Goal: Task Accomplishment & Management: Manage account settings

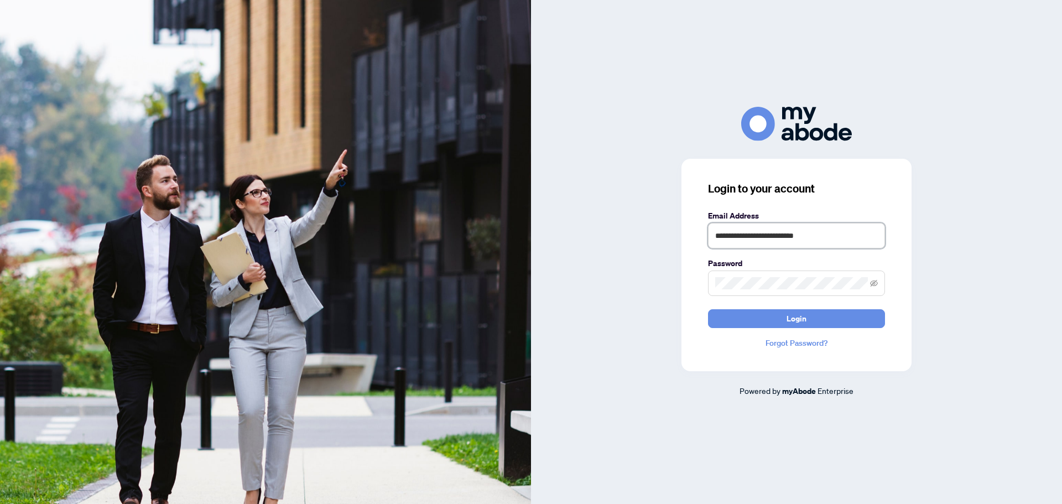
click at [879, 229] on input "**********" at bounding box center [796, 235] width 177 height 25
click at [709, 262] on label "Password" at bounding box center [796, 263] width 177 height 12
click at [769, 238] on input "**********" at bounding box center [796, 235] width 177 height 25
type input "**********"
click at [819, 319] on button "Login" at bounding box center [796, 318] width 177 height 19
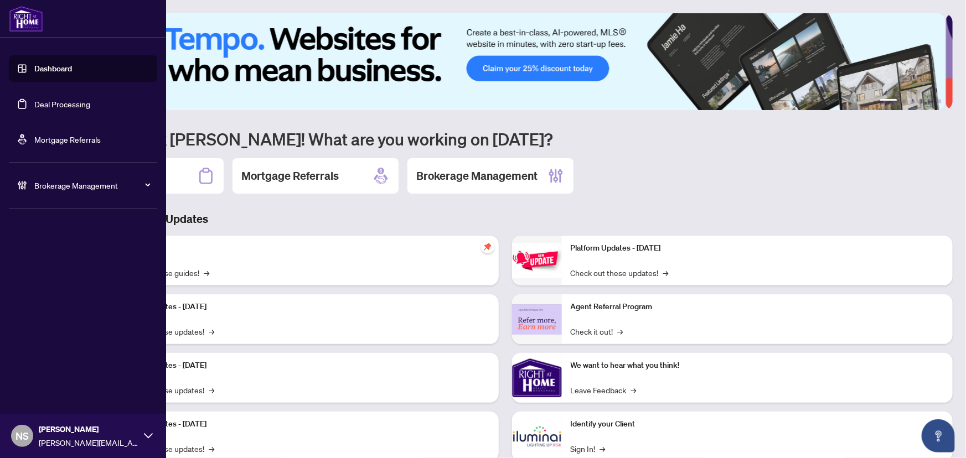
click at [34, 106] on link "Deal Processing" at bounding box center [62, 104] width 56 height 10
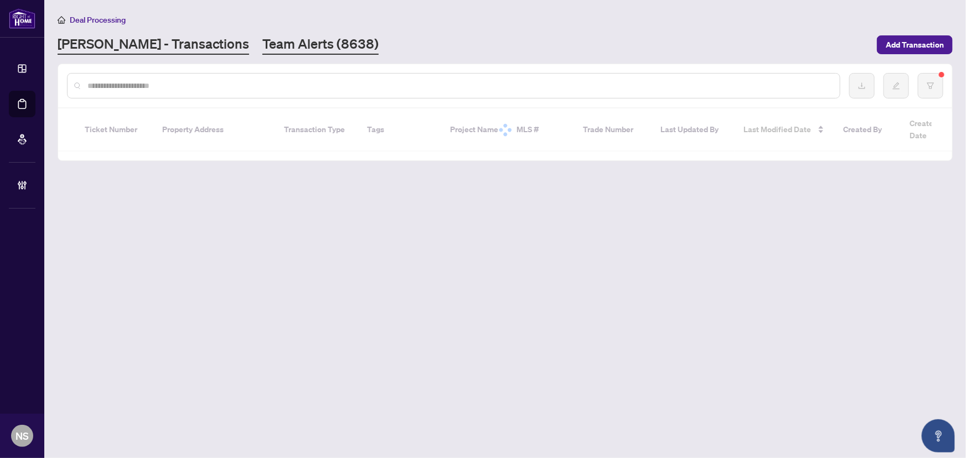
click at [262, 50] on link "Team Alerts (8638)" at bounding box center [320, 45] width 116 height 20
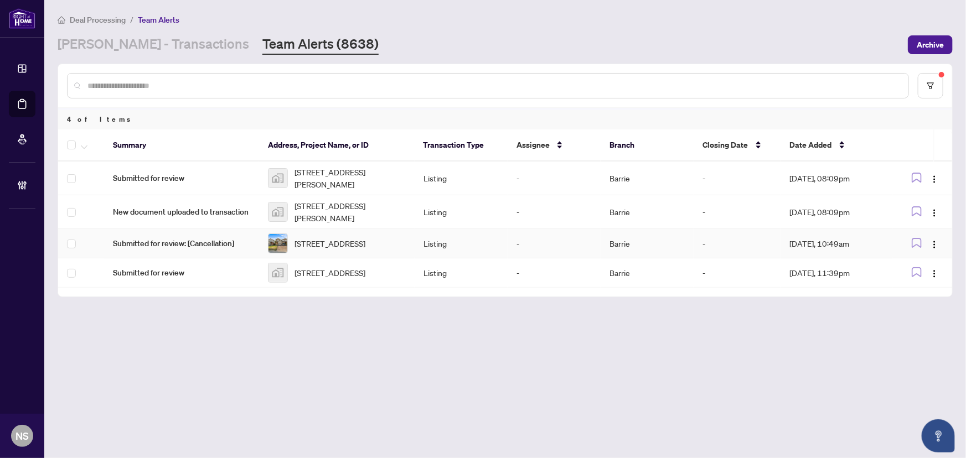
click at [196, 242] on span "Submitted for review: [Cancellation]" at bounding box center [181, 243] width 137 height 12
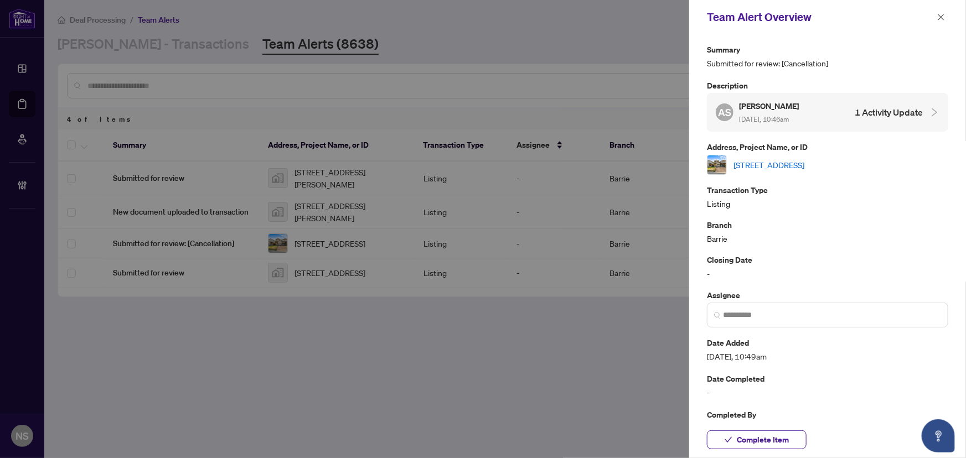
click at [749, 160] on link "219 Banting Cres, Essa, Ontario L3W 0P8, Canada" at bounding box center [768, 165] width 71 height 12
click at [789, 440] on button "Complete Item" at bounding box center [757, 440] width 100 height 19
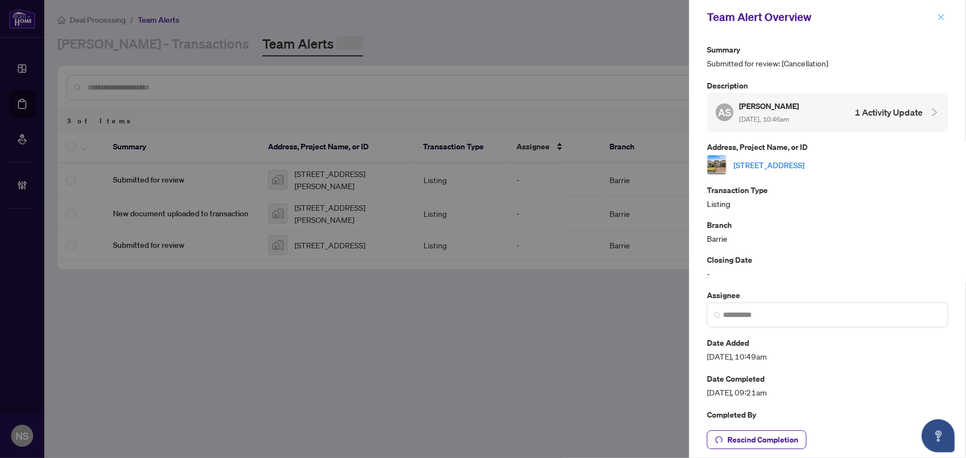
click at [937, 19] on icon "close" at bounding box center [941, 17] width 8 height 8
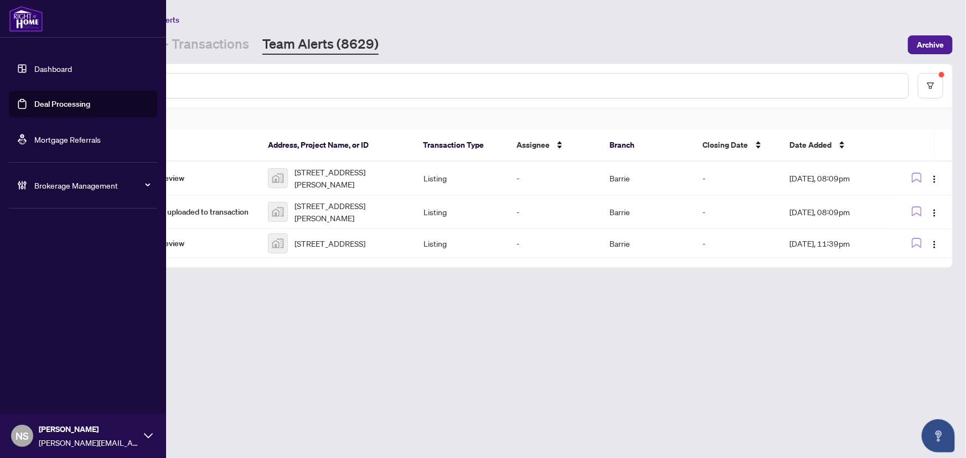
click at [59, 180] on span "Brokerage Management" at bounding box center [91, 185] width 115 height 12
click at [55, 267] on link "Manage Agents" at bounding box center [50, 265] width 55 height 10
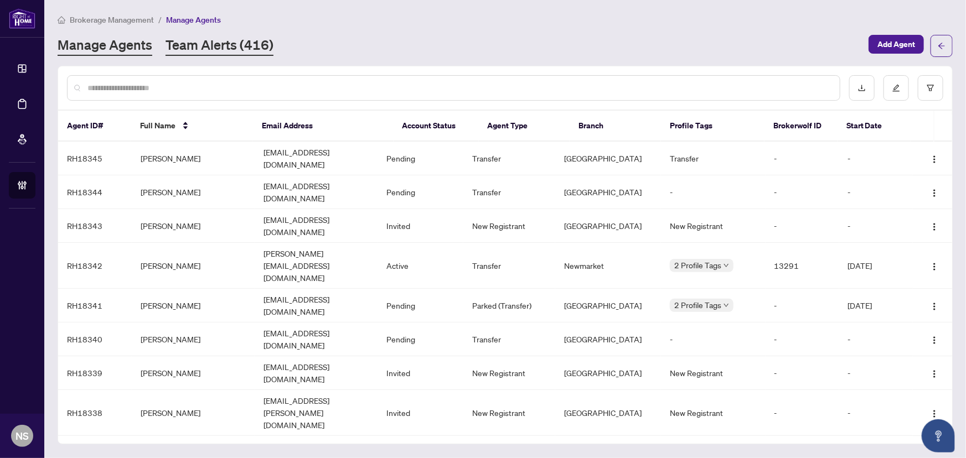
click at [214, 40] on link "Team Alerts (416)" at bounding box center [219, 46] width 108 height 20
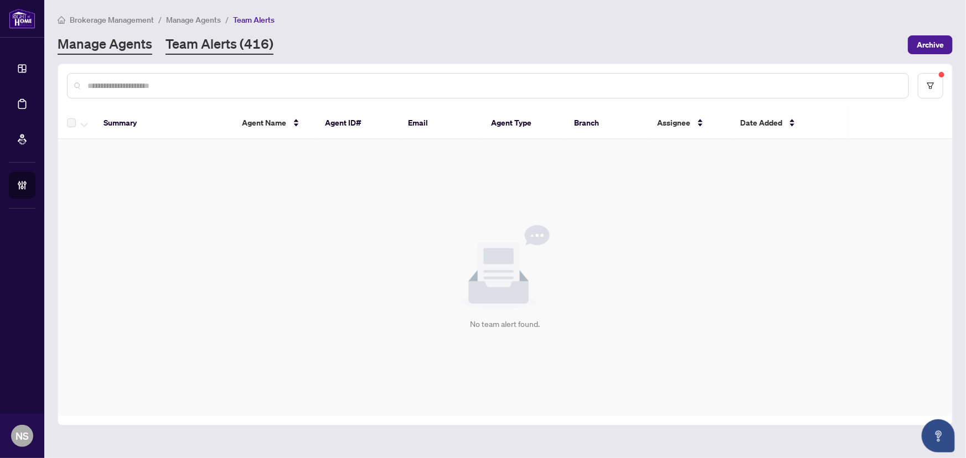
click at [135, 50] on link "Manage Agents" at bounding box center [105, 45] width 95 height 20
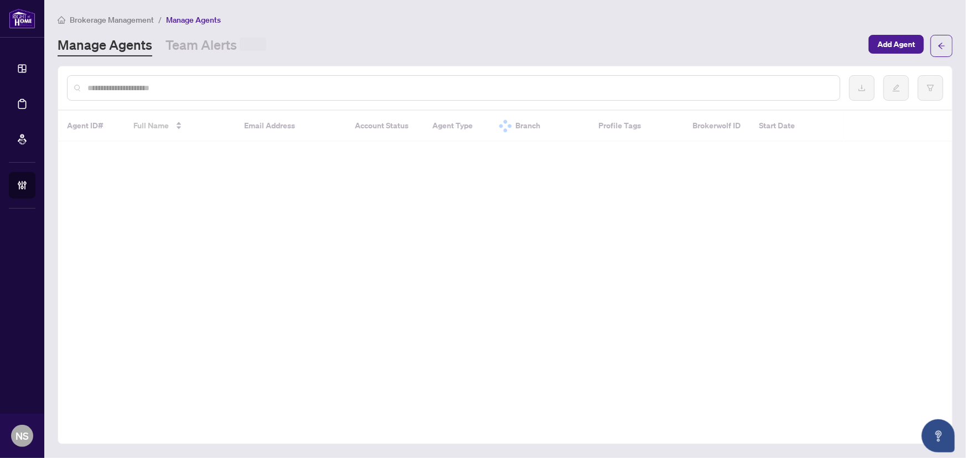
click at [129, 91] on input "text" at bounding box center [458, 88] width 743 height 12
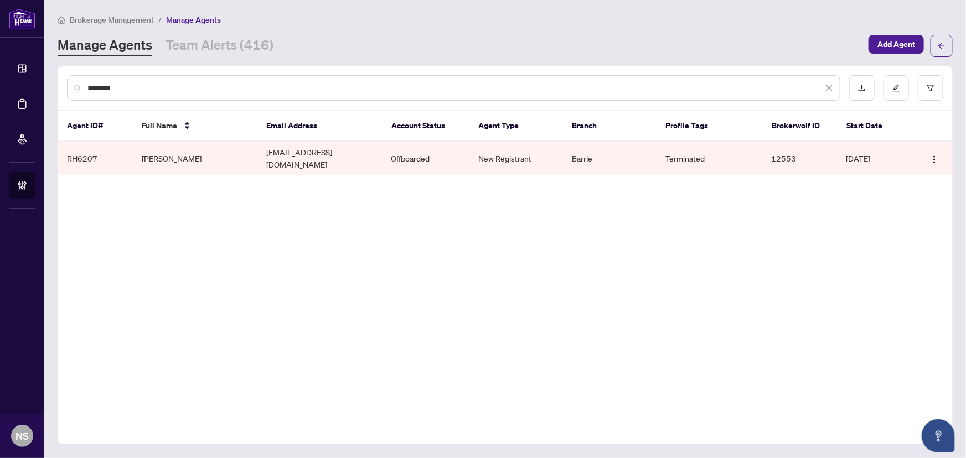
type input "********"
click at [193, 153] on td "Glenn Wagner" at bounding box center [195, 159] width 125 height 34
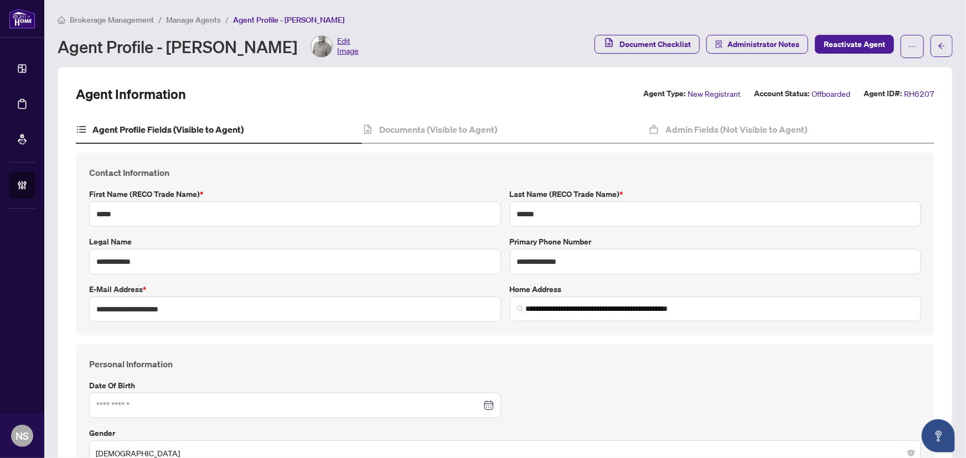
type input "**********"
type input "****"
type input "**********"
click at [417, 130] on h4 "Documents (Visible to Agent)" at bounding box center [438, 129] width 118 height 13
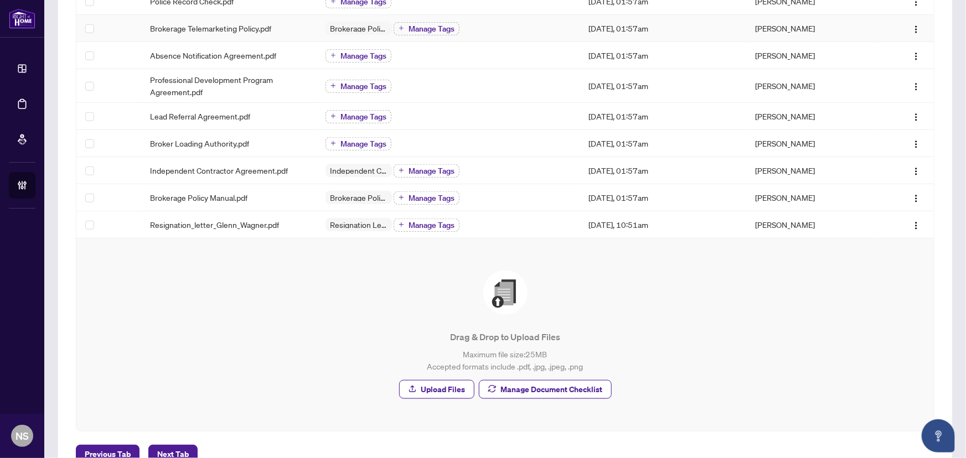
scroll to position [402, 0]
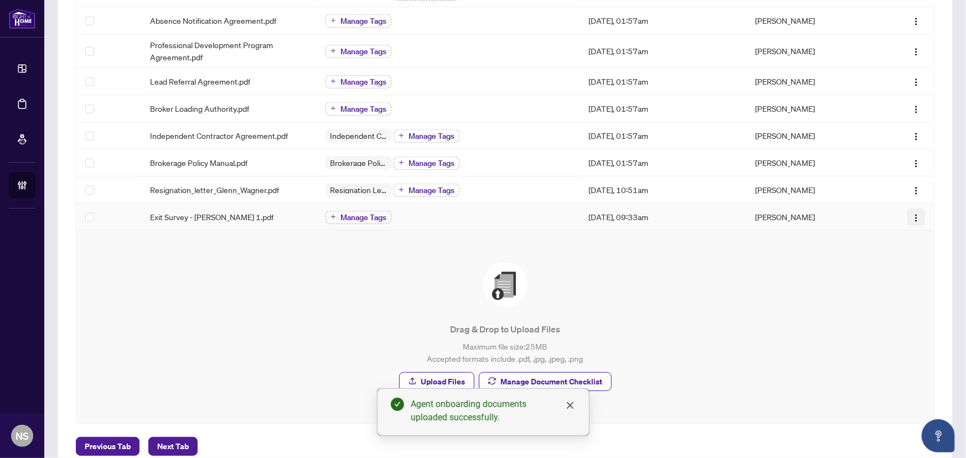
click at [911, 216] on img "button" at bounding box center [915, 218] width 9 height 9
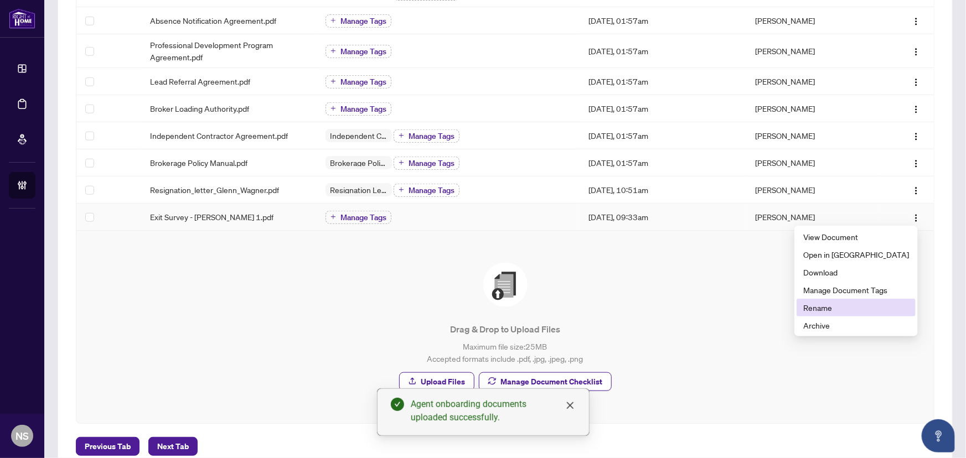
click at [863, 304] on span "Rename" at bounding box center [856, 308] width 106 height 12
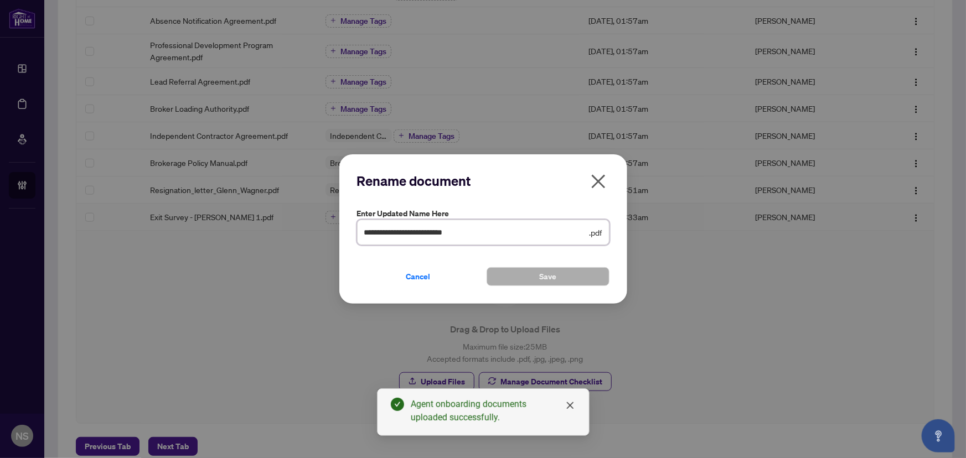
click at [463, 233] on input "**********" at bounding box center [475, 232] width 223 height 12
type input "**********"
click at [564, 275] on button "Save" at bounding box center [547, 276] width 123 height 19
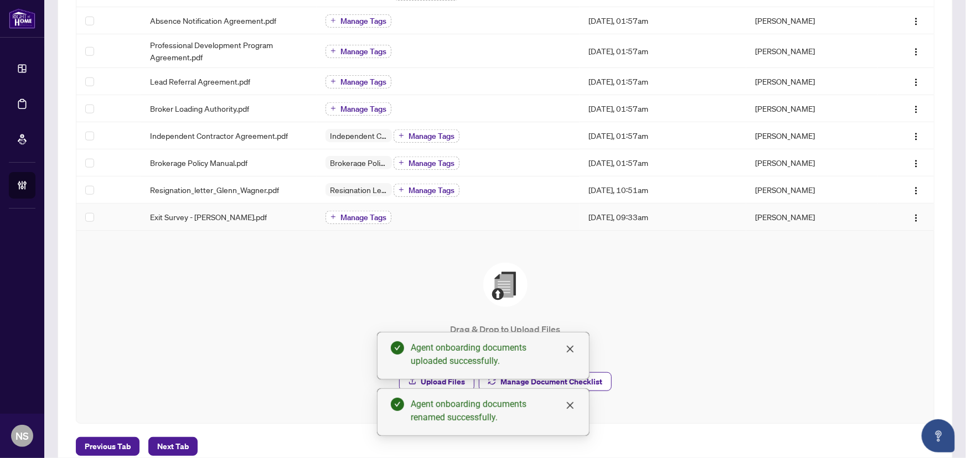
click at [356, 217] on span "Manage Tags" at bounding box center [363, 218] width 46 height 8
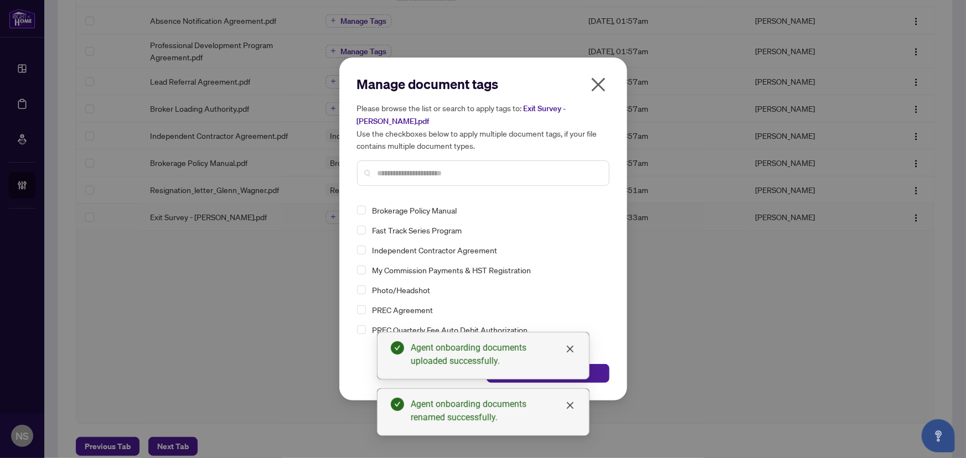
click at [394, 188] on div "Manage document tags Please browse the list or search to apply tags to: Exit Su…" at bounding box center [483, 135] width 252 height 120
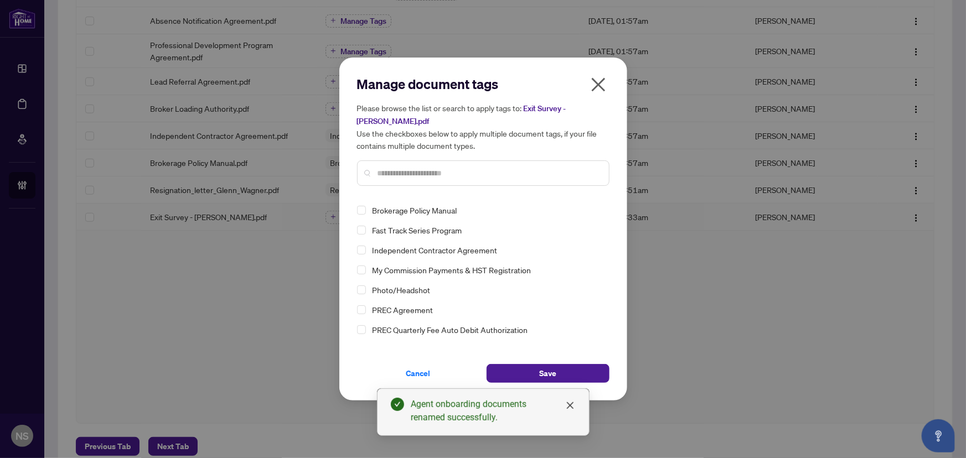
click at [392, 175] on input "text" at bounding box center [488, 173] width 222 height 12
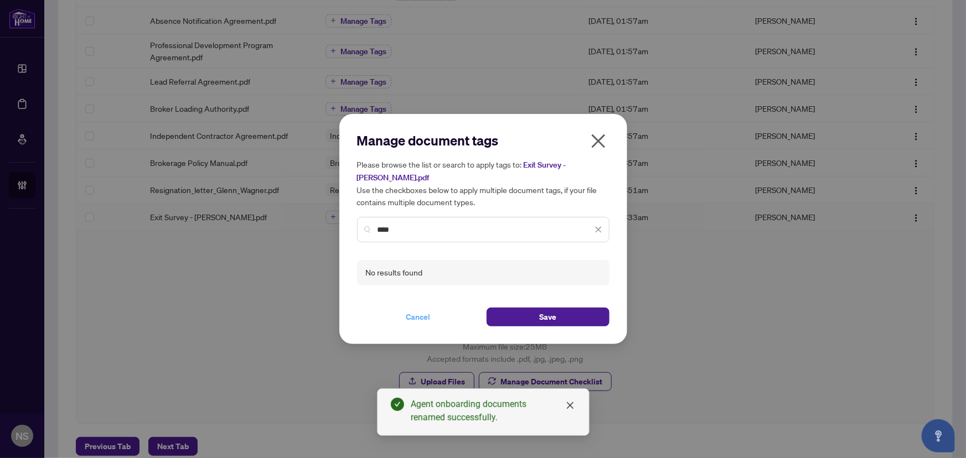
type input "****"
click at [417, 315] on span "Cancel" at bounding box center [418, 317] width 24 height 18
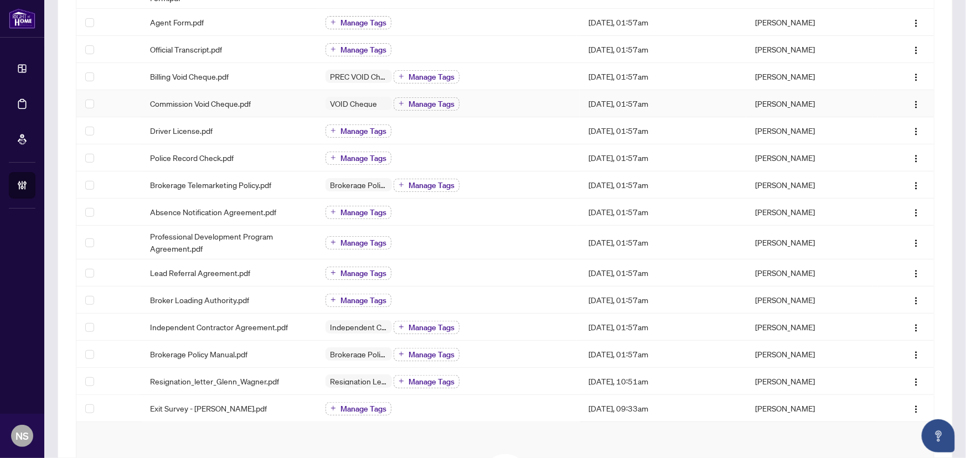
scroll to position [429, 0]
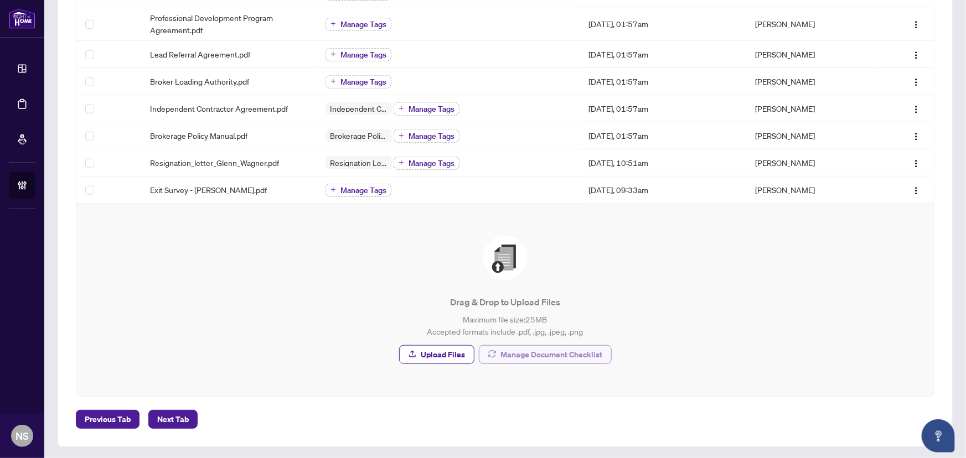
click at [550, 360] on span "Manage Document Checklist" at bounding box center [552, 355] width 102 height 18
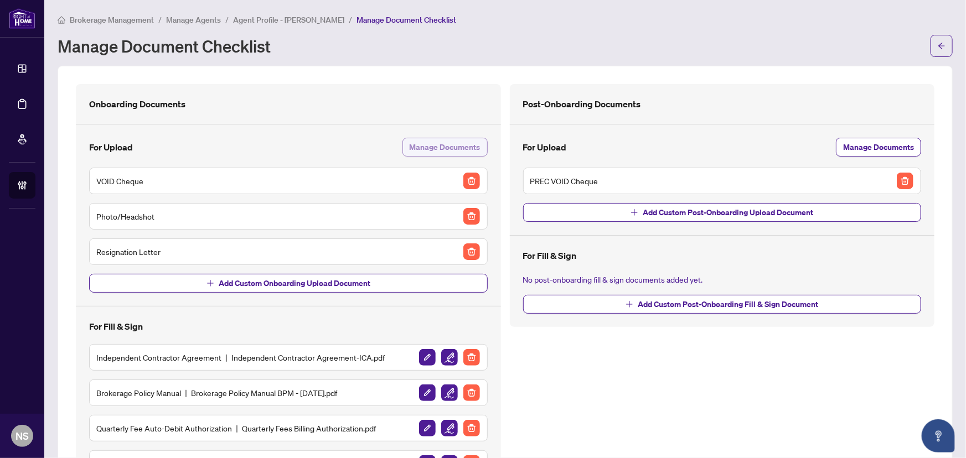
click at [433, 151] on span "Manage Documents" at bounding box center [444, 147] width 71 height 18
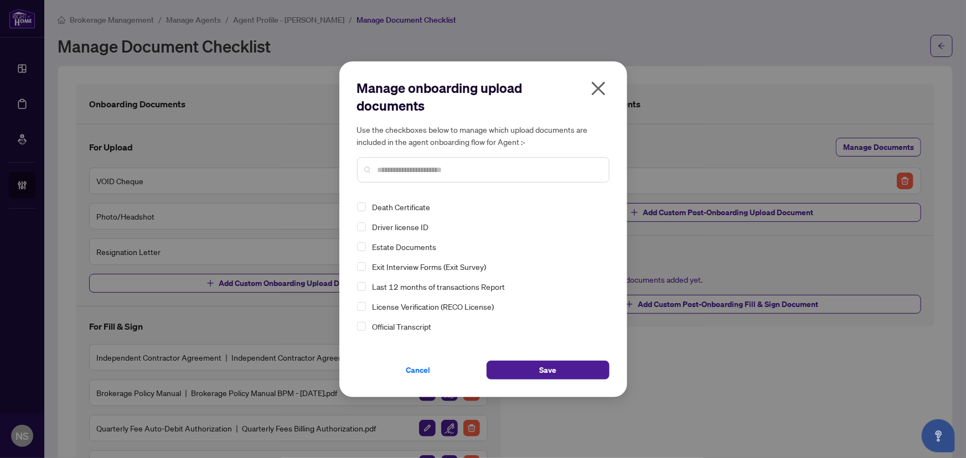
click at [424, 268] on span "Exit Interview Forms (Exit Survey)" at bounding box center [429, 267] width 114 height 10
click at [551, 372] on span "Save" at bounding box center [547, 370] width 17 height 18
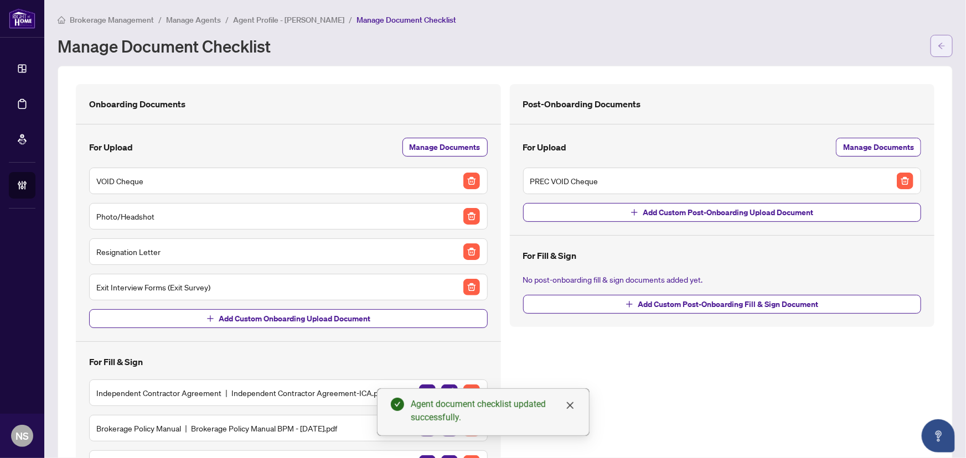
click at [937, 51] on span "button" at bounding box center [941, 46] width 8 height 18
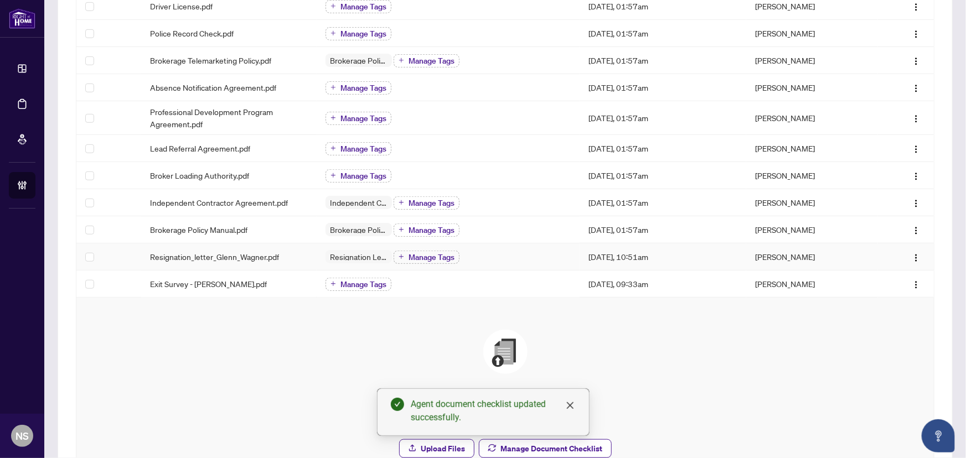
scroll to position [352, 0]
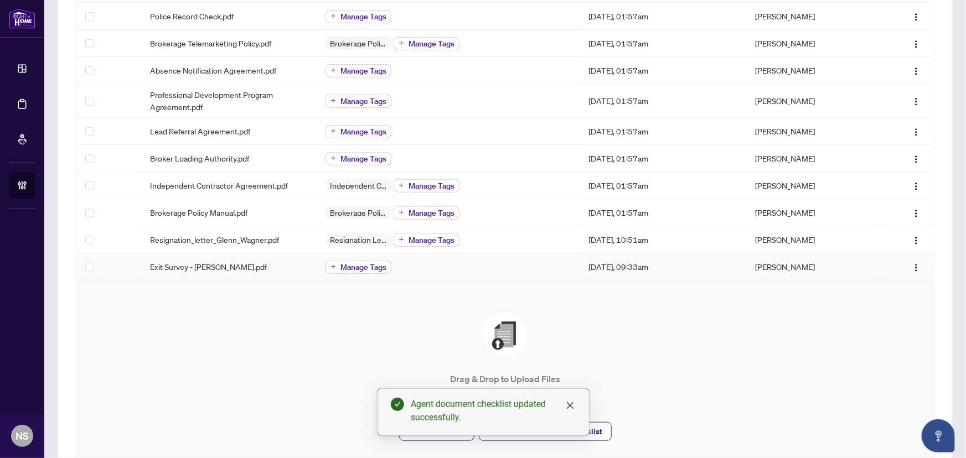
click at [359, 265] on span "Manage Tags" at bounding box center [363, 267] width 46 height 8
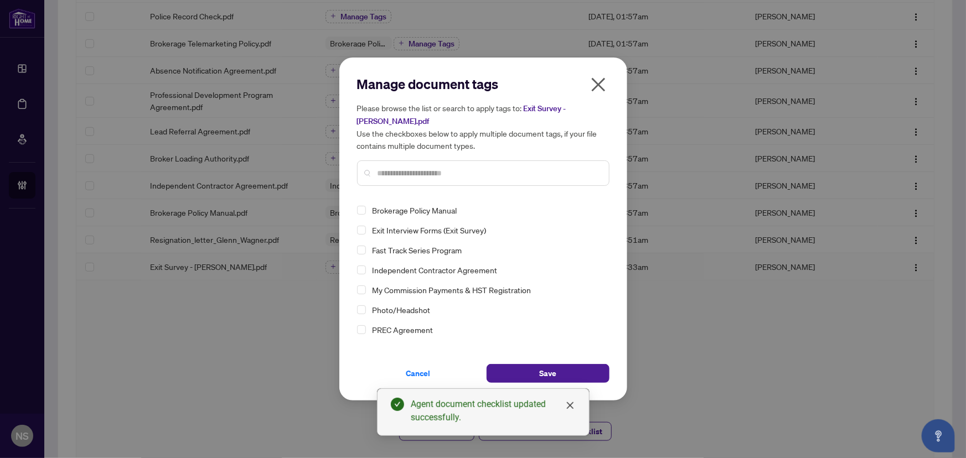
click at [422, 175] on input "text" at bounding box center [488, 173] width 222 height 12
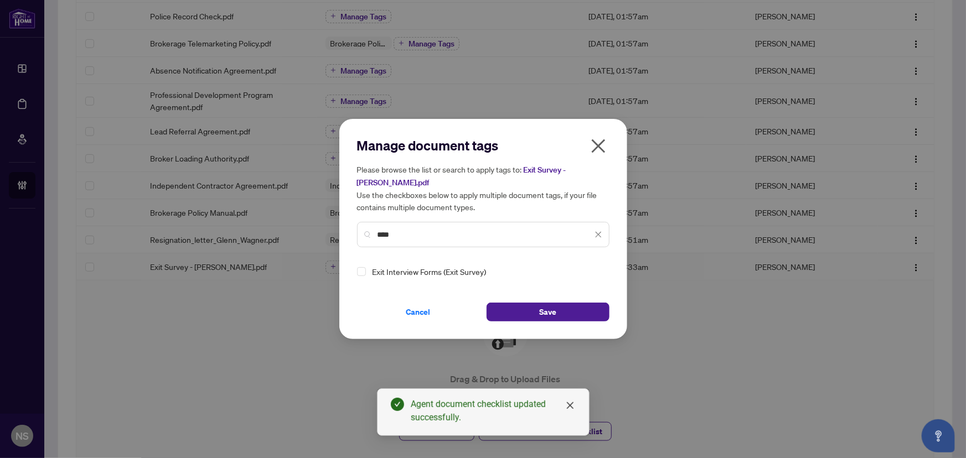
type input "****"
click at [365, 272] on div "Exit Interview Forms (Exit Survey)" at bounding box center [480, 271] width 246 height 13
click at [369, 271] on span "Exit Interview Forms (Exit Survey)" at bounding box center [485, 271] width 235 height 13
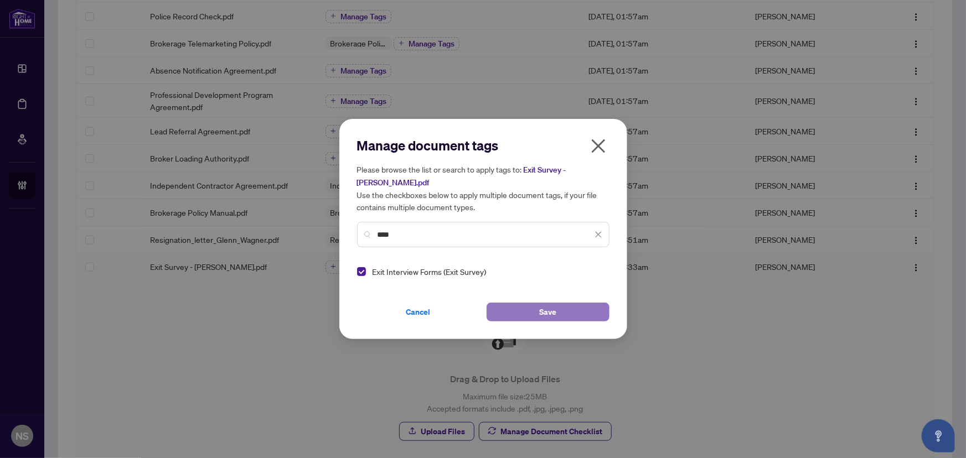
click at [591, 320] on button "Save" at bounding box center [547, 312] width 123 height 19
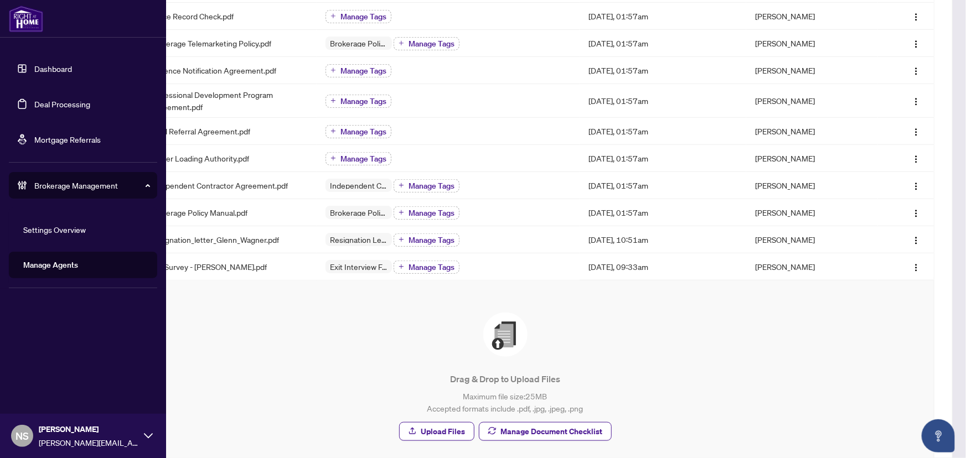
click at [34, 107] on link "Deal Processing" at bounding box center [62, 104] width 56 height 10
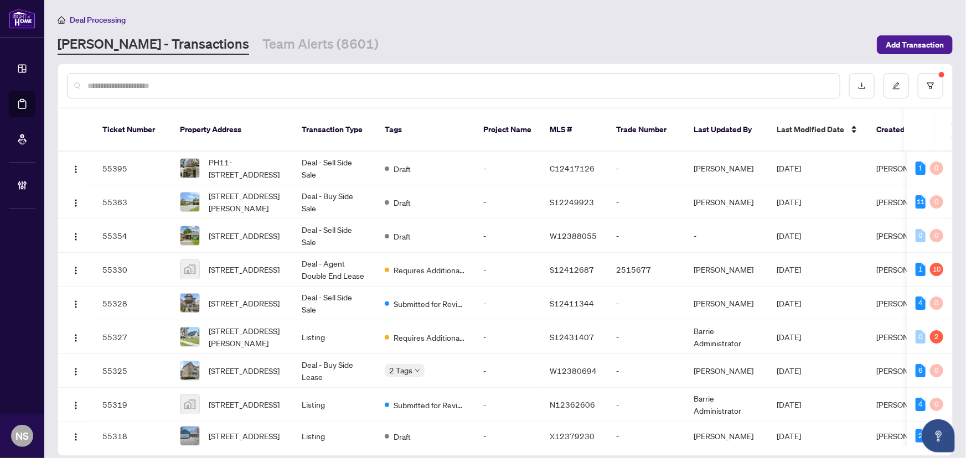
click at [201, 84] on input "text" at bounding box center [458, 86] width 743 height 12
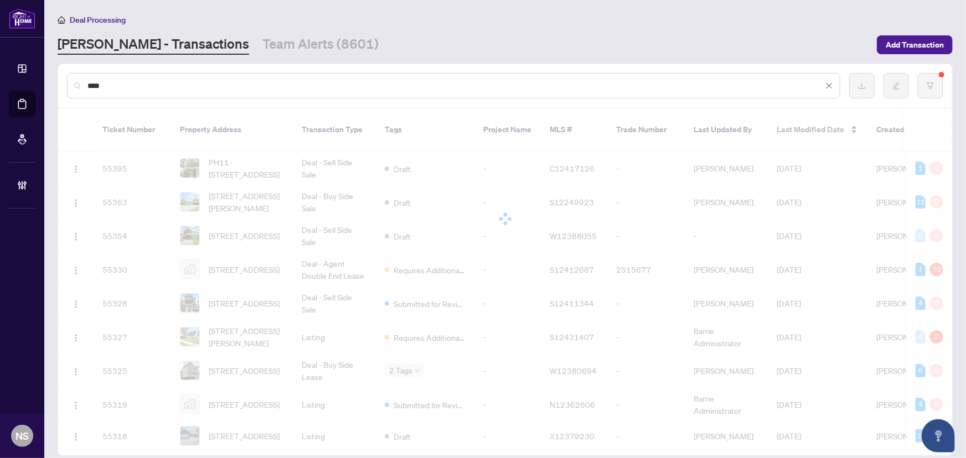
type input "****"
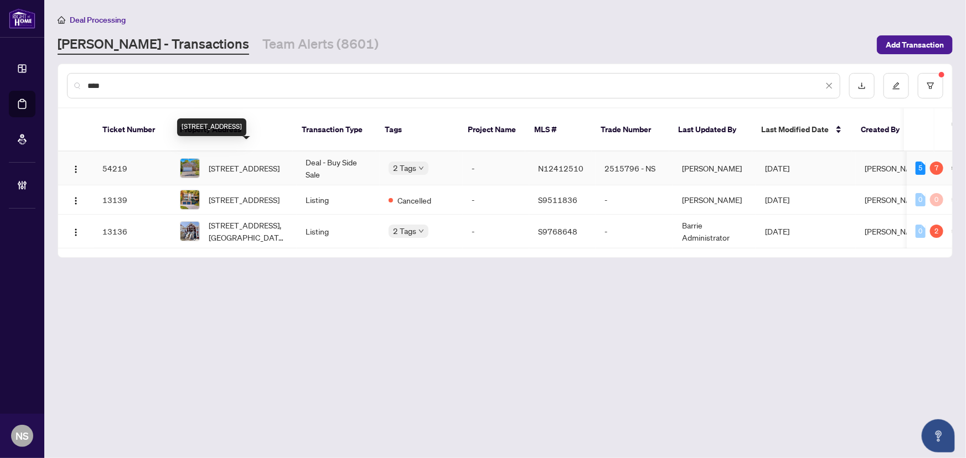
click at [228, 163] on span "1313 Forest St, Innisfil, Ontario L9S 1Z7, Canada" at bounding box center [244, 168] width 71 height 12
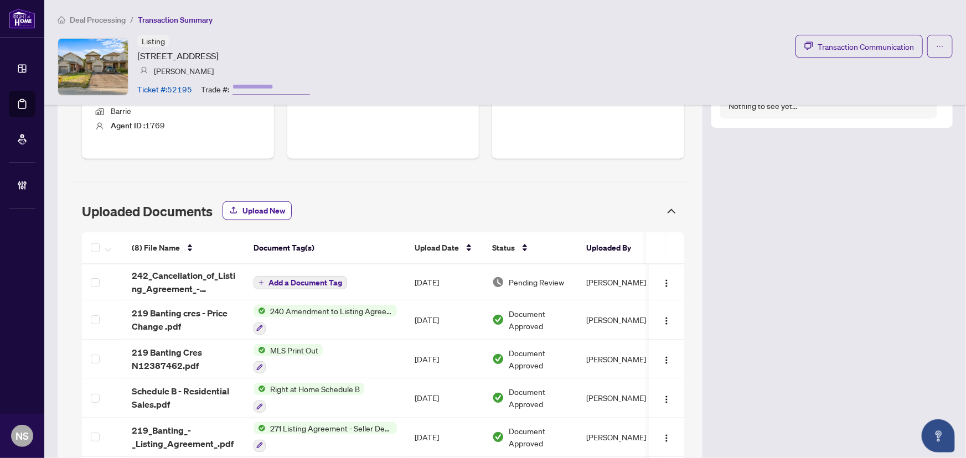
scroll to position [503, 0]
click at [170, 272] on span "242_Cancellation_of_Listing_Agreement_-_Authority_to_Offer_for_Sale_-_PropTx-OR…" at bounding box center [184, 281] width 104 height 27
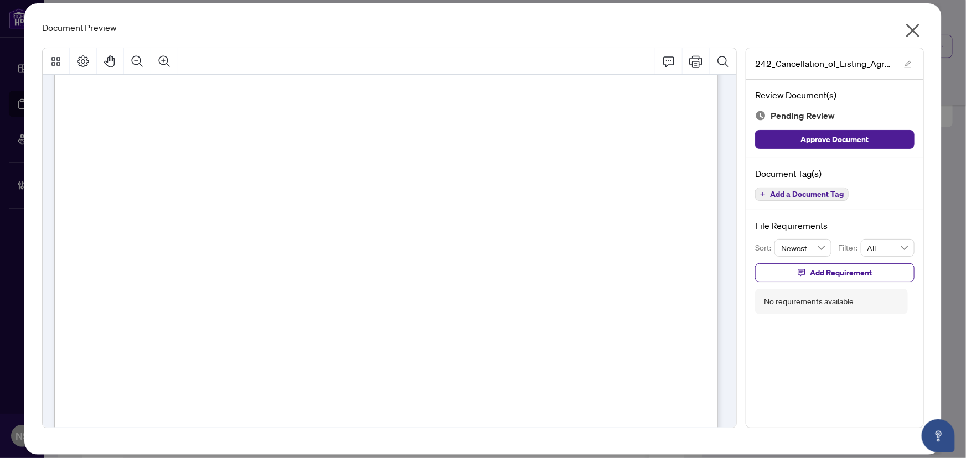
scroll to position [0, 0]
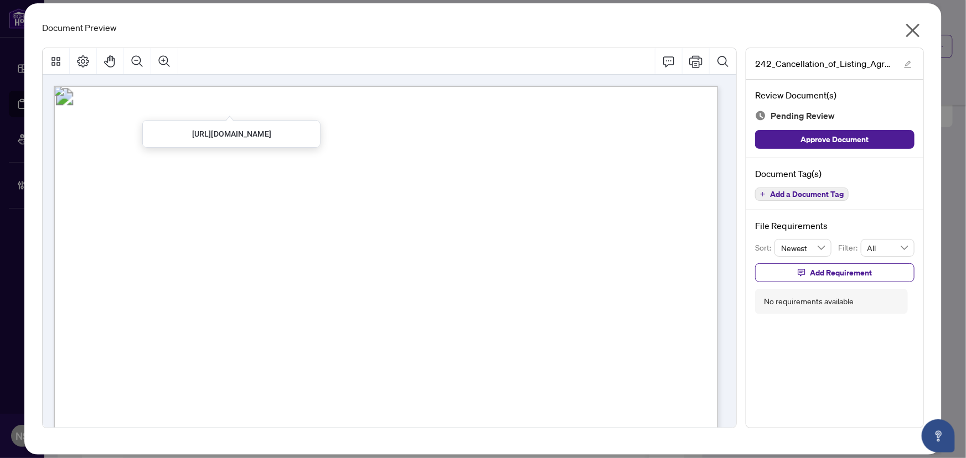
click at [911, 30] on icon "close" at bounding box center [913, 31] width 18 height 18
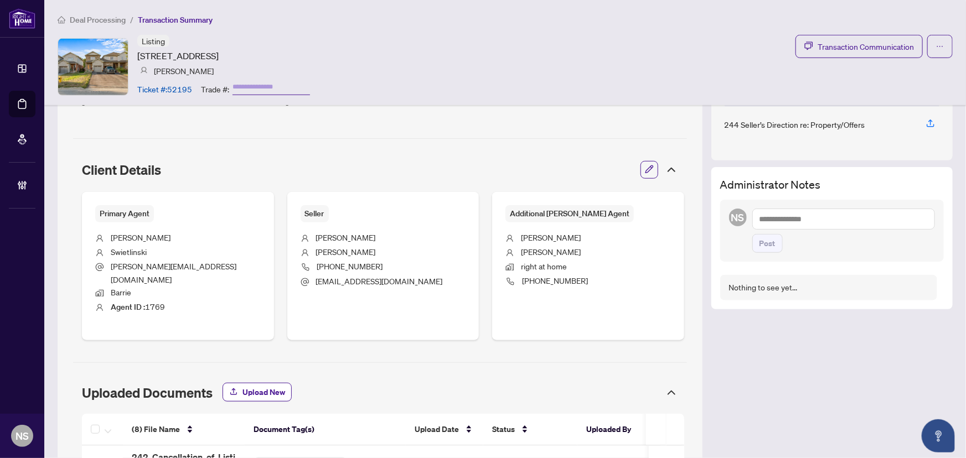
scroll to position [402, 0]
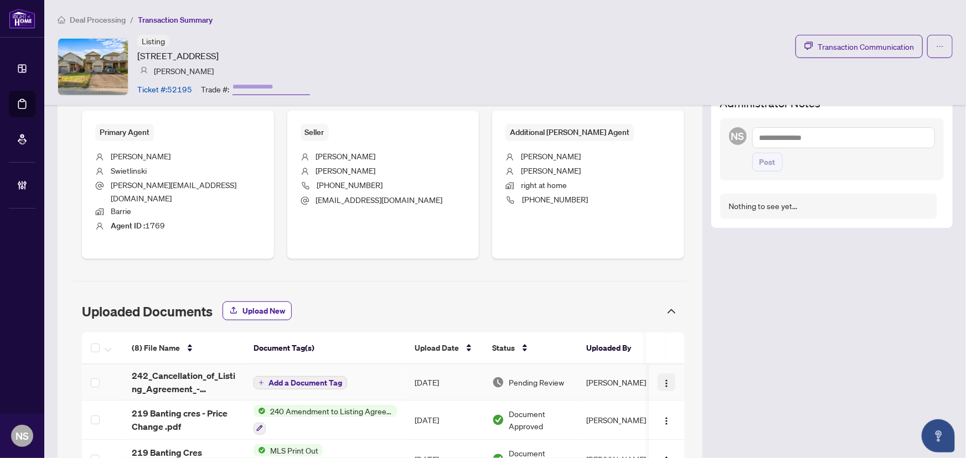
click at [662, 376] on span "button" at bounding box center [666, 382] width 9 height 12
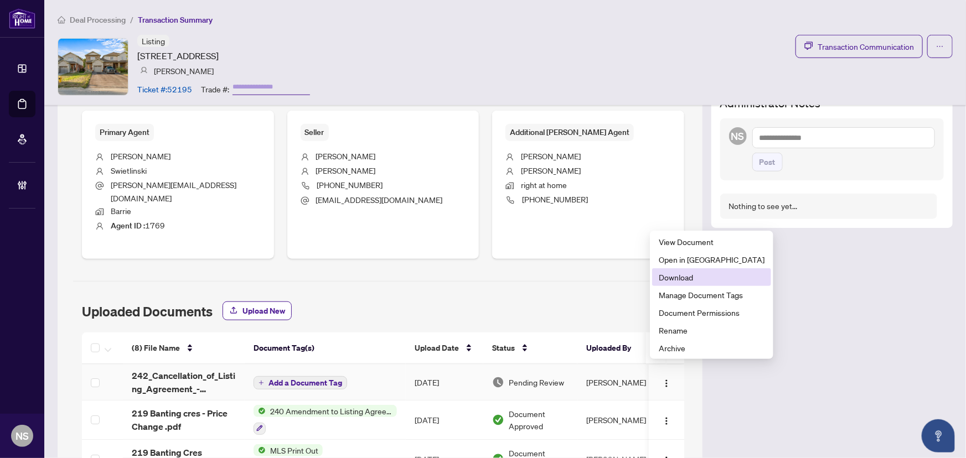
click at [680, 275] on span "Download" at bounding box center [711, 277] width 106 height 12
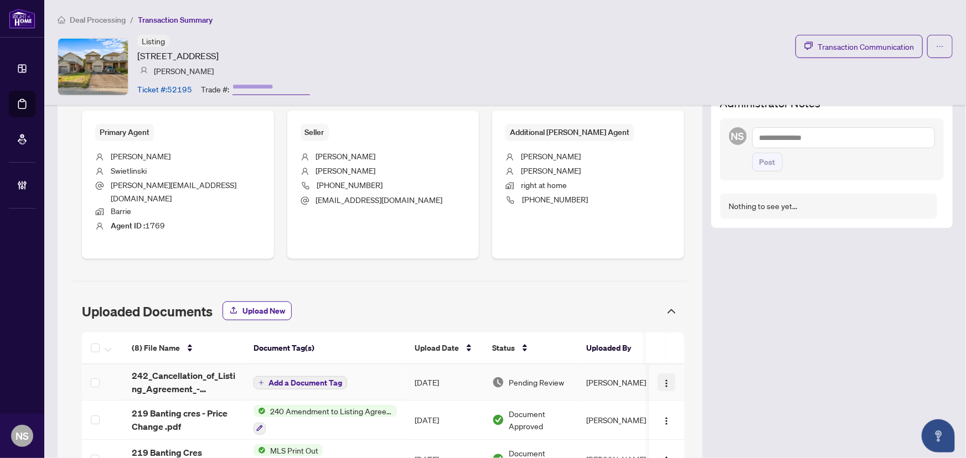
click at [662, 379] on img "button" at bounding box center [666, 383] width 9 height 9
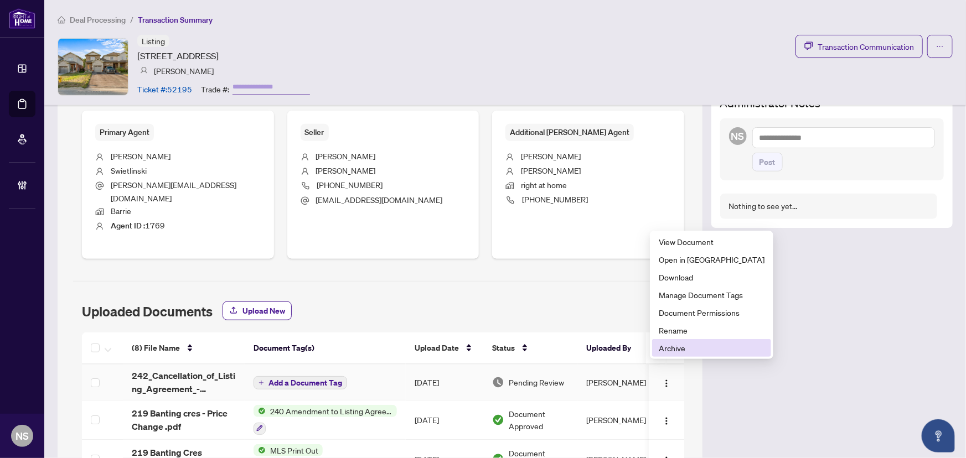
click at [670, 346] on span "Archive" at bounding box center [711, 348] width 106 height 12
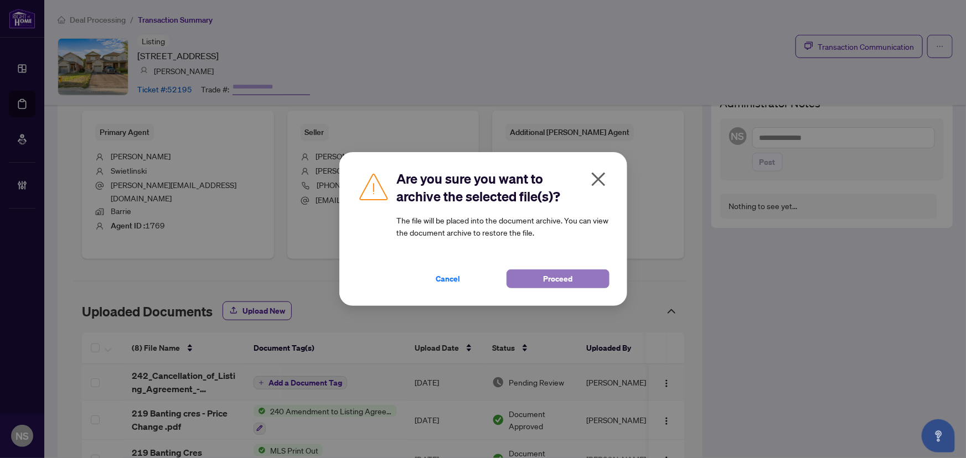
click at [556, 279] on span "Proceed" at bounding box center [557, 279] width 29 height 18
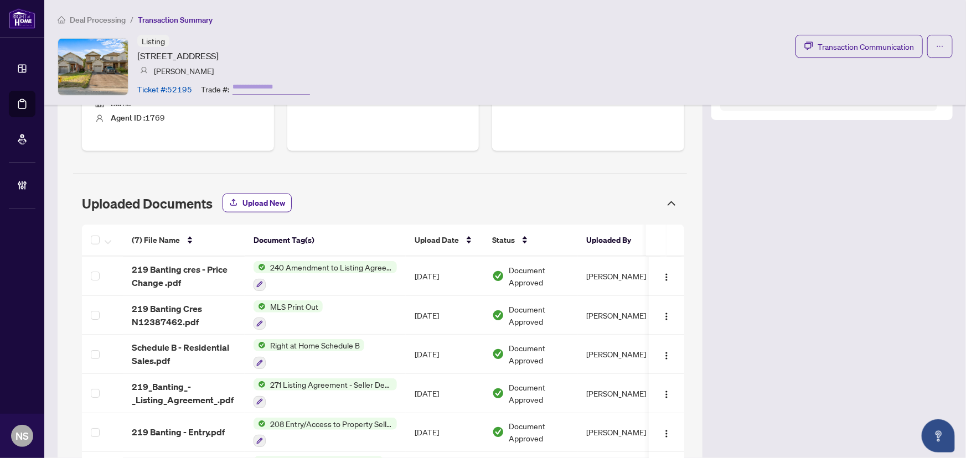
scroll to position [503, 0]
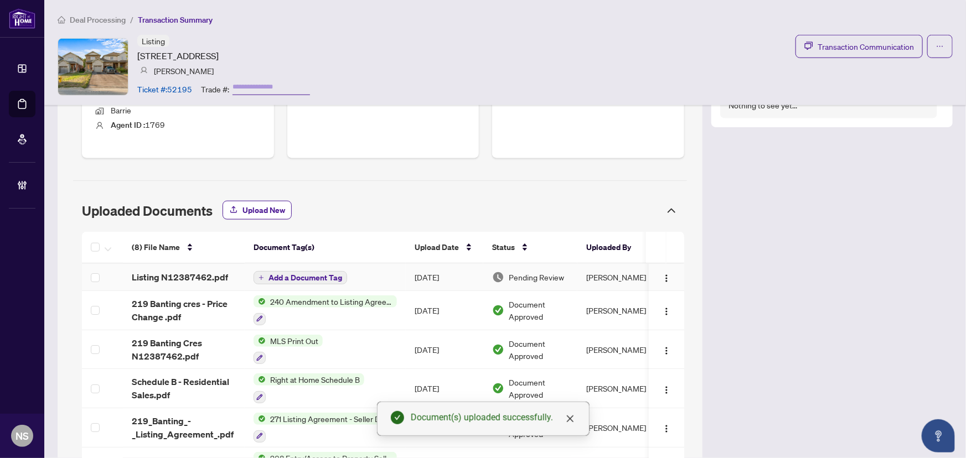
click at [339, 271] on button "Add a Document Tag" at bounding box center [300, 277] width 94 height 13
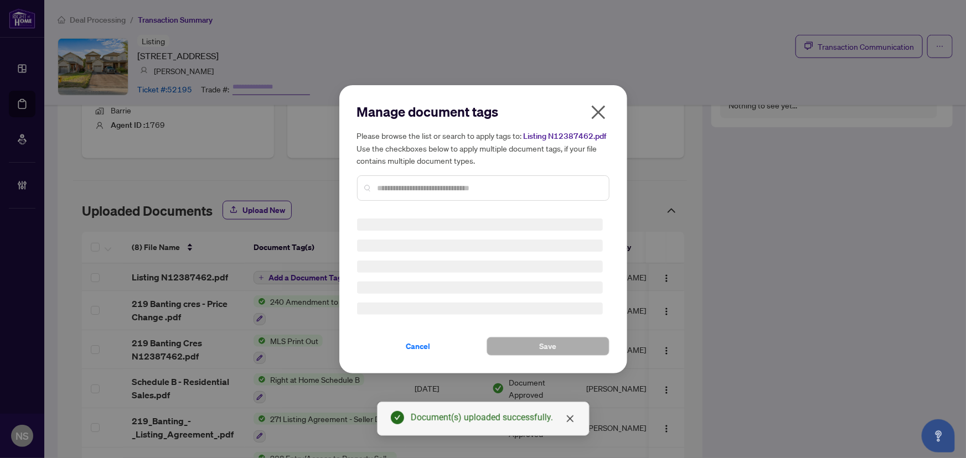
click at [404, 188] on div "Manage document tags Please browse the list or search to apply tags to: Listing…" at bounding box center [483, 156] width 252 height 107
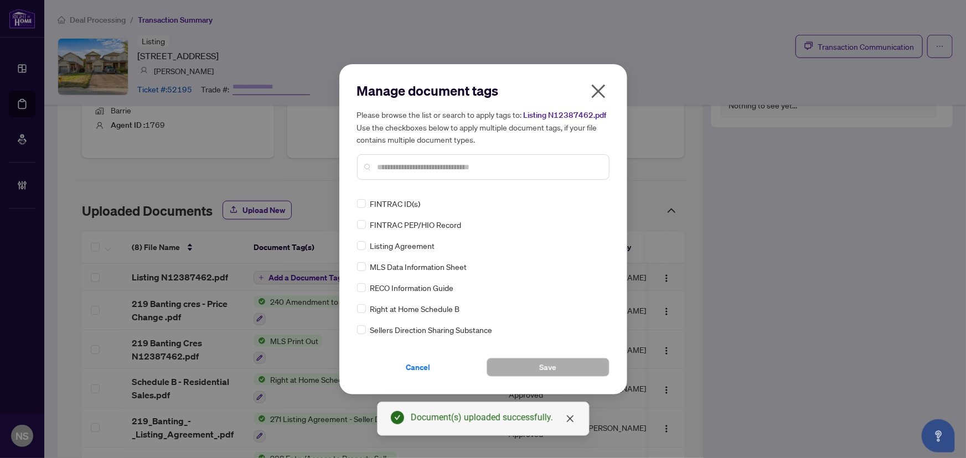
click at [404, 164] on input "text" at bounding box center [488, 167] width 222 height 12
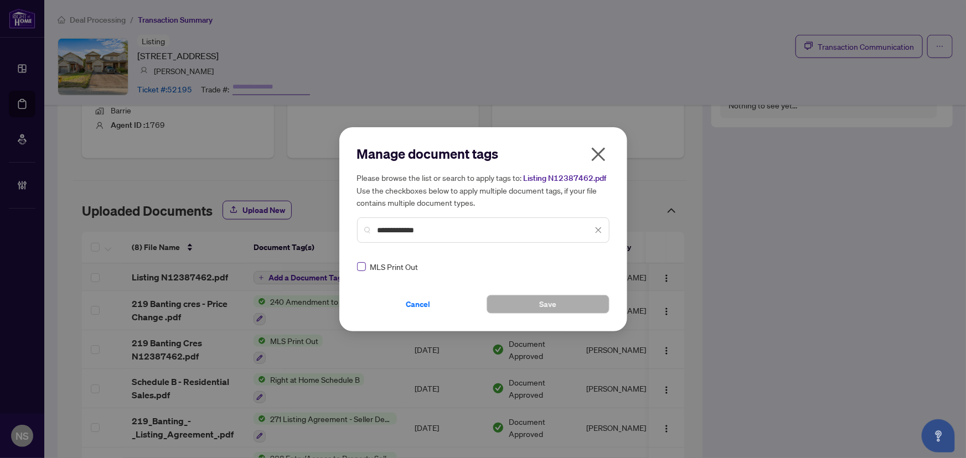
type input "**********"
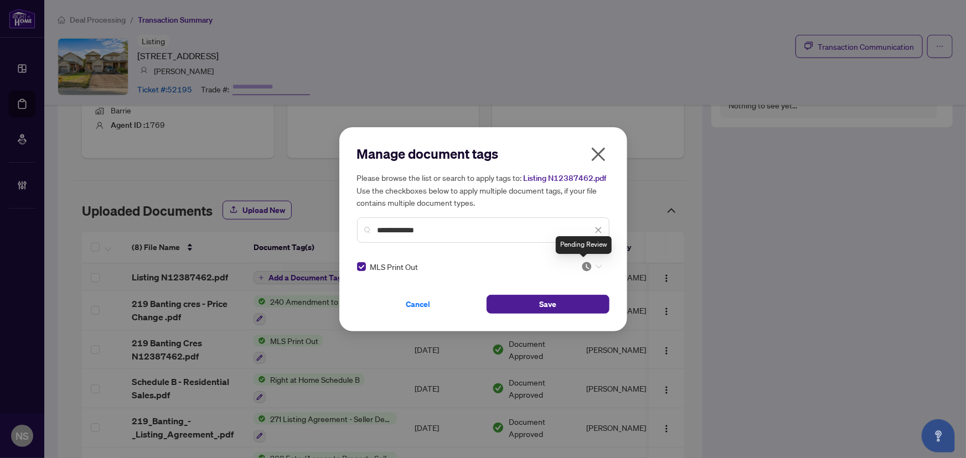
click at [584, 266] on img at bounding box center [586, 266] width 11 height 11
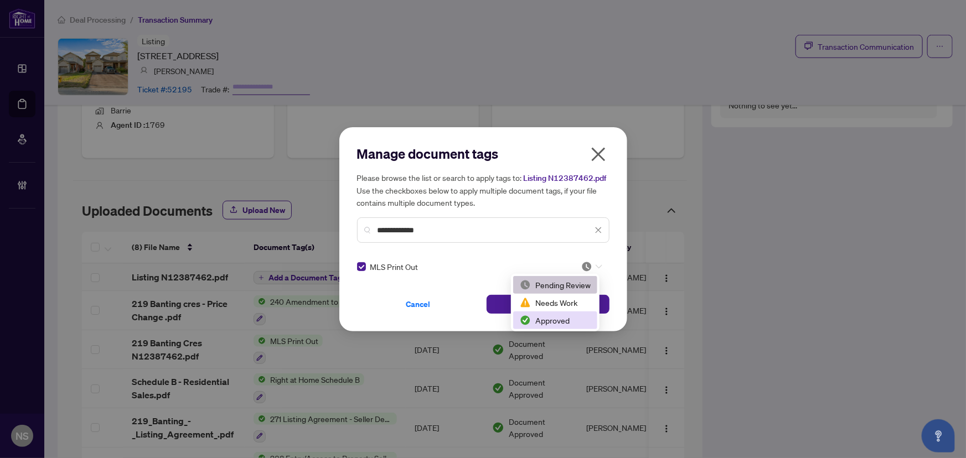
click at [556, 326] on div "Approved" at bounding box center [555, 321] width 84 height 18
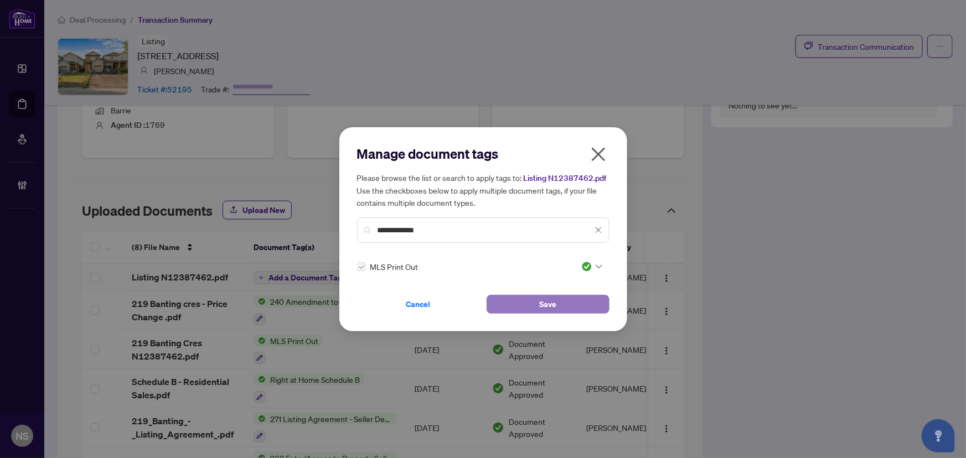
click at [529, 304] on button "Save" at bounding box center [547, 304] width 123 height 19
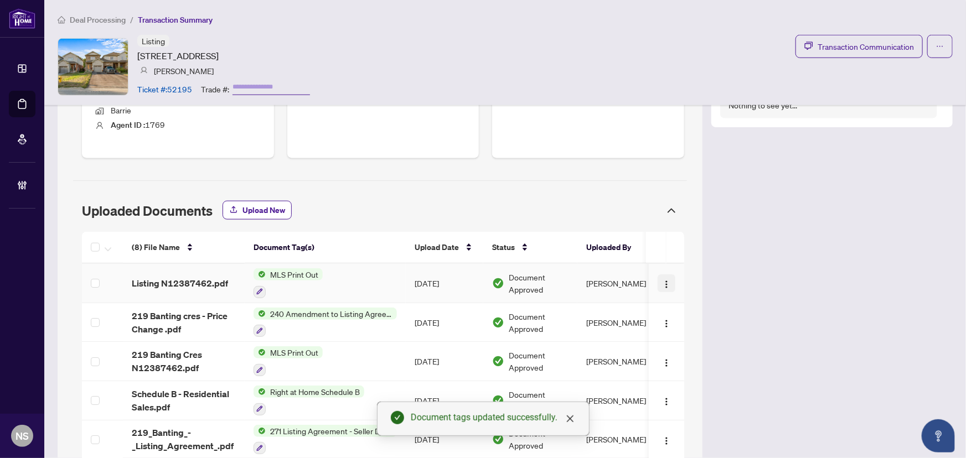
click at [662, 272] on div "(8) File Name Document Tag(s) Upload Date Status Uploaded By (8) File Name Docu…" at bounding box center [383, 404] width 602 height 345
click at [662, 280] on img "button" at bounding box center [666, 284] width 9 height 9
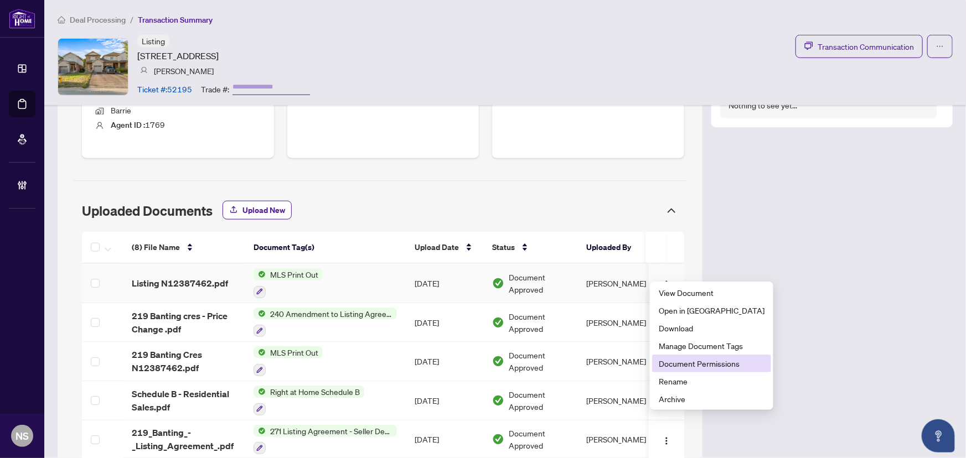
click at [694, 365] on span "Document Permissions" at bounding box center [711, 363] width 106 height 12
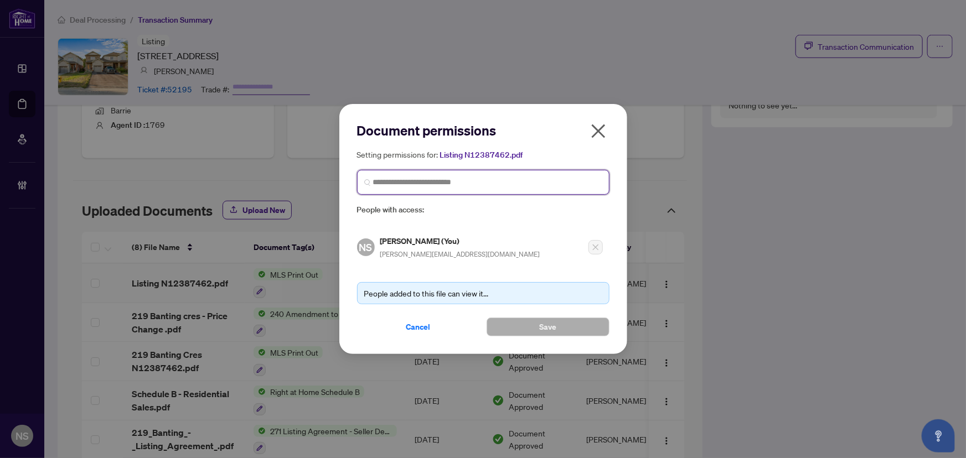
click at [421, 178] on input "search" at bounding box center [487, 183] width 229 height 12
type input "*********"
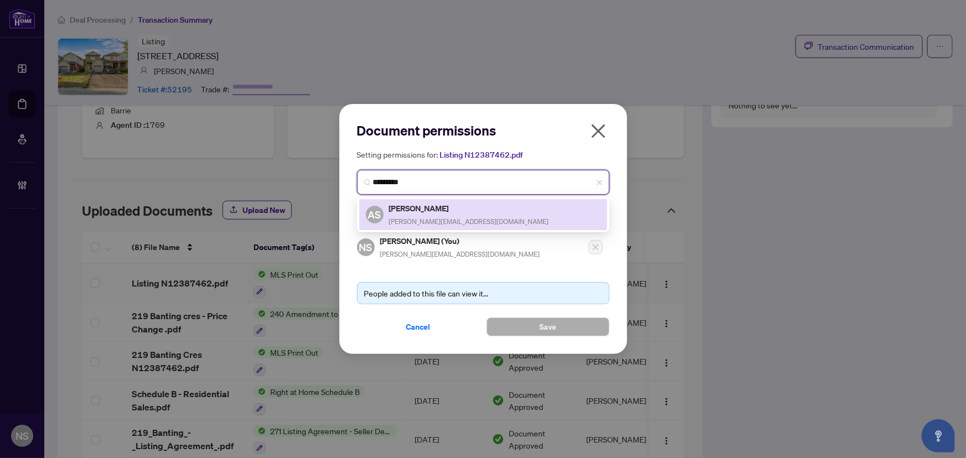
click at [432, 217] on span "arianna@notyouraverageagent.ca" at bounding box center [469, 221] width 160 height 8
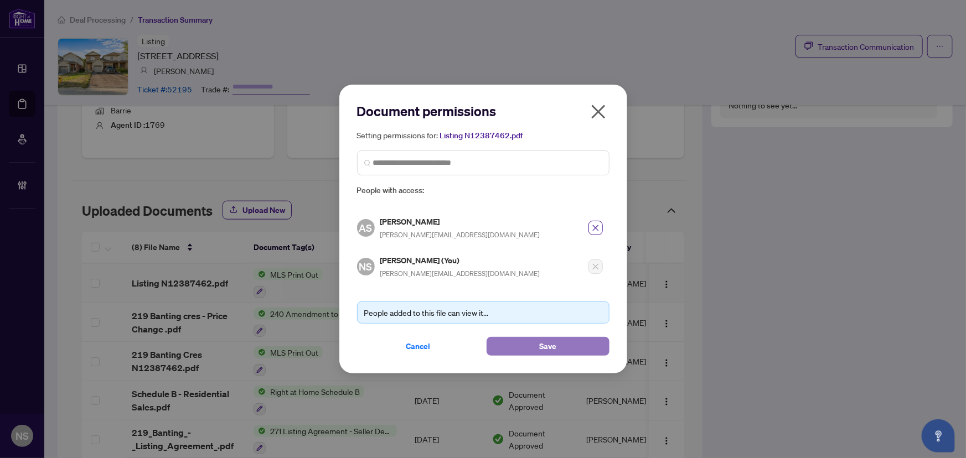
click at [564, 348] on button "Save" at bounding box center [547, 346] width 123 height 19
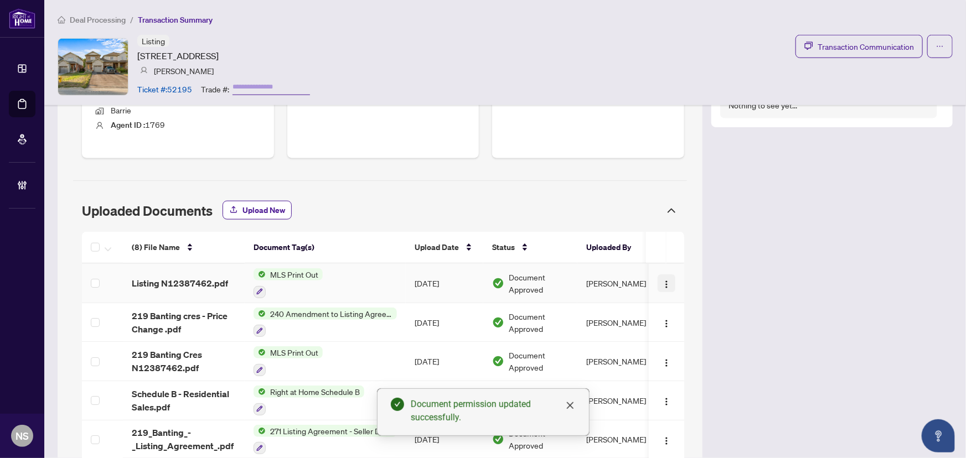
click at [670, 274] on td at bounding box center [666, 283] width 35 height 39
click at [662, 280] on img "button" at bounding box center [666, 284] width 9 height 9
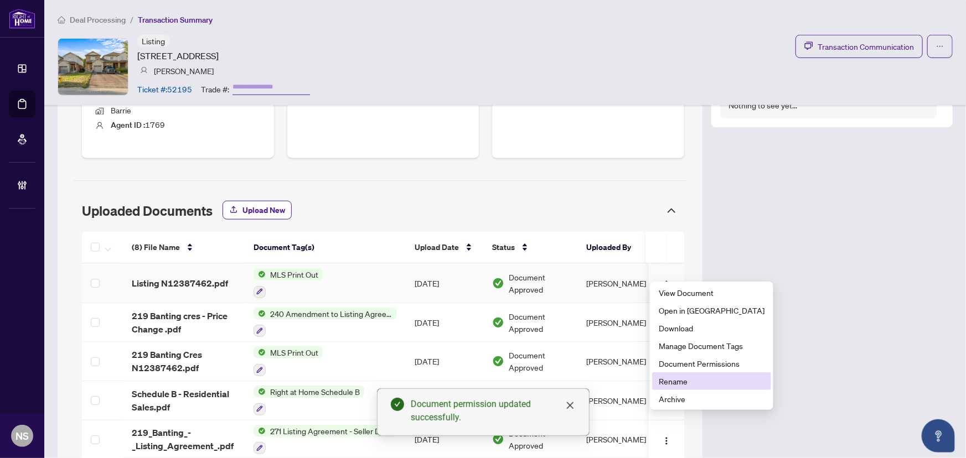
click at [683, 385] on span "Rename" at bounding box center [711, 381] width 106 height 12
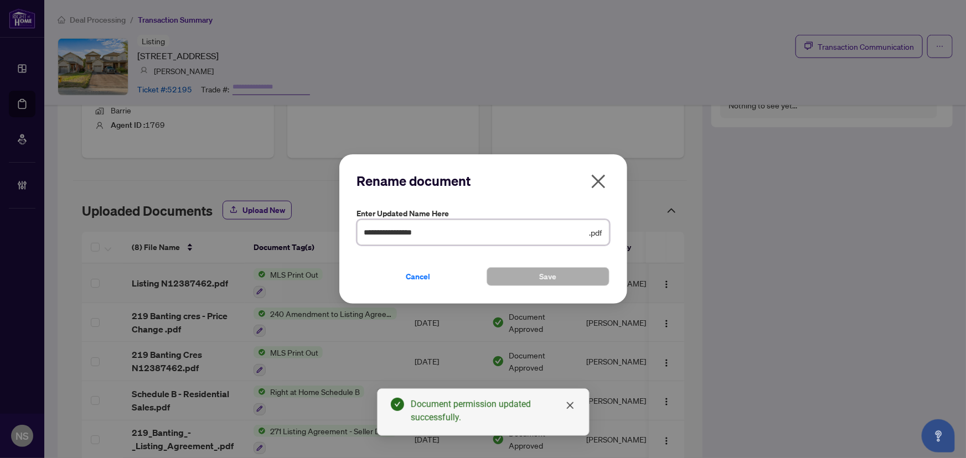
click at [365, 231] on input "**********" at bounding box center [475, 232] width 223 height 12
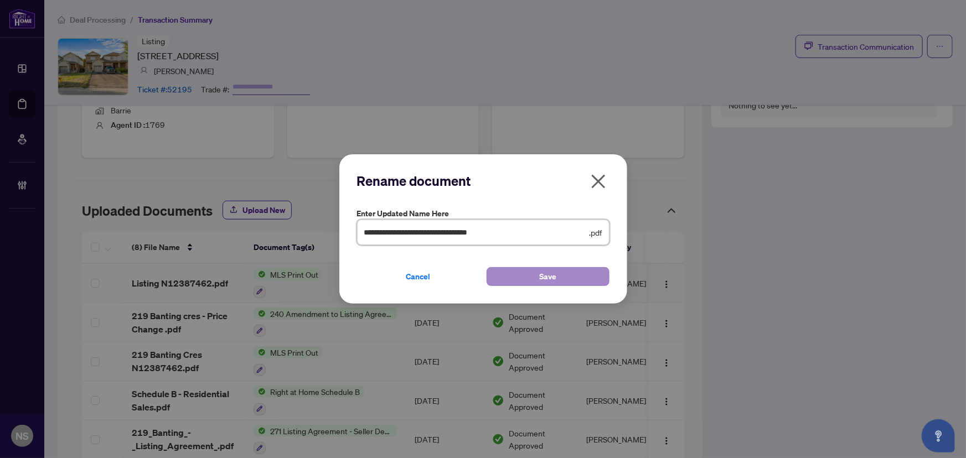
type input "**********"
click at [555, 276] on span "Save" at bounding box center [547, 277] width 17 height 18
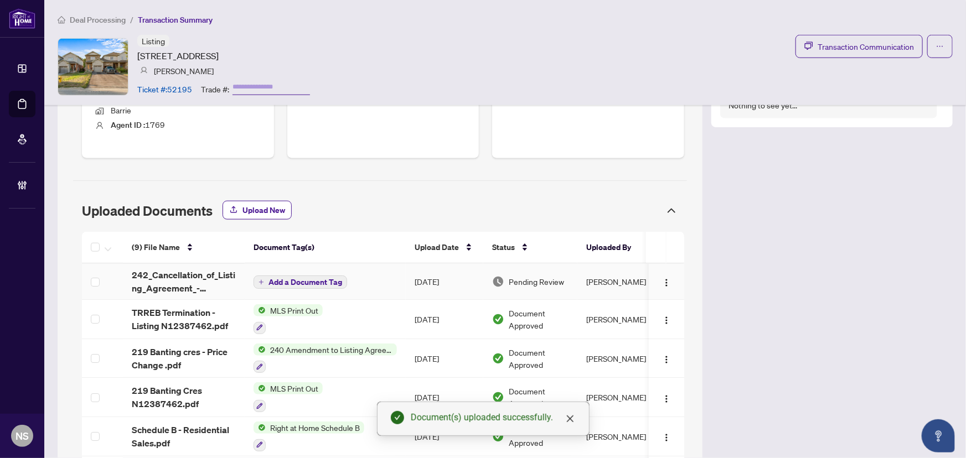
click at [326, 278] on span "Add a Document Tag" at bounding box center [305, 282] width 74 height 8
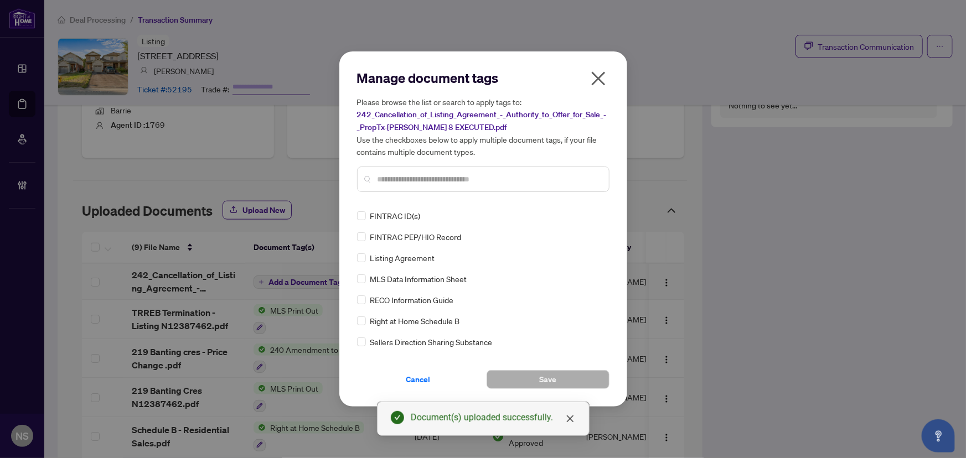
click at [407, 183] on input "text" at bounding box center [488, 179] width 222 height 12
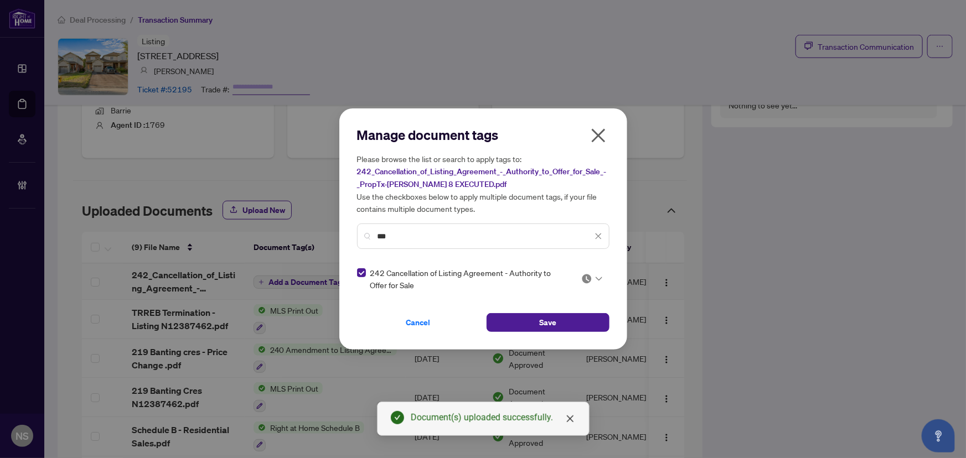
click at [606, 276] on div "242 Cancellation of Listing Agreement - Authority to Offer for Sale" at bounding box center [483, 279] width 252 height 24
click at [594, 278] on div at bounding box center [591, 278] width 21 height 11
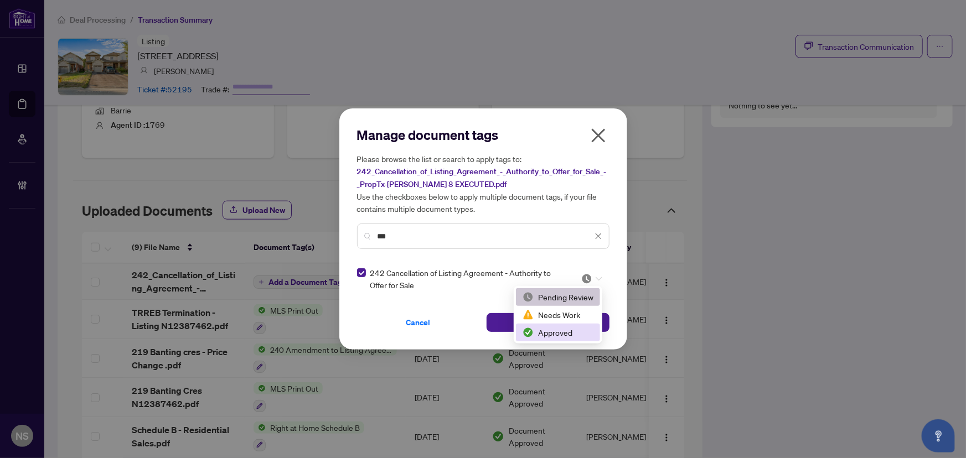
click at [560, 329] on div "Approved" at bounding box center [557, 332] width 71 height 12
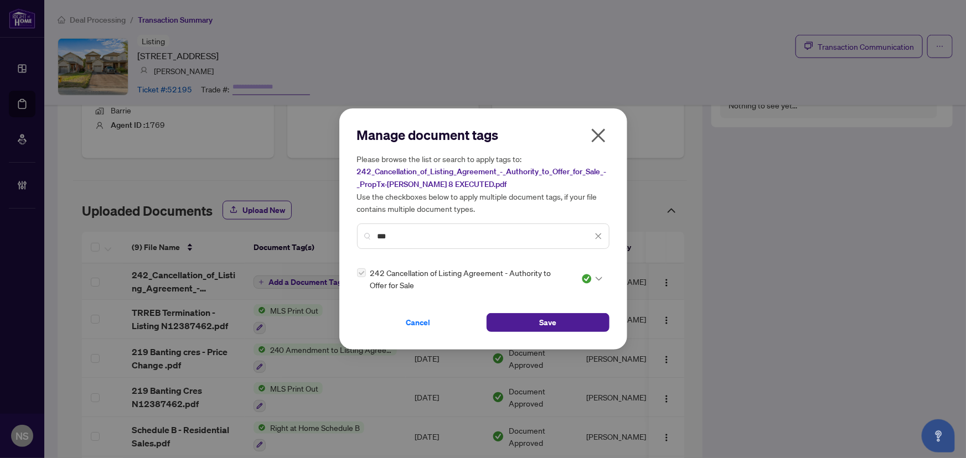
click at [396, 237] on input "***" at bounding box center [484, 236] width 215 height 12
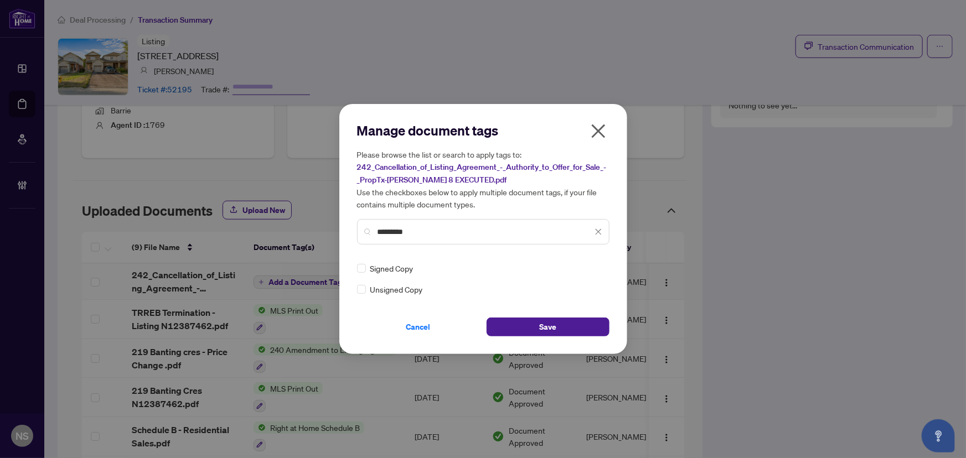
type input "*********"
click at [590, 266] on img at bounding box center [586, 268] width 11 height 11
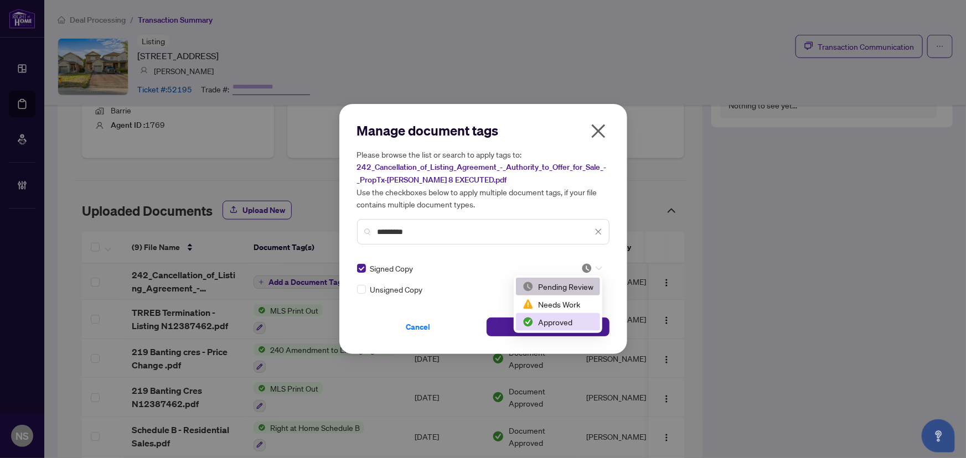
click at [579, 327] on div "Approved" at bounding box center [557, 322] width 71 height 12
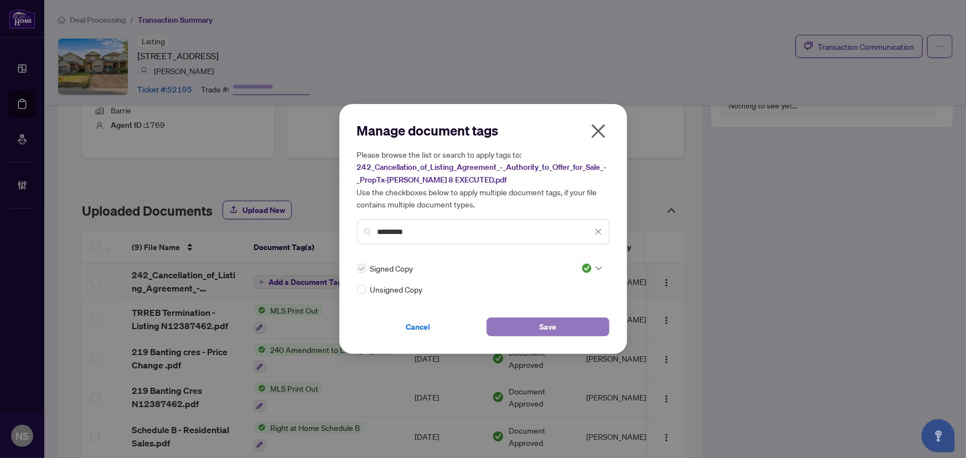
click at [558, 328] on button "Save" at bounding box center [547, 327] width 123 height 19
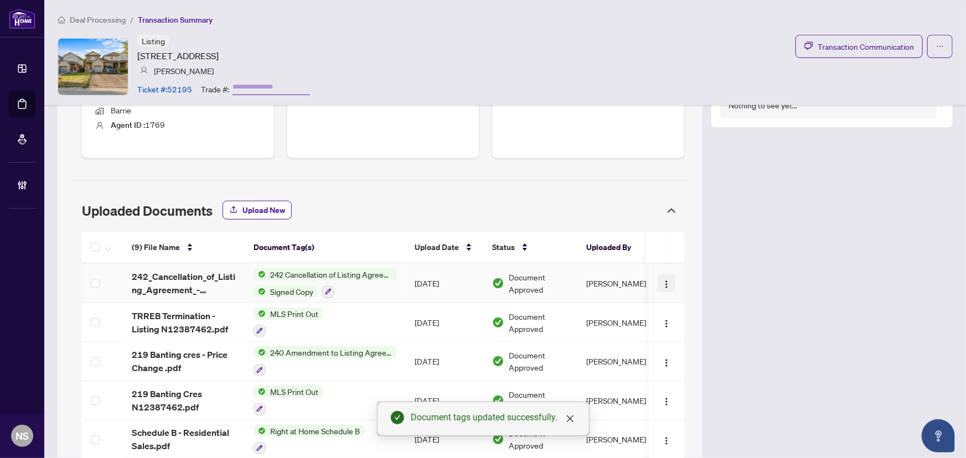
click at [662, 280] on img "button" at bounding box center [666, 284] width 9 height 9
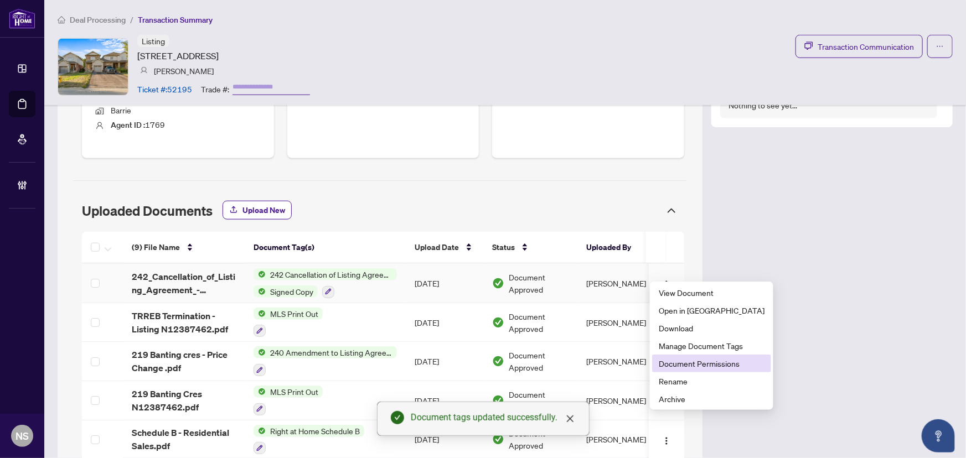
click at [709, 367] on span "Document Permissions" at bounding box center [711, 363] width 106 height 12
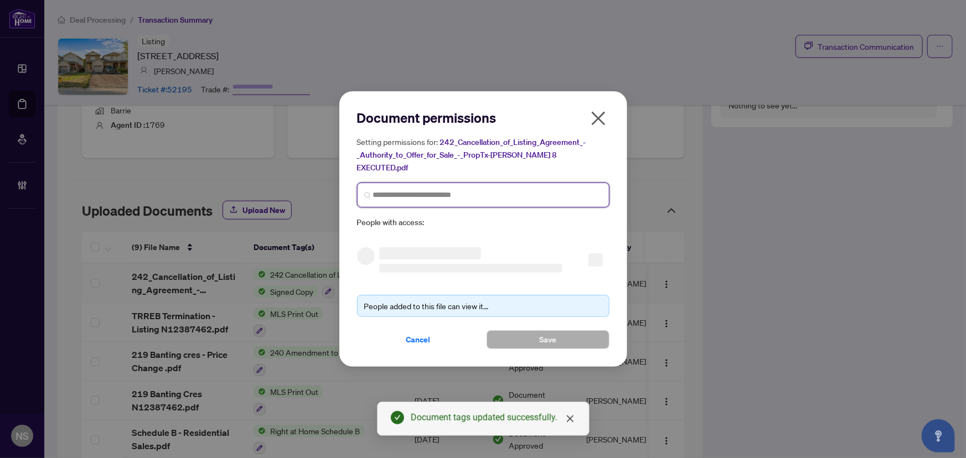
click at [400, 192] on input "search" at bounding box center [487, 195] width 229 height 12
type input "*******"
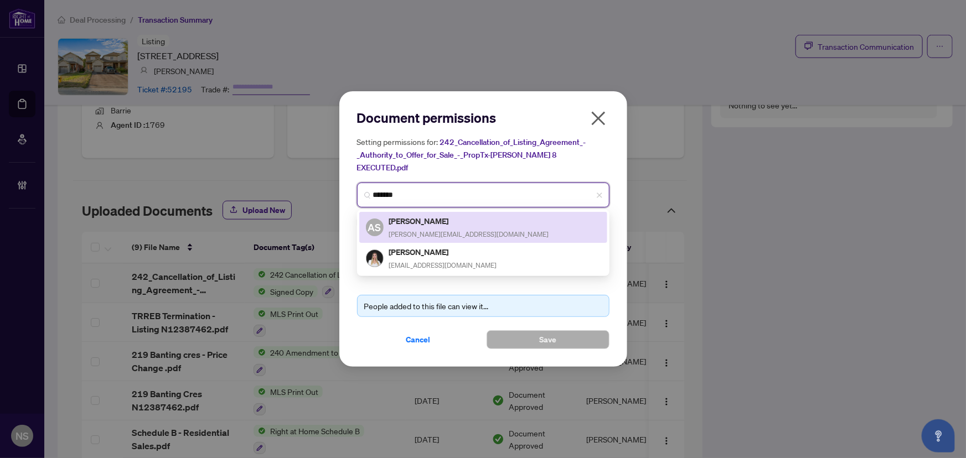
click at [448, 230] on span "arianna@notyouraverageagent.ca" at bounding box center [469, 234] width 160 height 8
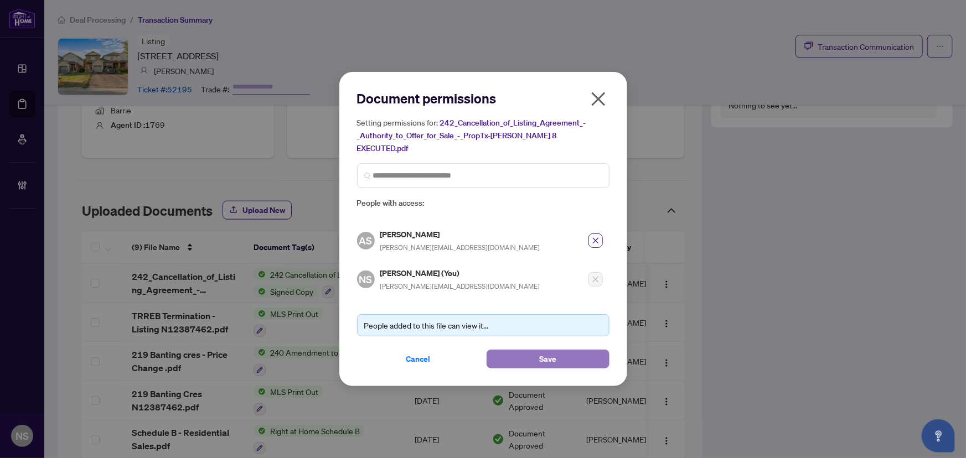
click at [559, 350] on button "Save" at bounding box center [547, 359] width 123 height 19
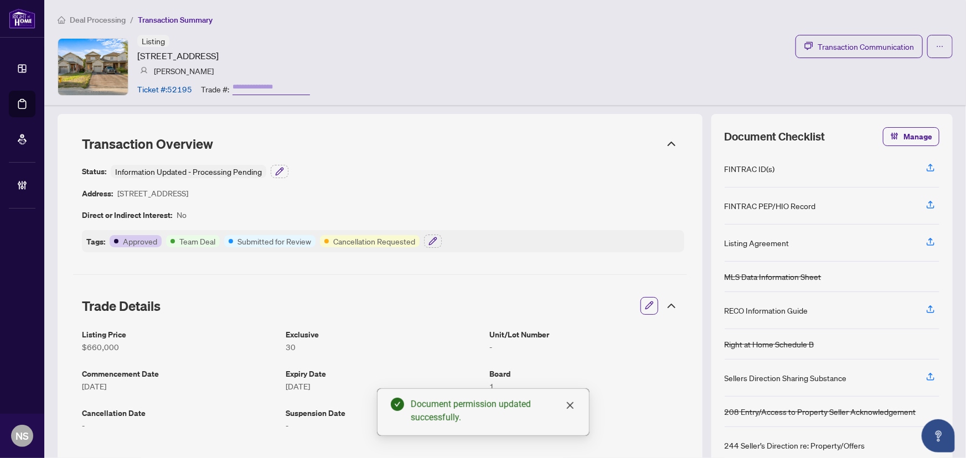
scroll to position [0, 0]
click at [434, 241] on icon "button" at bounding box center [432, 241] width 9 height 9
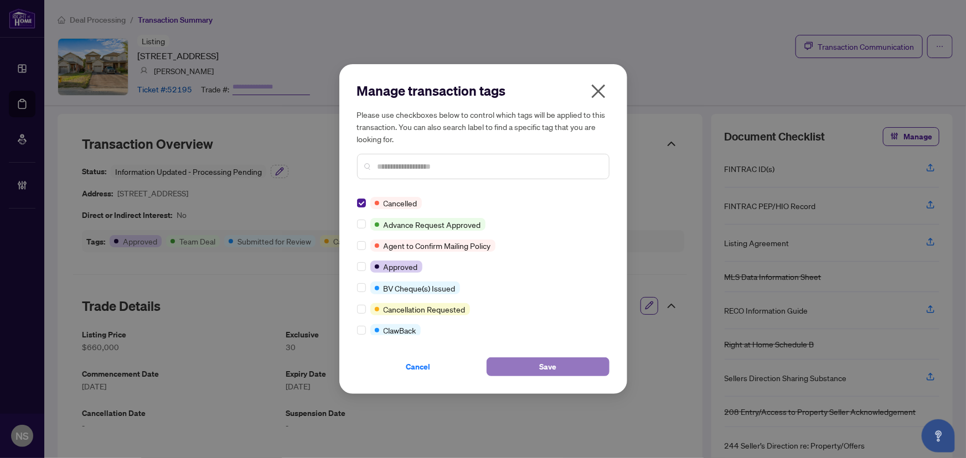
click at [536, 364] on button "Save" at bounding box center [547, 366] width 123 height 19
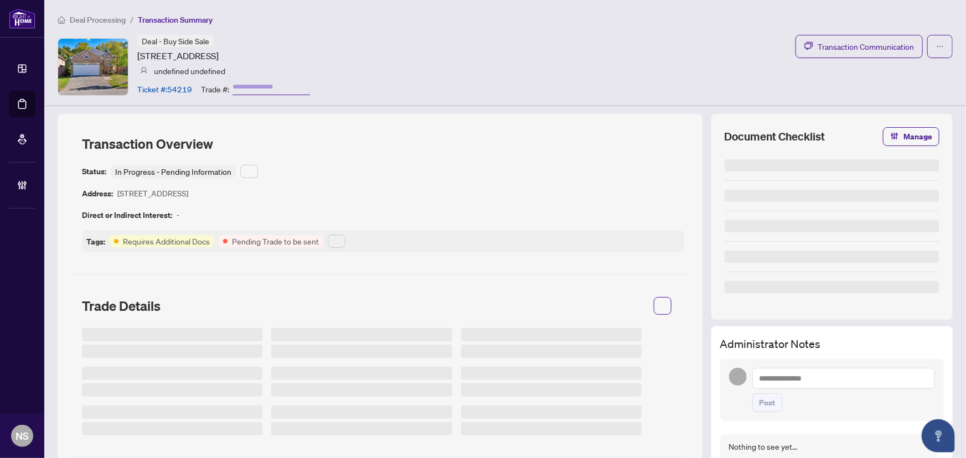
type input "**********"
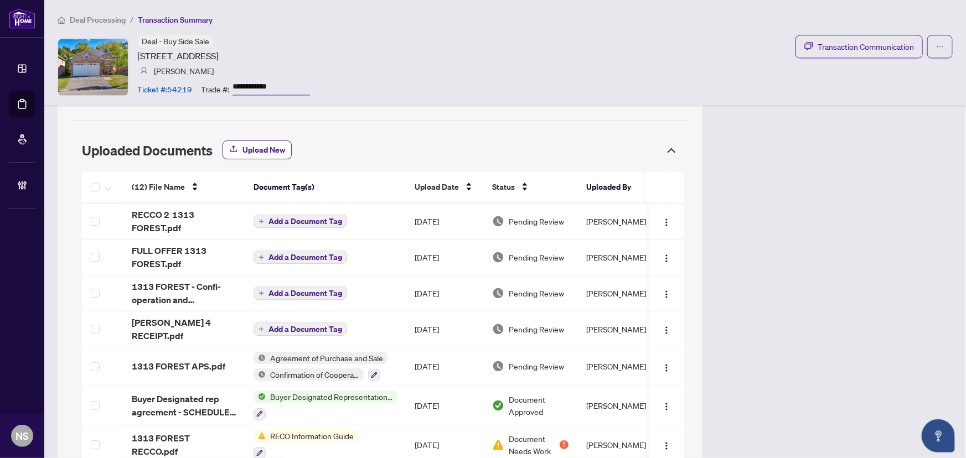
scroll to position [1157, 0]
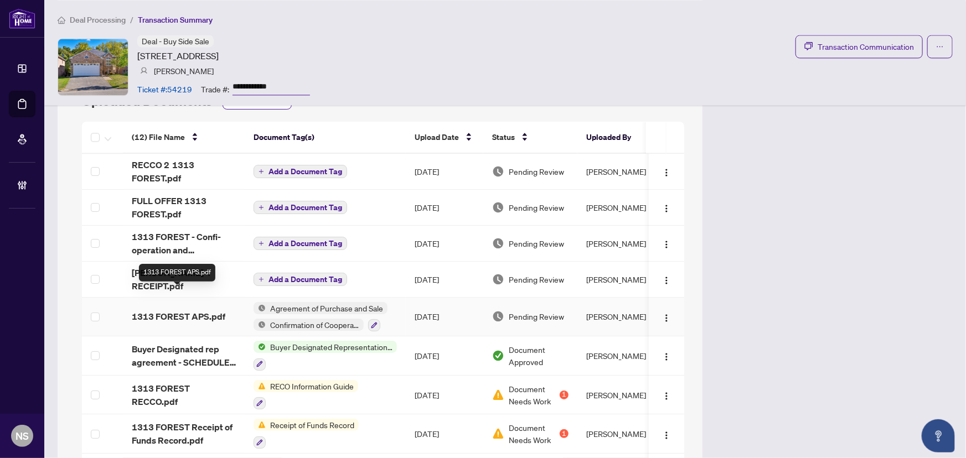
click at [193, 310] on span "1313 FOREST APS.pdf" at bounding box center [179, 316] width 94 height 13
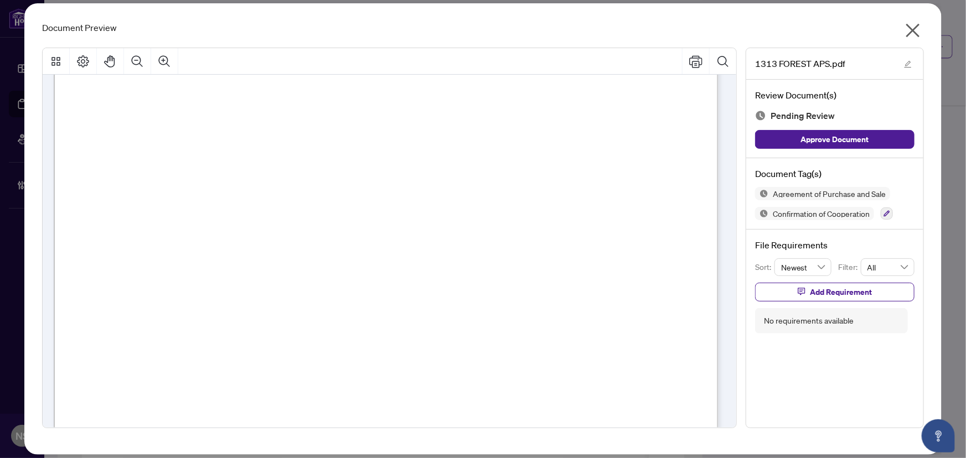
scroll to position [4930, 0]
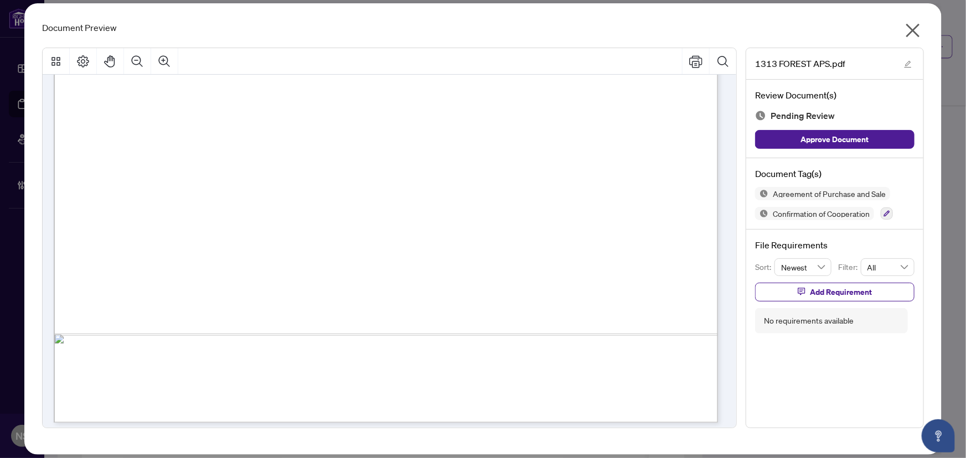
click at [903, 32] on button "button" at bounding box center [912, 33] width 22 height 24
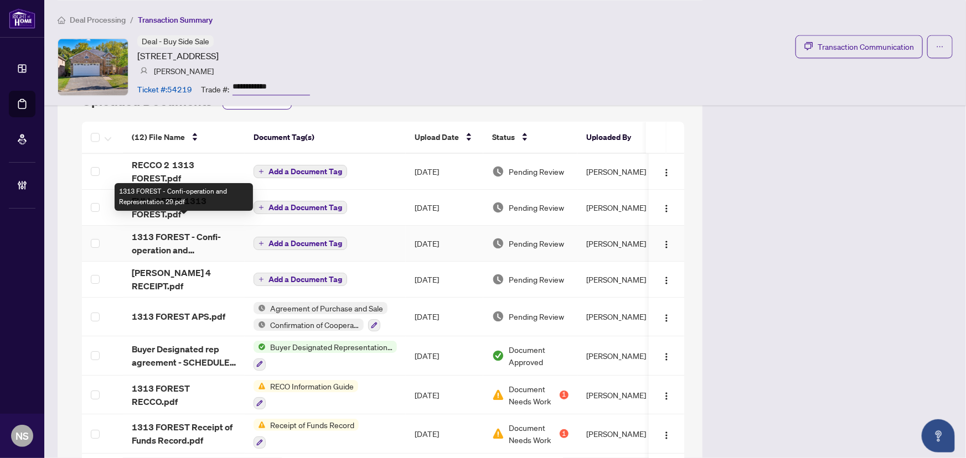
click at [170, 235] on span "1313 FOREST - Confi-operation and Representation 29.pdf" at bounding box center [184, 243] width 104 height 27
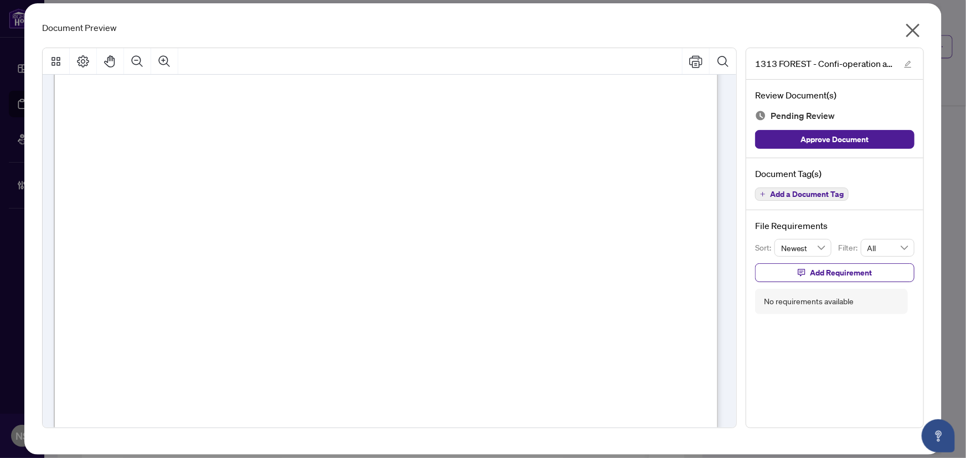
scroll to position [1410, 0]
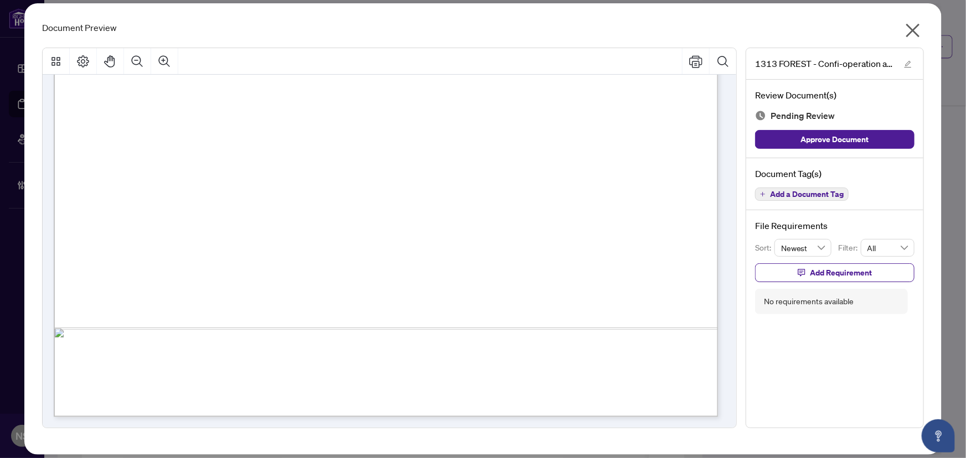
click at [917, 33] on icon "close" at bounding box center [913, 31] width 18 height 18
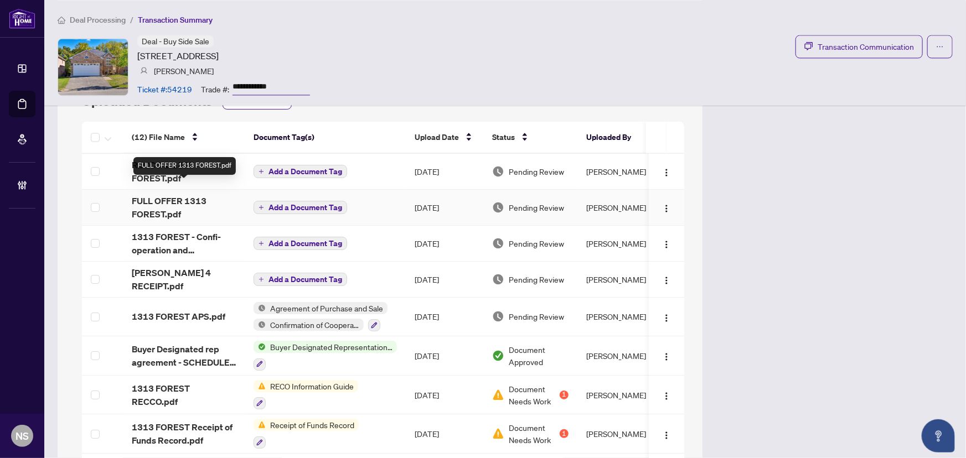
click at [177, 194] on span "FULL OFFER 1313 FOREST.pdf" at bounding box center [184, 207] width 104 height 27
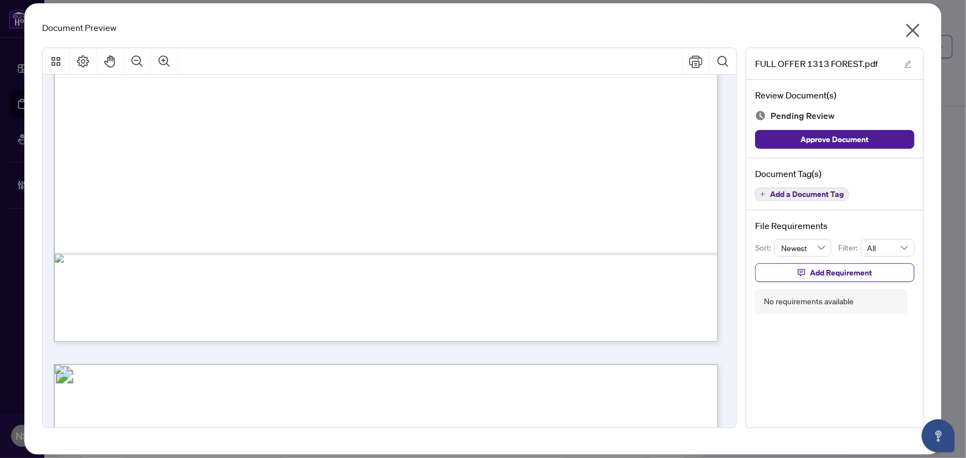
scroll to position [654, 0]
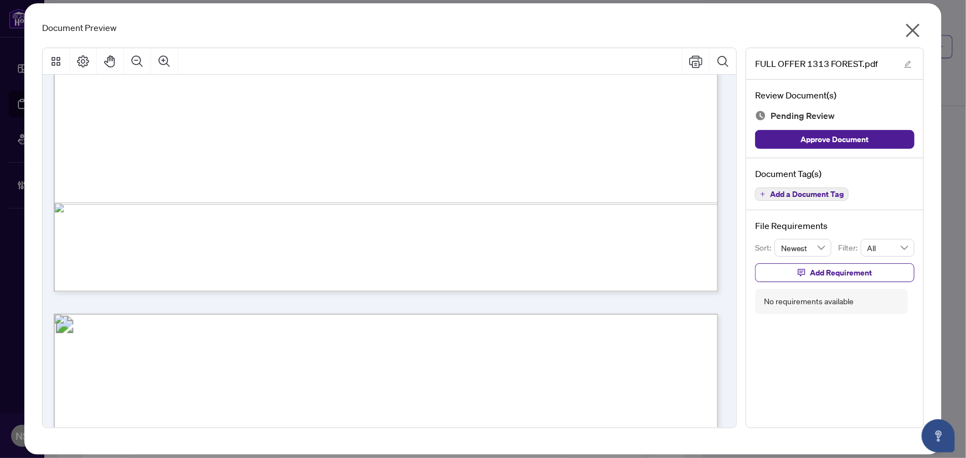
click at [912, 30] on icon "close" at bounding box center [913, 31] width 14 height 14
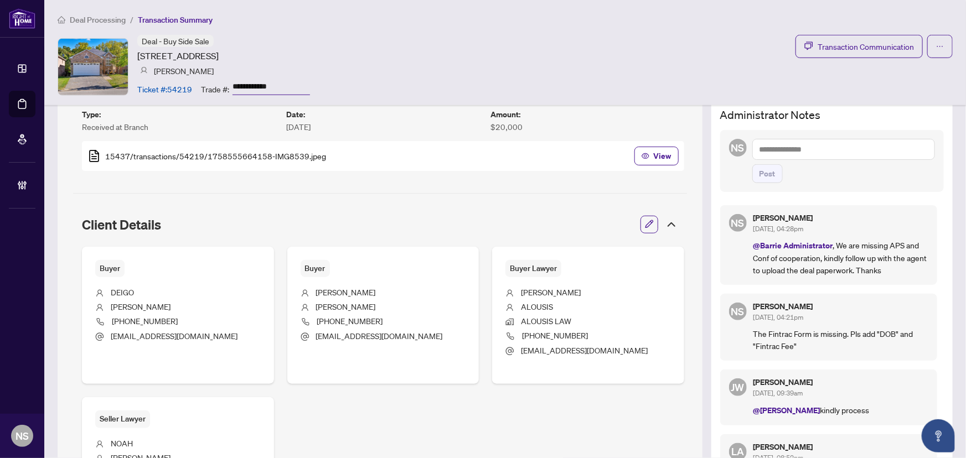
scroll to position [325, 0]
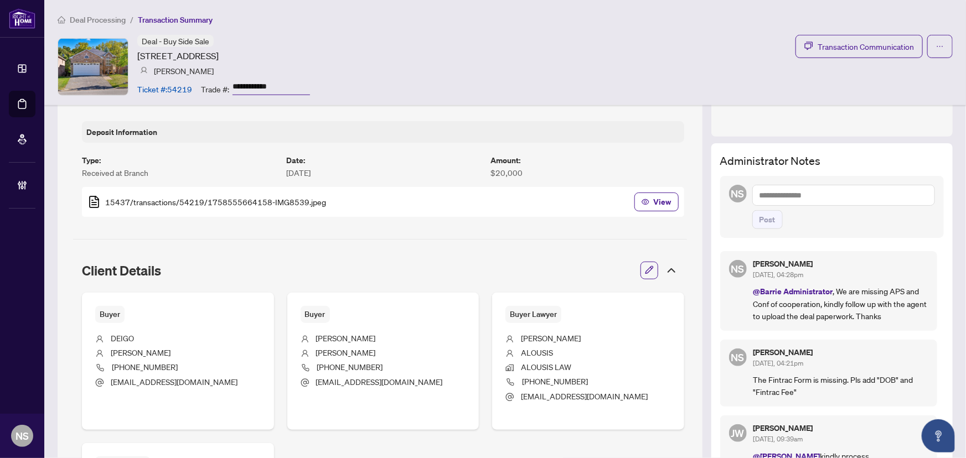
click at [822, 192] on textarea at bounding box center [843, 195] width 183 height 21
click at [819, 198] on span "Neena Sharma" at bounding box center [847, 203] width 120 height 10
drag, startPoint x: 861, startPoint y: 196, endPoint x: 811, endPoint y: 193, distance: 50.5
click at [811, 193] on textarea "**********" at bounding box center [843, 195] width 183 height 21
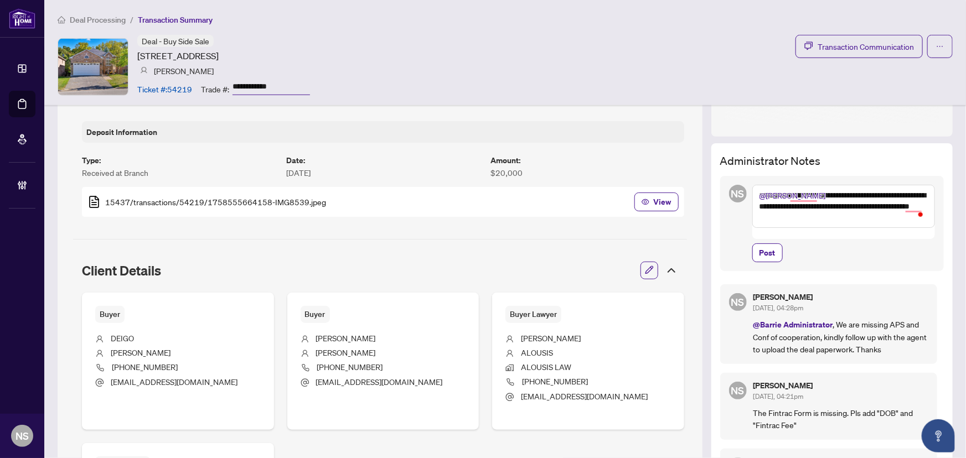
click at [859, 193] on textarea "**********" at bounding box center [843, 206] width 183 height 43
type textarea "**********"
click at [766, 244] on span "Post" at bounding box center [767, 253] width 16 height 18
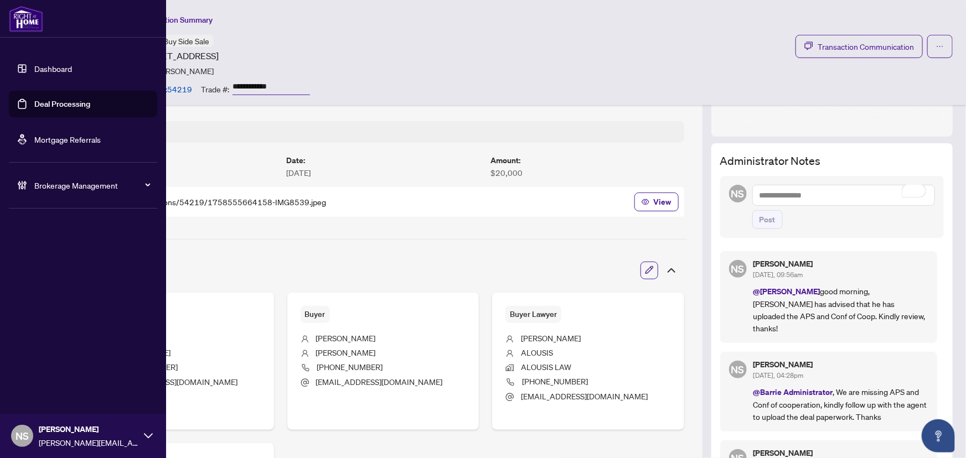
click at [49, 104] on link "Deal Processing" at bounding box center [62, 104] width 56 height 10
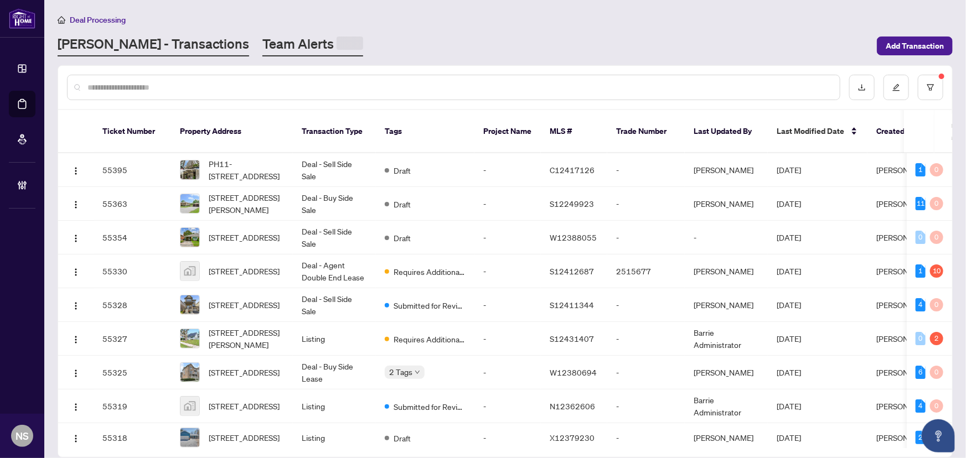
click at [336, 47] on span at bounding box center [349, 43] width 27 height 13
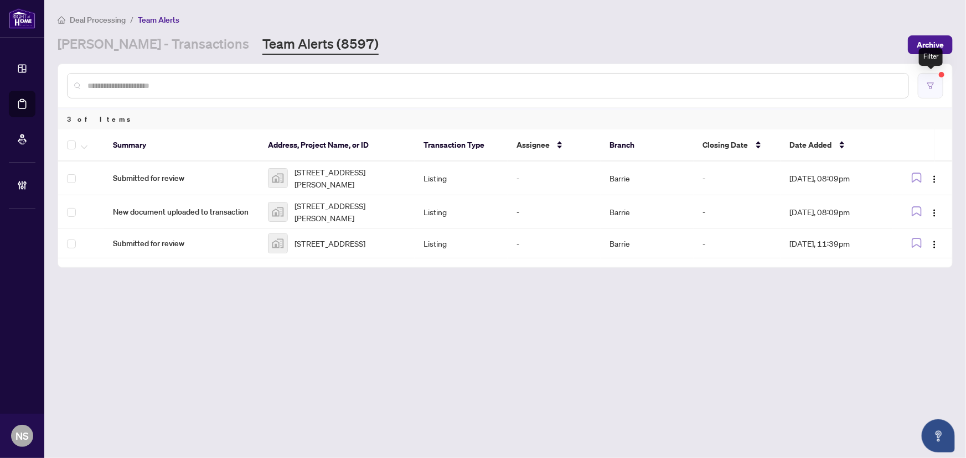
click at [935, 82] on button "button" at bounding box center [929, 85] width 25 height 25
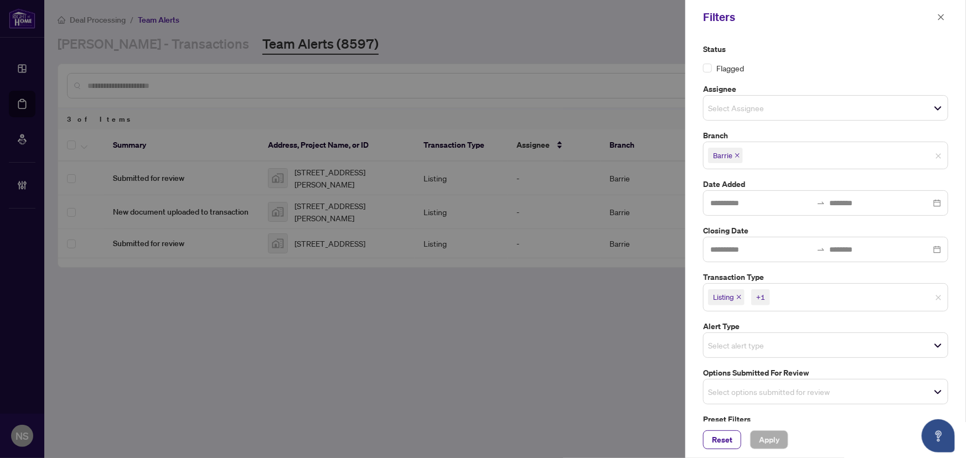
click at [738, 298] on icon "close" at bounding box center [739, 297] width 4 height 4
click at [765, 297] on icon "close" at bounding box center [764, 297] width 6 height 6
click at [725, 396] on div "Select options submitted for review" at bounding box center [825, 388] width 245 height 25
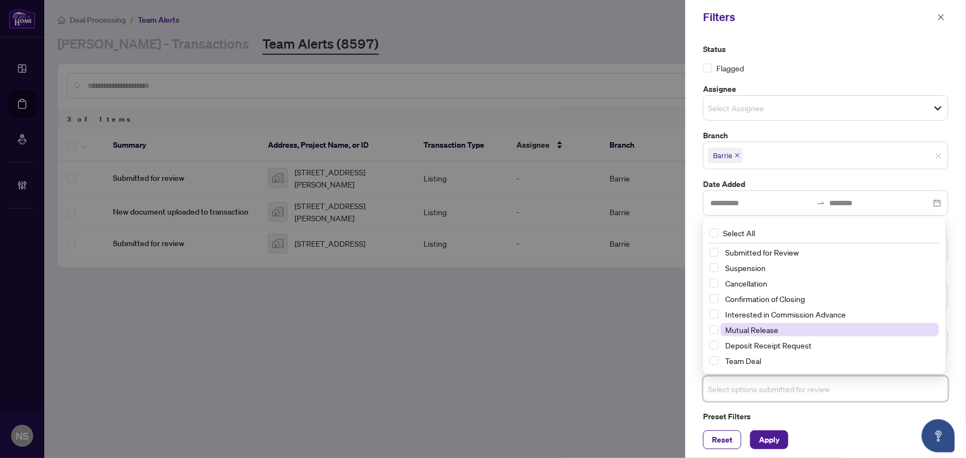
click at [734, 329] on span "Mutual Release" at bounding box center [751, 330] width 53 height 10
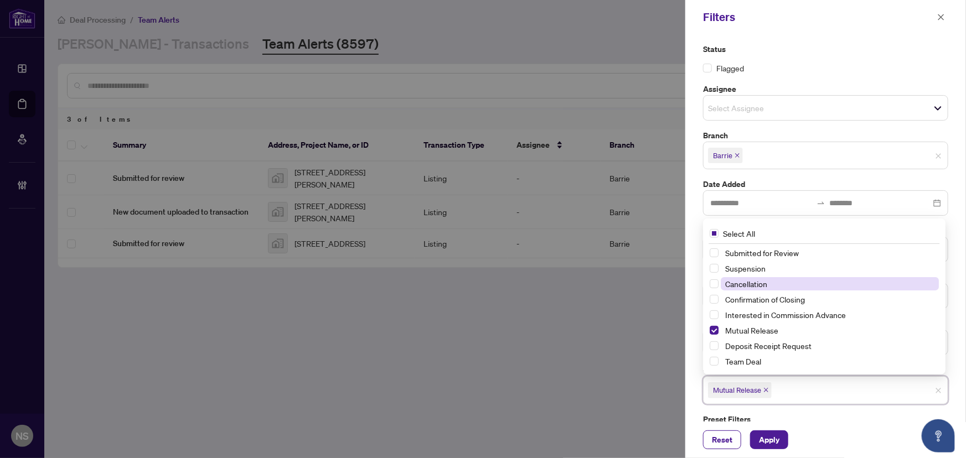
click at [749, 281] on span "Cancellation" at bounding box center [746, 284] width 42 height 10
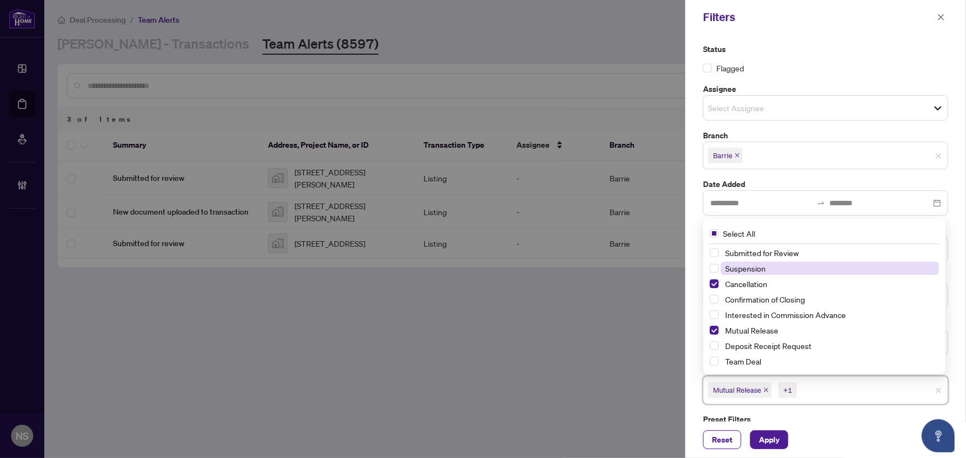
click at [749, 266] on span "Suspension" at bounding box center [745, 268] width 40 height 10
click at [768, 441] on span "Apply" at bounding box center [769, 440] width 20 height 18
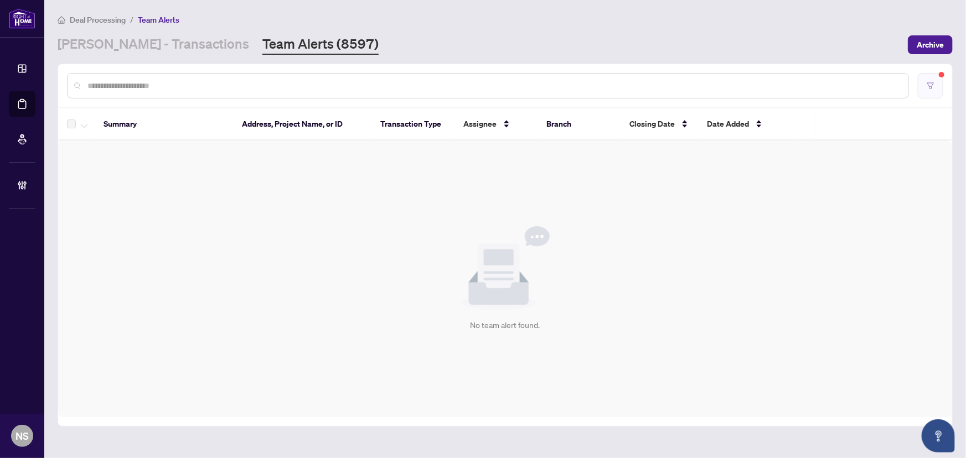
click at [935, 79] on button "button" at bounding box center [929, 85] width 25 height 25
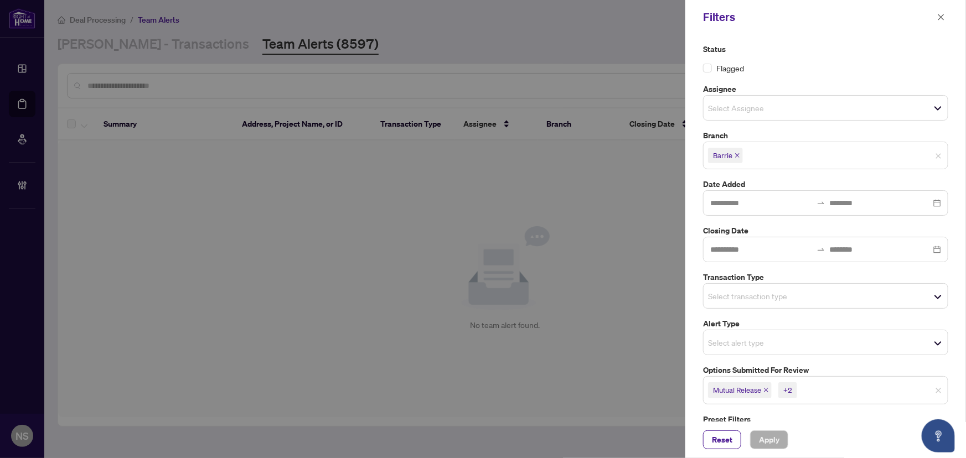
click at [766, 390] on icon "close" at bounding box center [766, 390] width 4 height 4
click at [755, 390] on icon "close" at bounding box center [757, 390] width 6 height 6
click at [755, 390] on icon "close" at bounding box center [754, 390] width 4 height 4
click at [733, 303] on div "Select transaction type" at bounding box center [825, 295] width 245 height 25
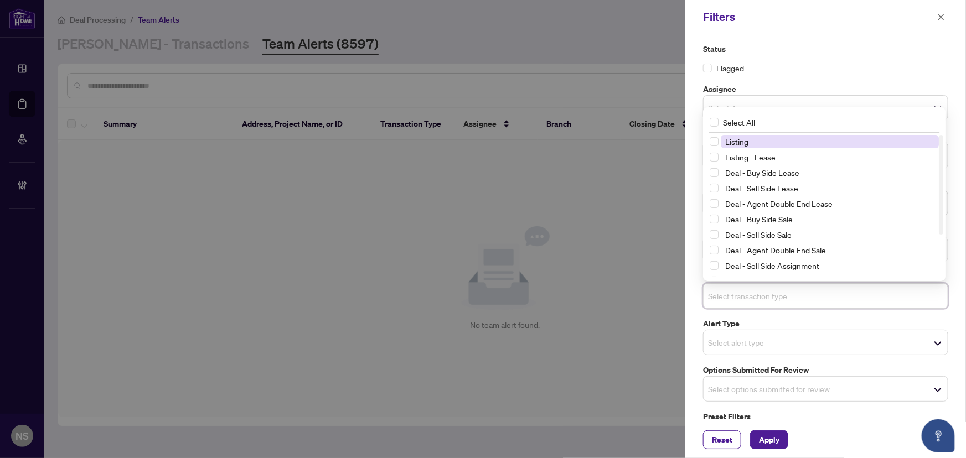
click at [756, 143] on span "Listing" at bounding box center [829, 141] width 218 height 13
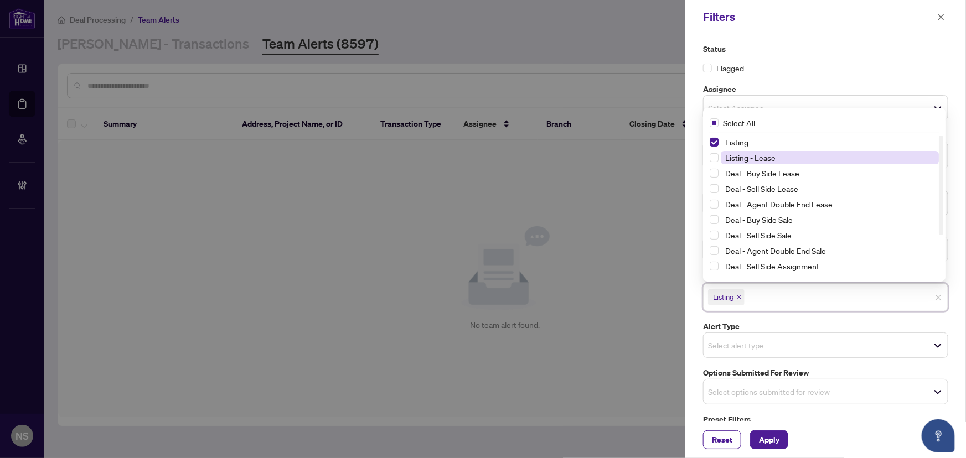
click at [756, 158] on span "Listing - Lease" at bounding box center [750, 158] width 50 height 10
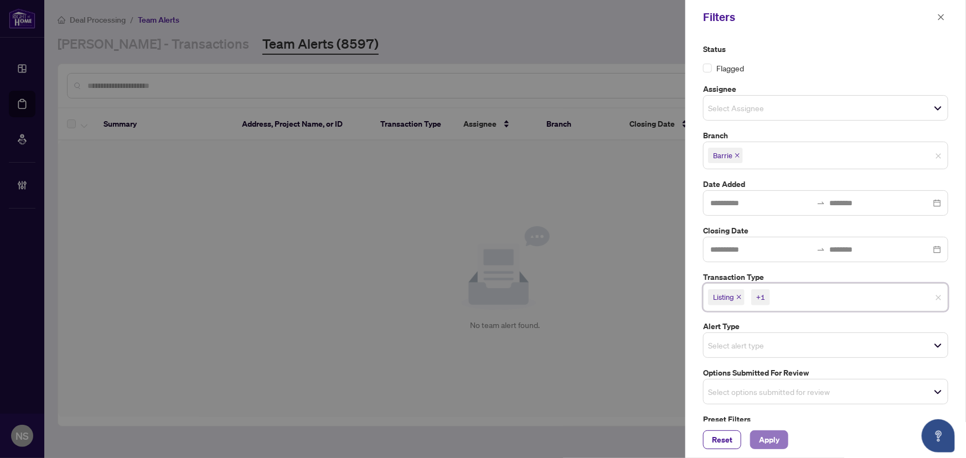
click at [766, 443] on span "Apply" at bounding box center [769, 440] width 20 height 18
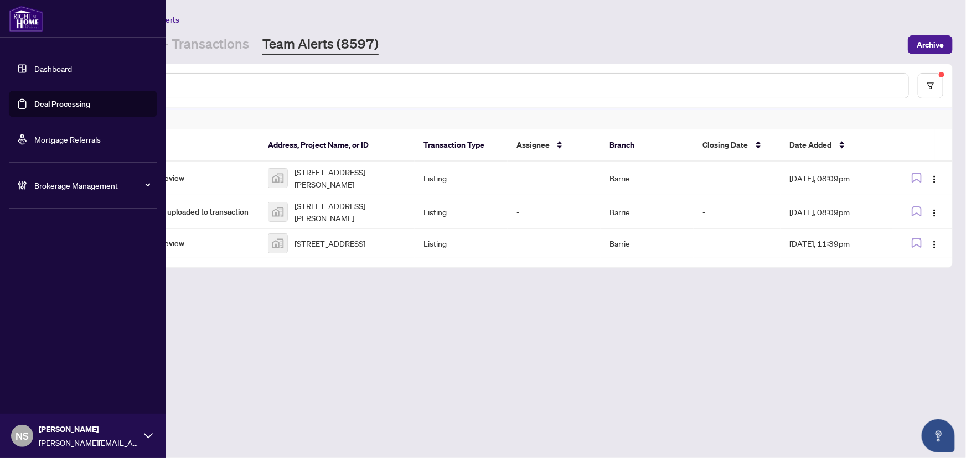
click at [34, 105] on link "Deal Processing" at bounding box center [62, 104] width 56 height 10
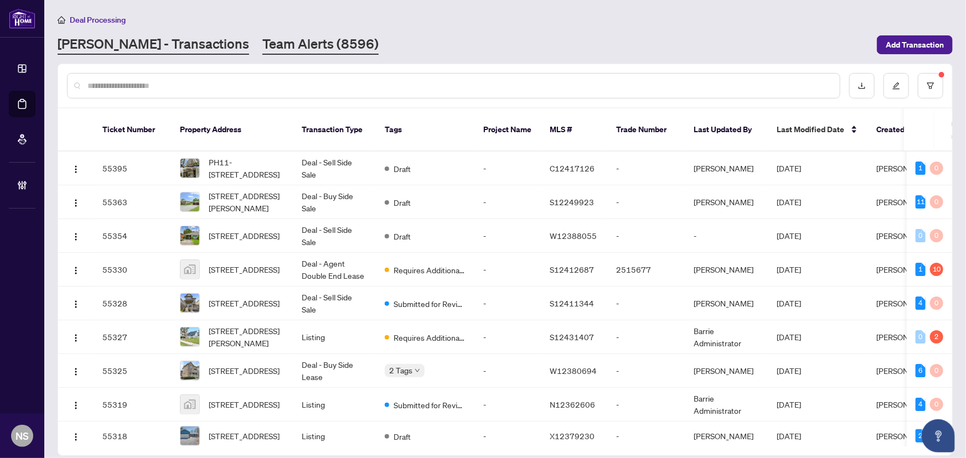
click at [262, 53] on link "Team Alerts (8596)" at bounding box center [320, 45] width 116 height 20
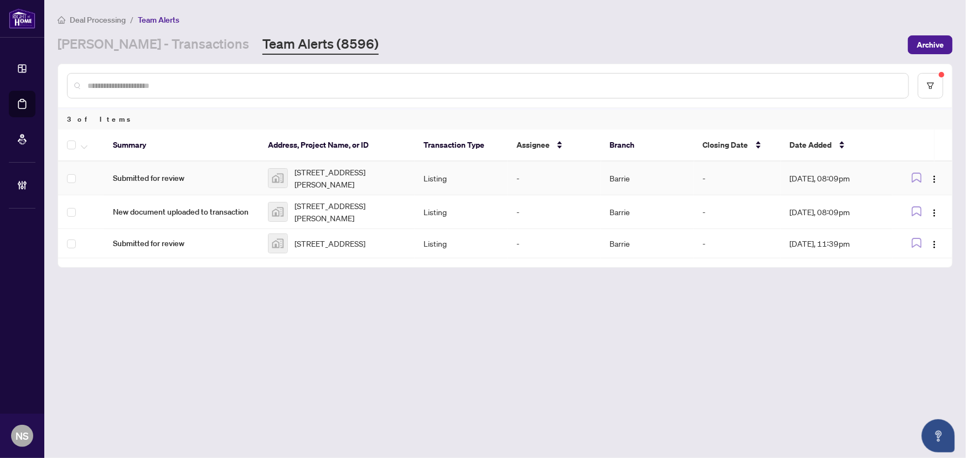
click at [190, 181] on span "Submitted for review" at bounding box center [181, 178] width 137 height 12
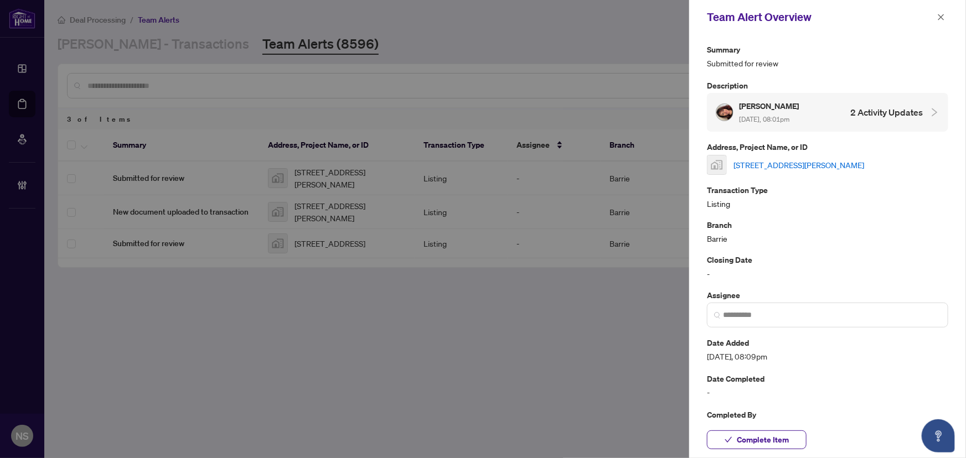
click at [832, 164] on link "14-14 Amos Drive, Guelph, ON, Canada" at bounding box center [798, 165] width 131 height 12
click at [762, 440] on span "Complete Item" at bounding box center [763, 440] width 52 height 18
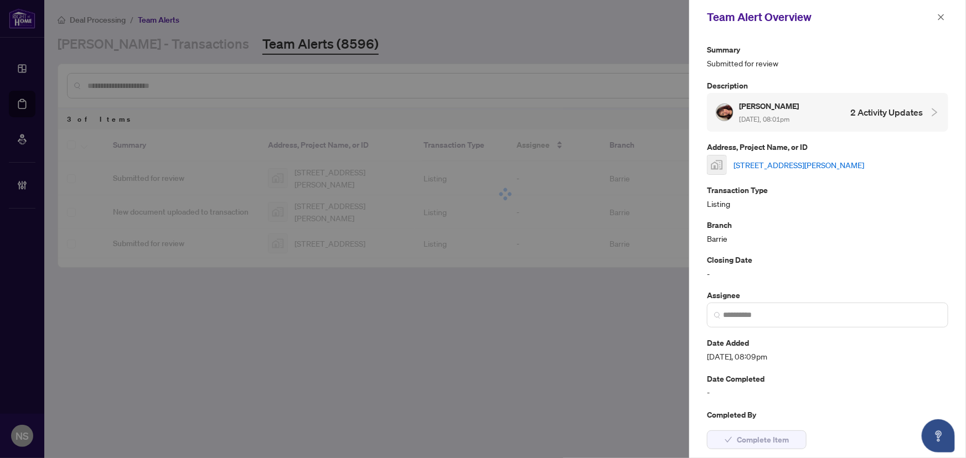
drag, startPoint x: 941, startPoint y: 16, endPoint x: 934, endPoint y: 20, distance: 7.7
click at [941, 16] on icon "close" at bounding box center [941, 17] width 8 height 8
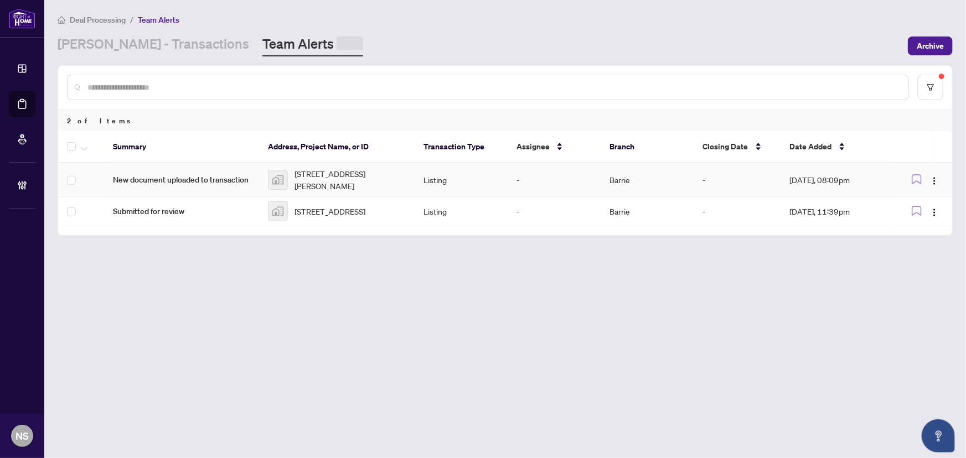
click at [159, 182] on span "New document uploaded to transaction" at bounding box center [181, 180] width 137 height 12
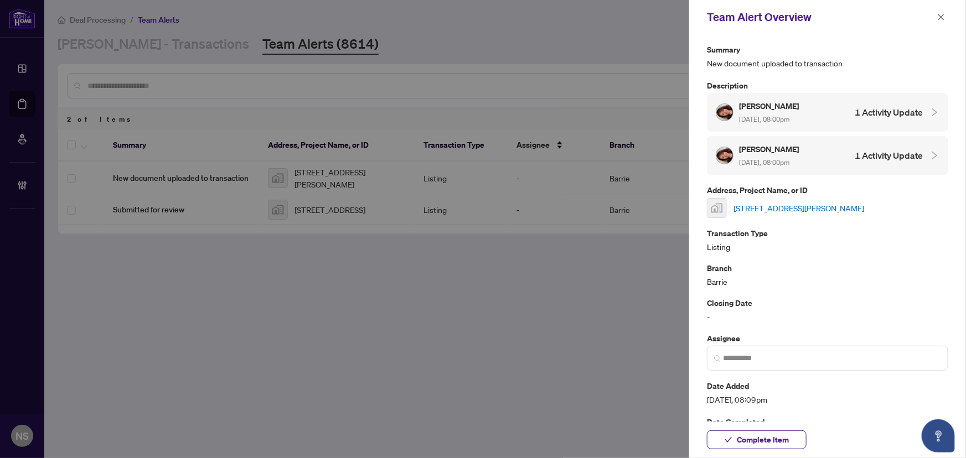
click at [784, 205] on link "14-14 Amos Drive, Guelph, ON, Canada" at bounding box center [798, 208] width 131 height 12
click at [761, 437] on span "Complete Item" at bounding box center [763, 440] width 52 height 18
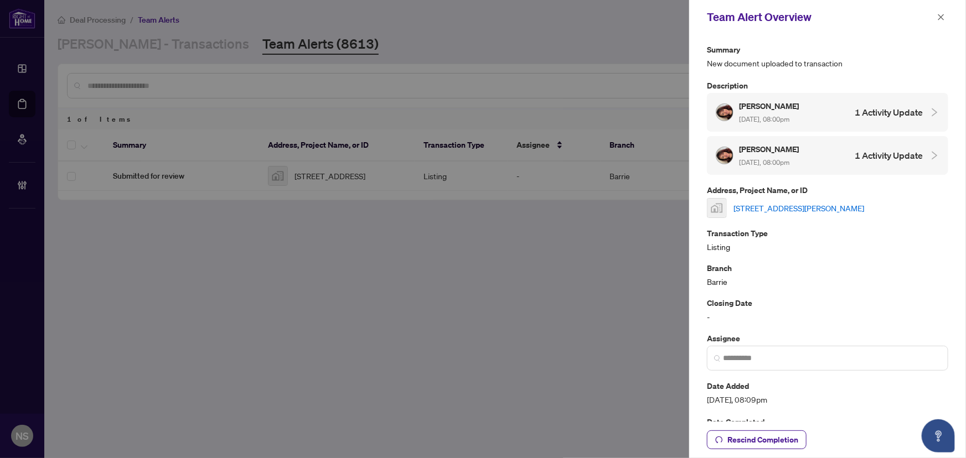
click at [939, 22] on span "button" at bounding box center [941, 17] width 8 height 18
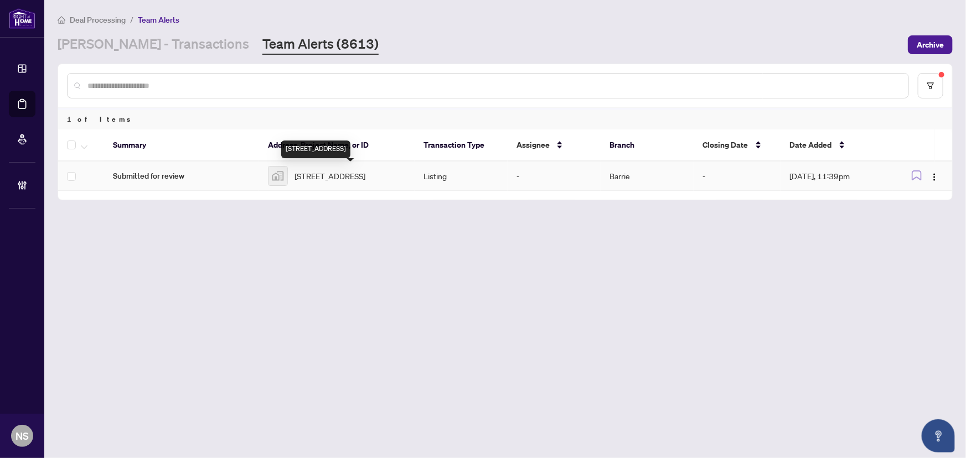
click at [365, 172] on span "[STREET_ADDRESS]" at bounding box center [329, 176] width 71 height 12
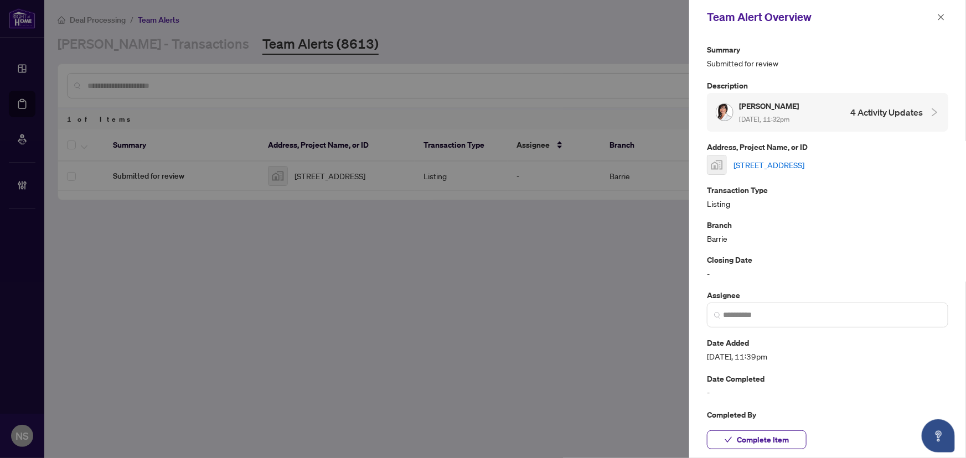
click at [804, 159] on link "[STREET_ADDRESS]" at bounding box center [768, 165] width 71 height 12
click at [941, 14] on icon "close" at bounding box center [941, 17] width 8 height 8
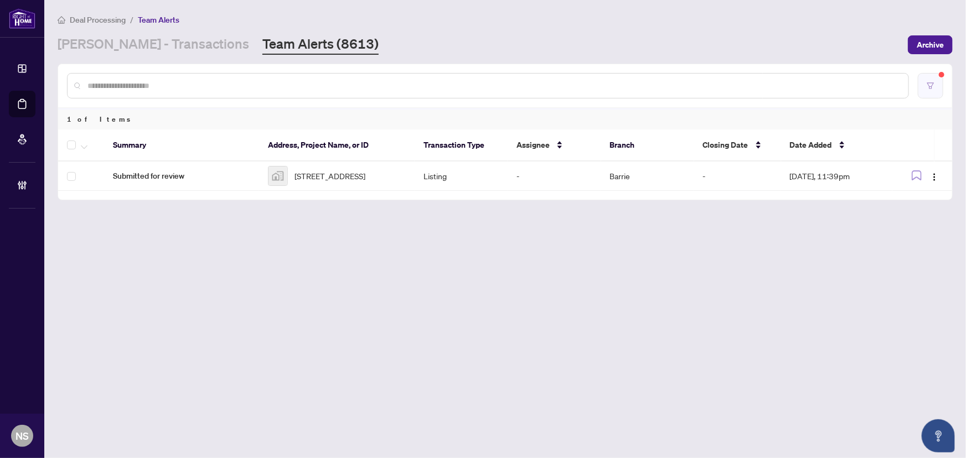
click at [932, 89] on button "button" at bounding box center [929, 85] width 25 height 25
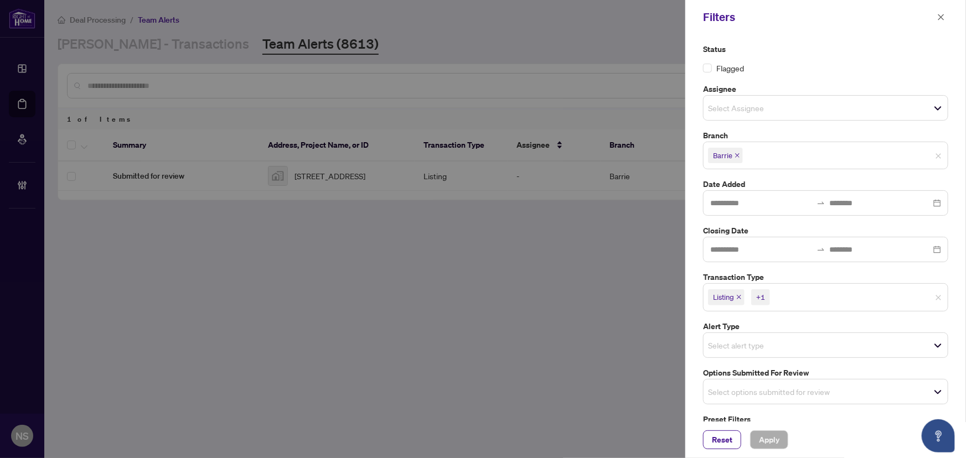
click at [740, 296] on icon "close" at bounding box center [739, 297] width 4 height 4
click at [766, 297] on icon "close" at bounding box center [764, 297] width 6 height 6
click at [750, 384] on input "search" at bounding box center [746, 388] width 77 height 13
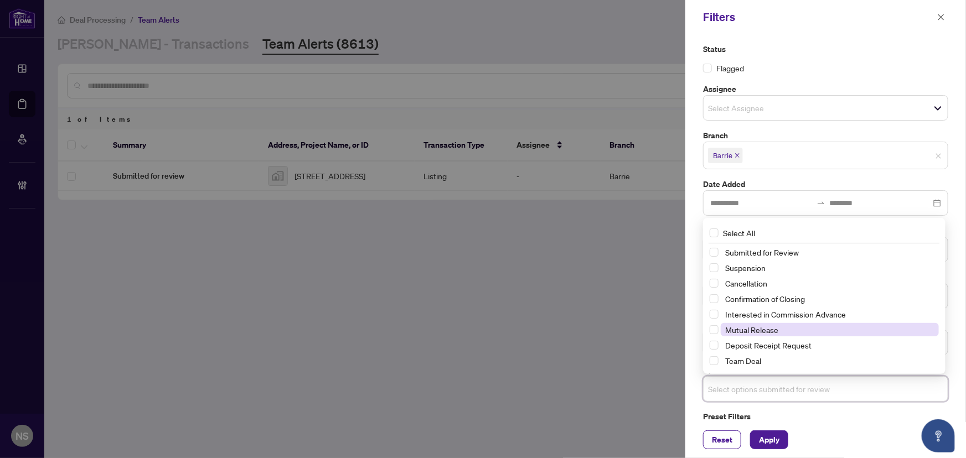
click at [747, 330] on span "Mutual Release" at bounding box center [751, 330] width 53 height 10
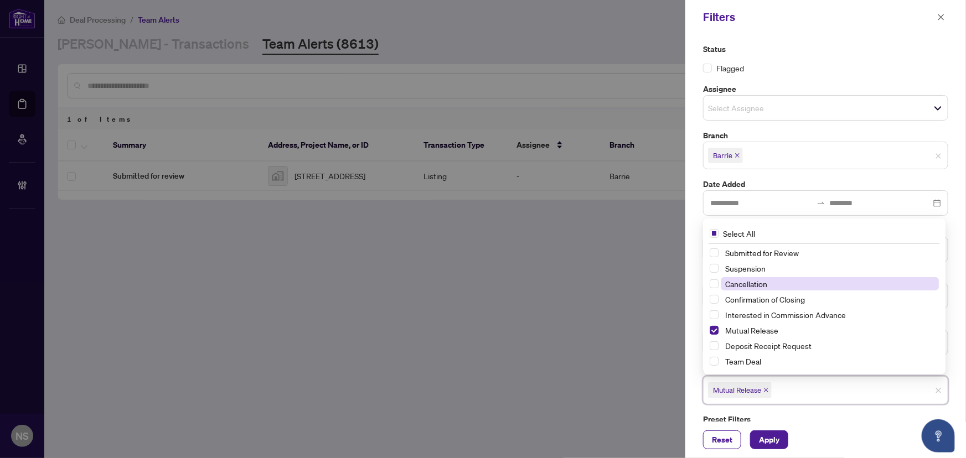
drag, startPoint x: 749, startPoint y: 281, endPoint x: 747, endPoint y: 267, distance: 13.9
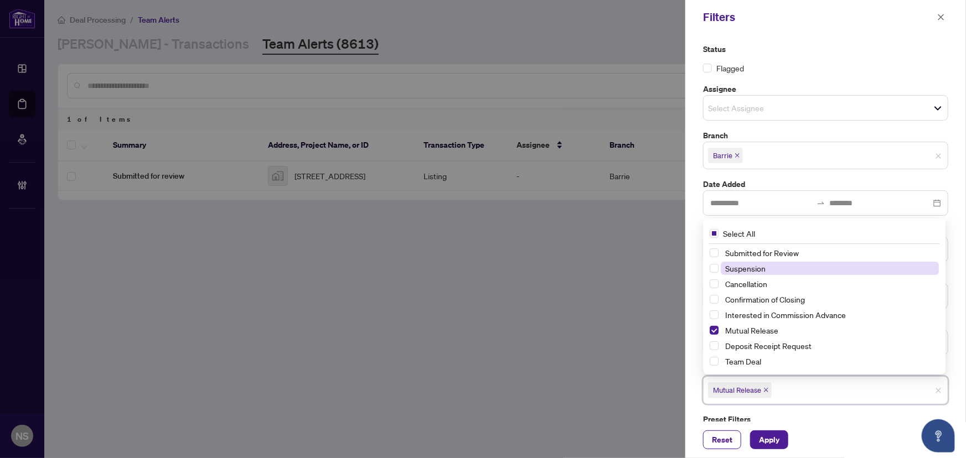
click at [749, 280] on span "Cancellation" at bounding box center [746, 284] width 42 height 10
click at [747, 266] on span "Suspension" at bounding box center [745, 268] width 40 height 10
click at [770, 443] on span "Apply" at bounding box center [769, 440] width 20 height 18
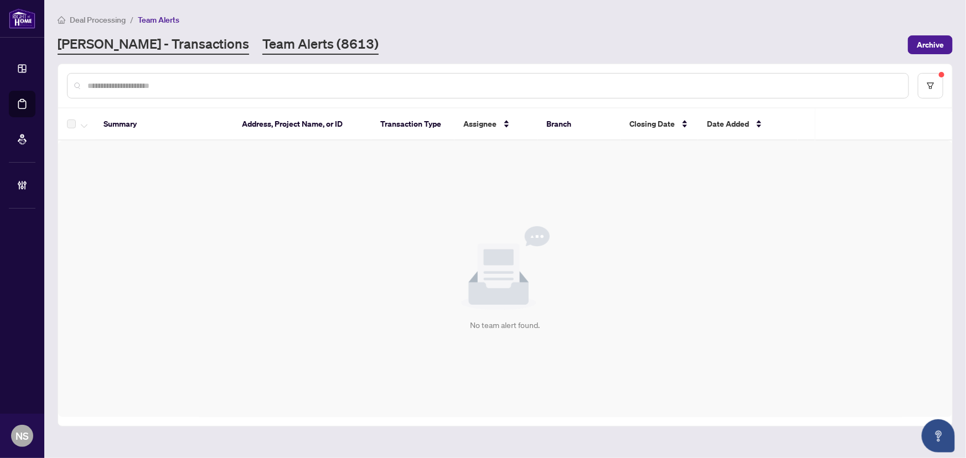
click at [138, 45] on link "[PERSON_NAME] - Transactions" at bounding box center [153, 45] width 191 height 20
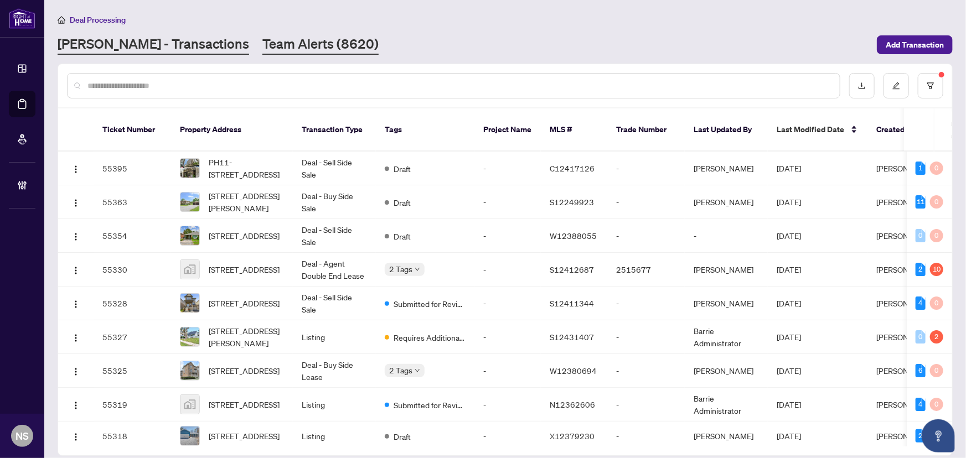
click at [262, 39] on link "Team Alerts (8620)" at bounding box center [320, 45] width 116 height 20
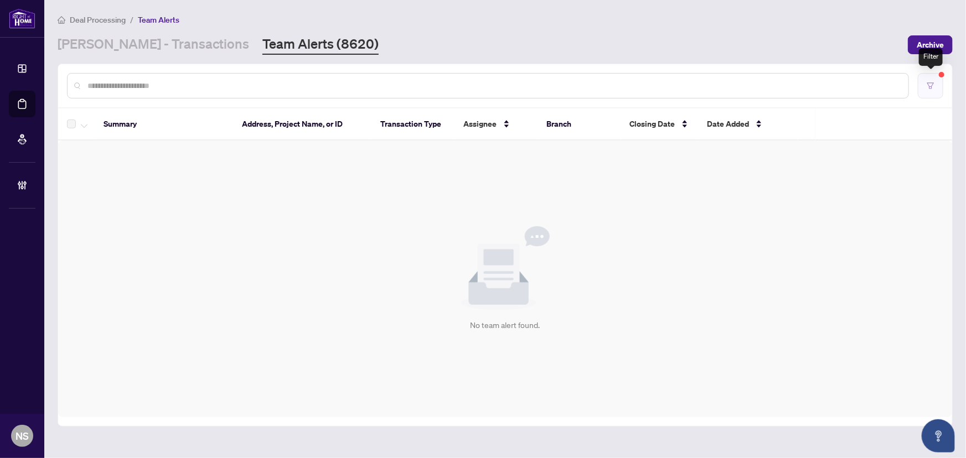
click at [920, 91] on button "button" at bounding box center [929, 85] width 25 height 25
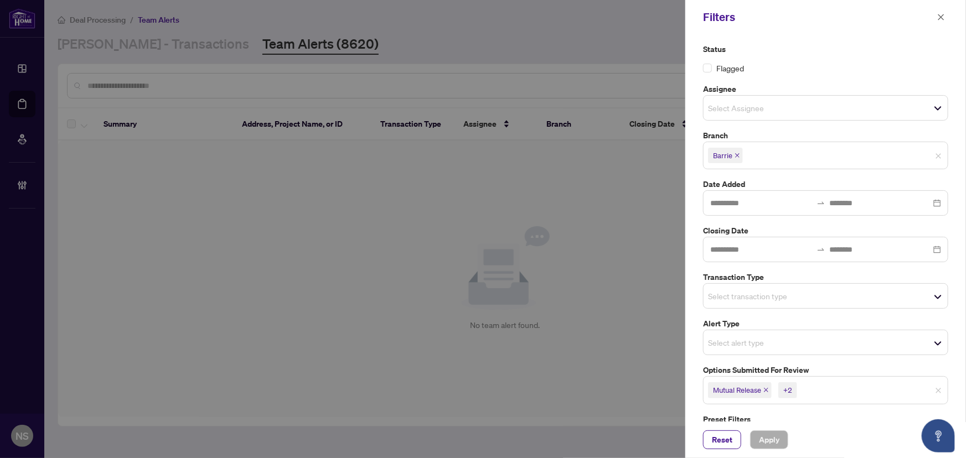
click at [765, 386] on span "Mutual Release" at bounding box center [740, 389] width 64 height 15
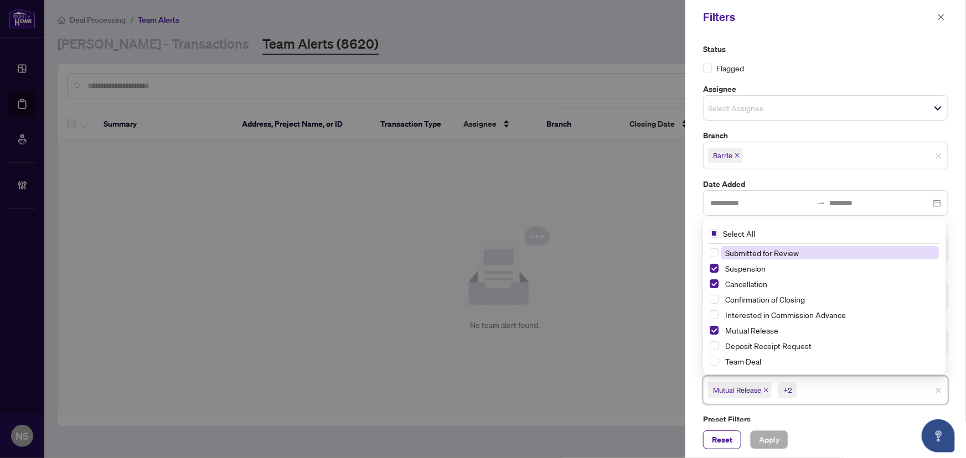
click at [767, 392] on icon "close" at bounding box center [766, 390] width 6 height 6
click at [760, 388] on span "Cancellation" at bounding box center [735, 389] width 55 height 15
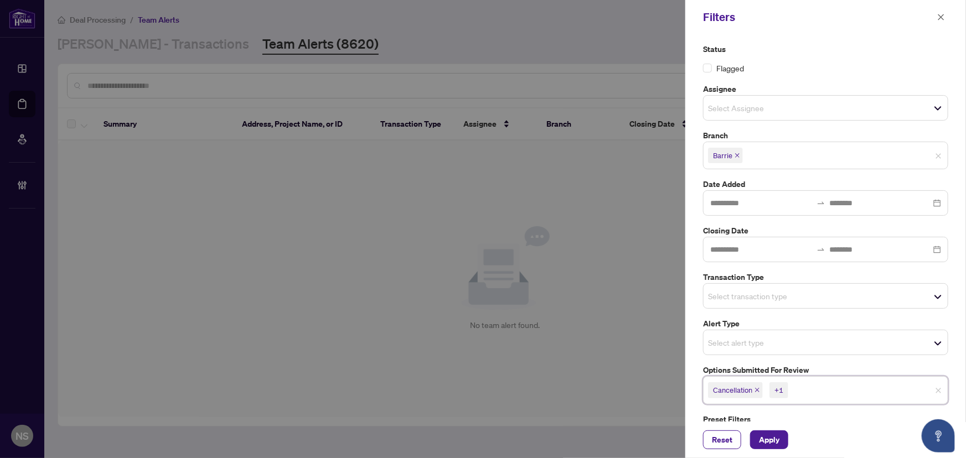
click at [758, 389] on icon "close" at bounding box center [757, 390] width 4 height 4
click at [755, 390] on icon "close" at bounding box center [754, 390] width 4 height 4
click at [743, 284] on div "Select transaction type" at bounding box center [825, 295] width 245 height 25
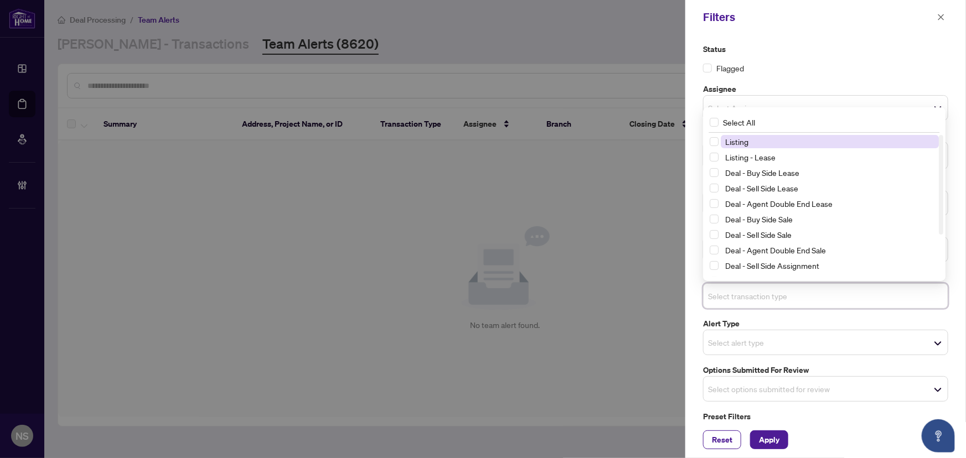
click at [745, 142] on span "Listing" at bounding box center [736, 142] width 23 height 10
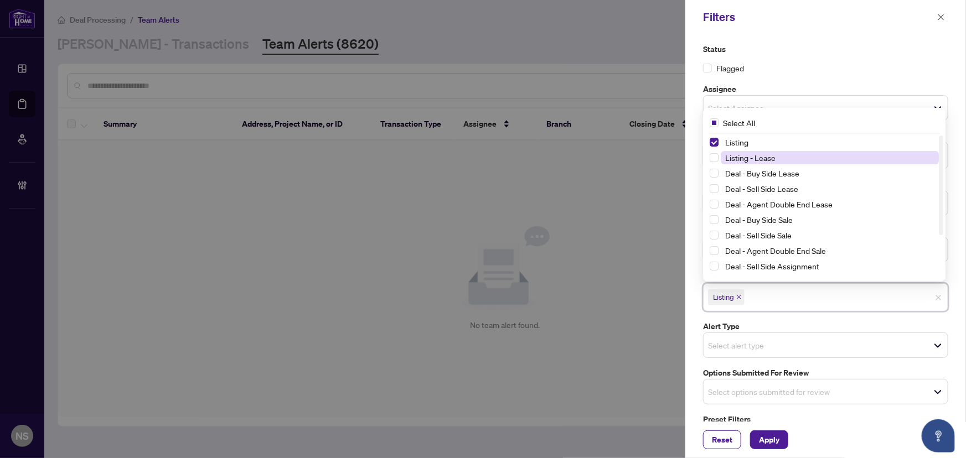
click at [752, 159] on span "Listing - Lease" at bounding box center [750, 158] width 50 height 10
click at [764, 448] on span "Apply" at bounding box center [769, 440] width 20 height 18
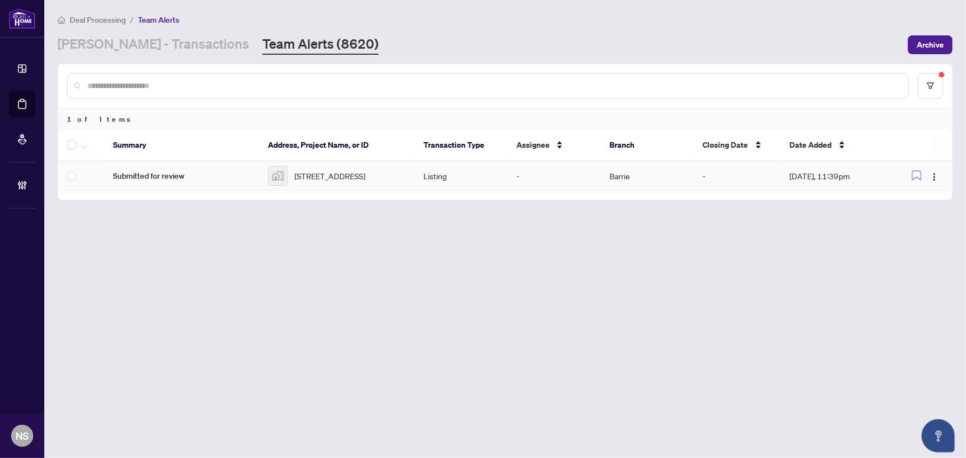
click at [177, 190] on td "Submitted for review" at bounding box center [181, 176] width 155 height 29
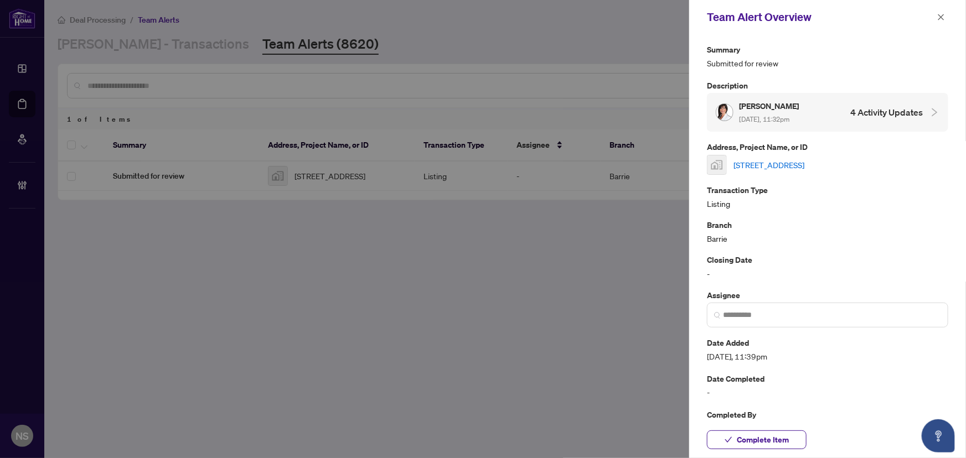
click at [792, 165] on link "[STREET_ADDRESS]" at bounding box center [768, 165] width 71 height 12
click at [945, 13] on icon "close" at bounding box center [941, 17] width 8 height 8
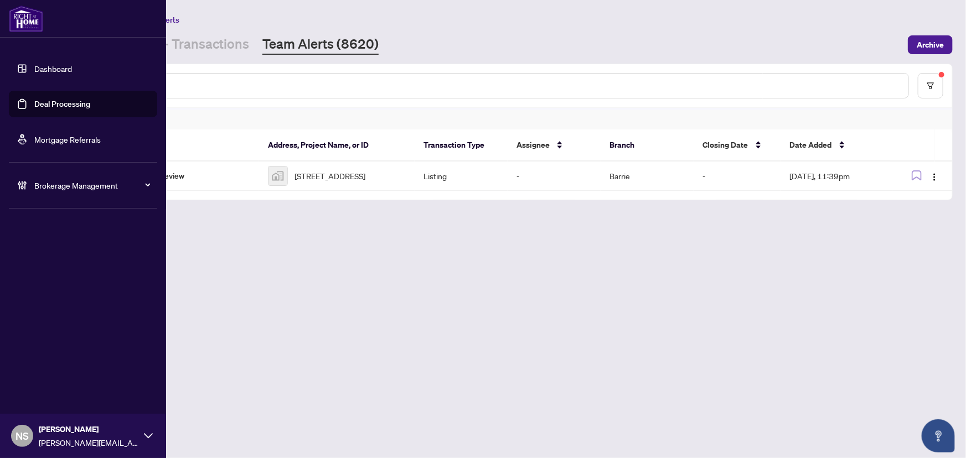
click at [71, 102] on link "Deal Processing" at bounding box center [62, 104] width 56 height 10
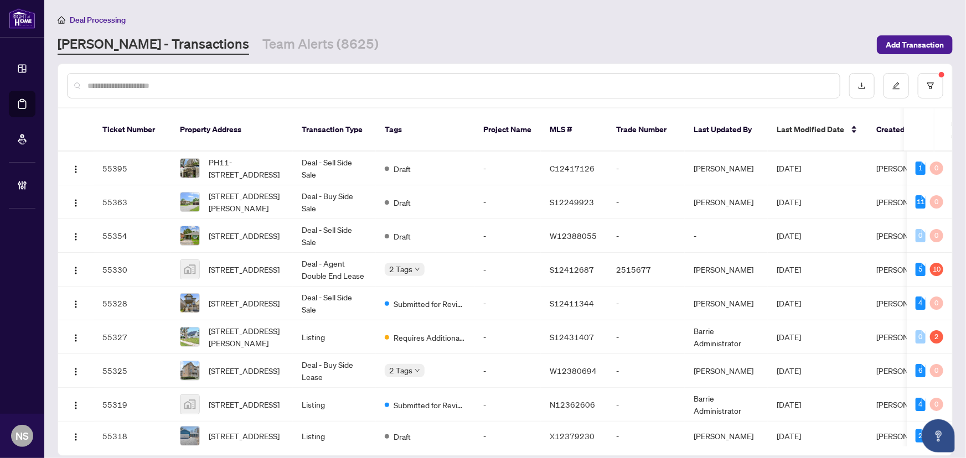
click at [297, 49] on link "Team Alerts (8625)" at bounding box center [320, 45] width 116 height 20
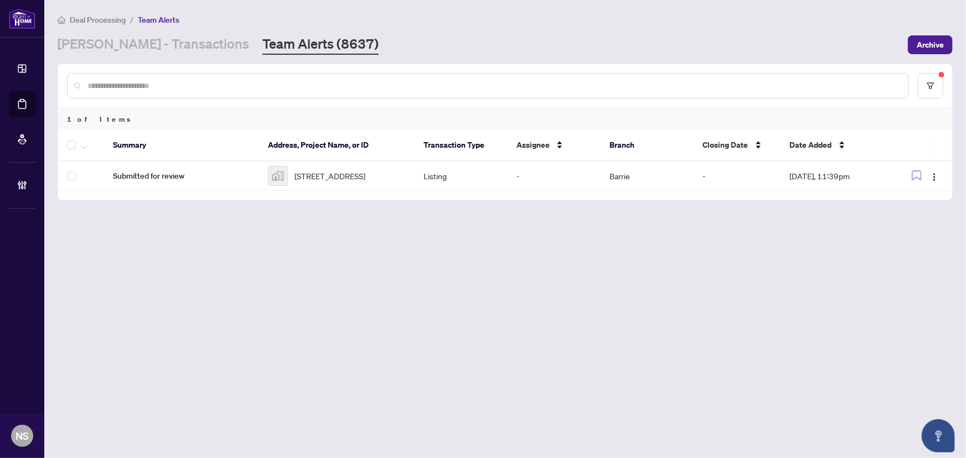
drag, startPoint x: 141, startPoint y: 45, endPoint x: 141, endPoint y: 57, distance: 12.2
click at [141, 45] on link "[PERSON_NAME] - Transactions" at bounding box center [153, 45] width 191 height 20
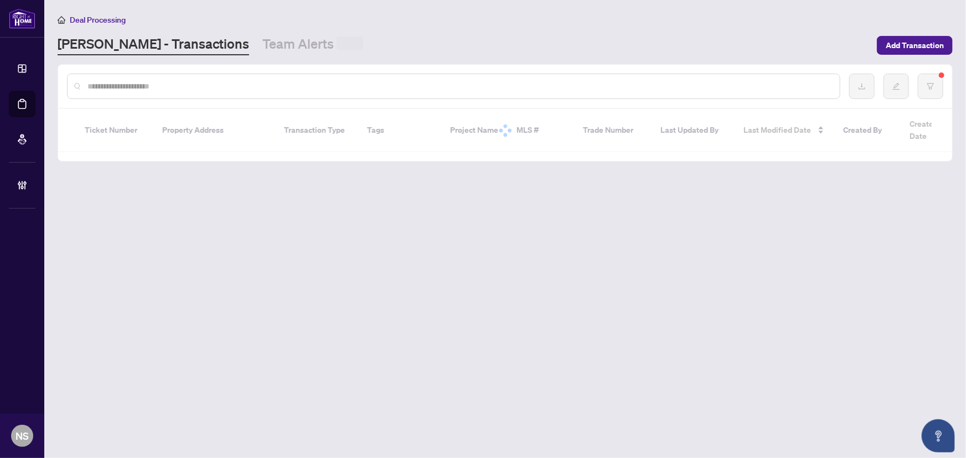
click at [163, 88] on input "text" at bounding box center [458, 86] width 743 height 12
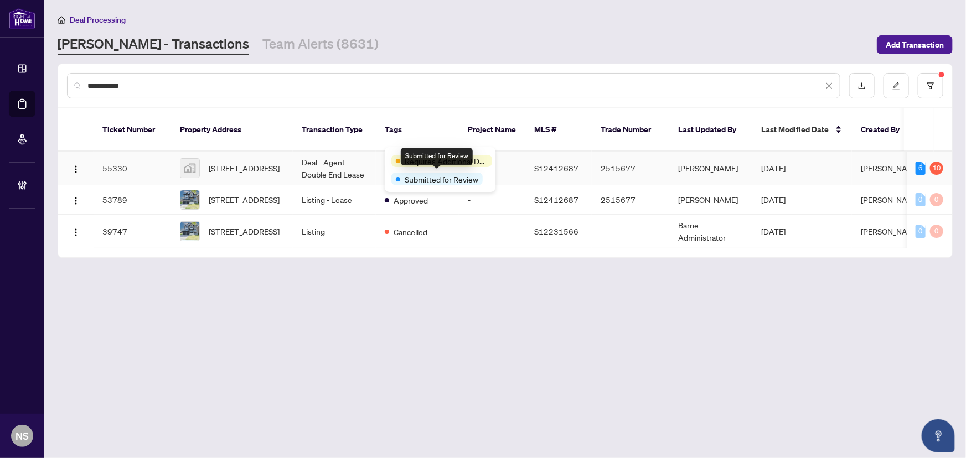
click at [345, 160] on td "Deal - Agent Double End Lease" at bounding box center [334, 169] width 83 height 34
click at [237, 162] on span "[STREET_ADDRESS]" at bounding box center [244, 168] width 71 height 12
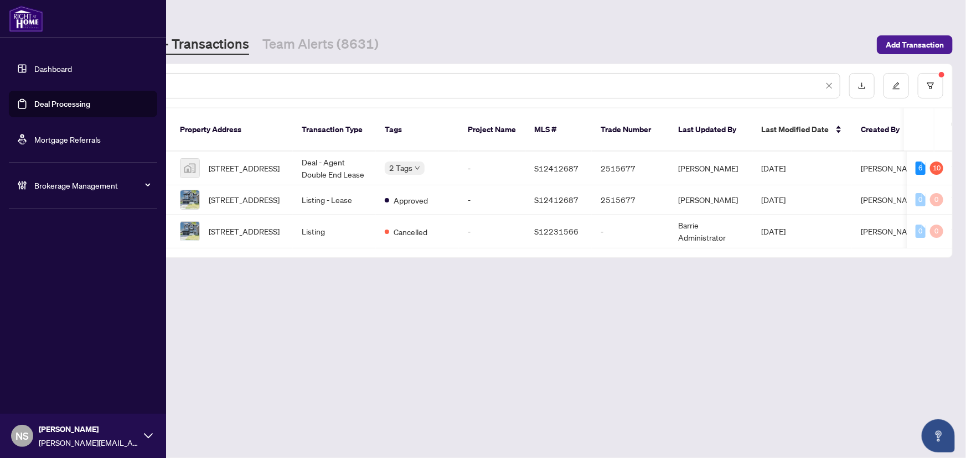
click at [34, 99] on link "Deal Processing" at bounding box center [62, 104] width 56 height 10
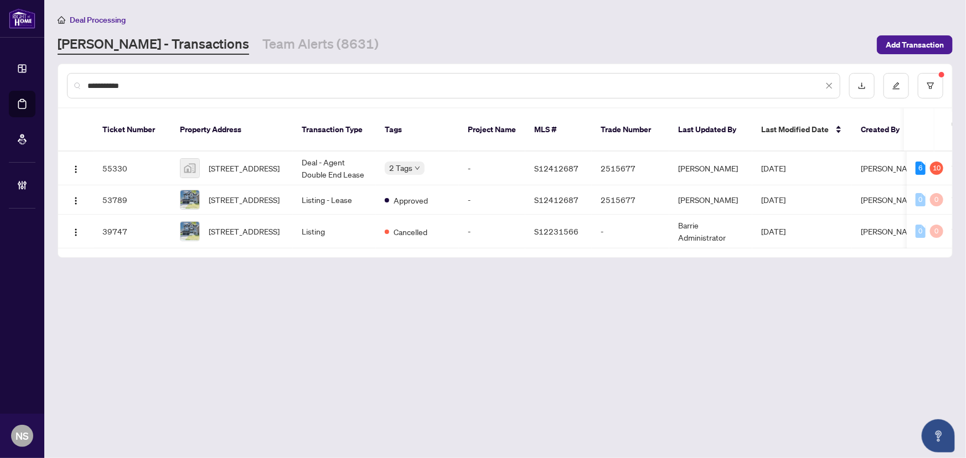
click at [214, 29] on div "Deal Processing RAHR - Transactions Team Alerts (8631) Add Transaction" at bounding box center [505, 34] width 895 height 42
click at [140, 91] on input "**********" at bounding box center [454, 86] width 735 height 12
click at [140, 89] on input "**********" at bounding box center [454, 86] width 735 height 12
type input "*"
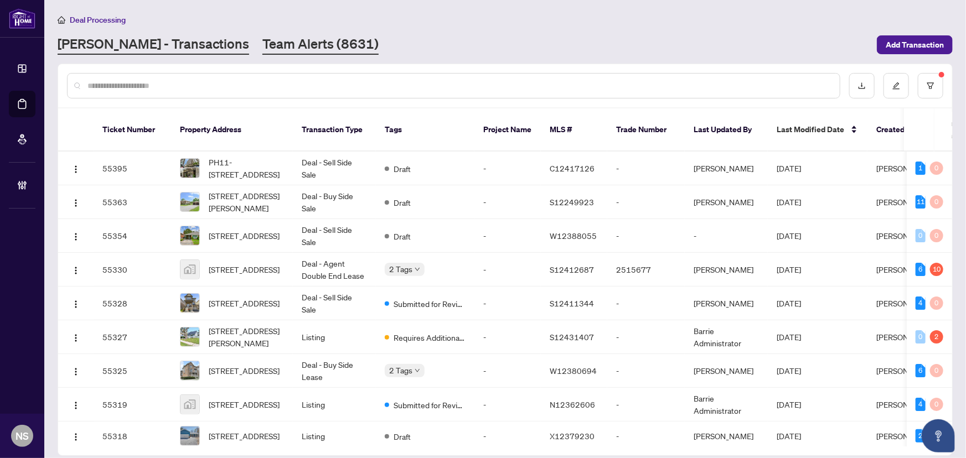
click at [262, 47] on link "Team Alerts (8631)" at bounding box center [320, 45] width 116 height 20
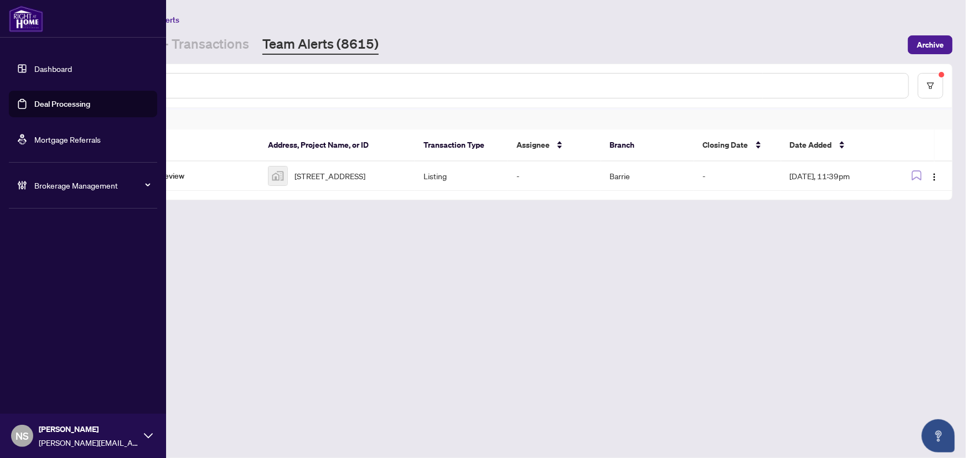
click at [34, 105] on link "Deal Processing" at bounding box center [62, 104] width 56 height 10
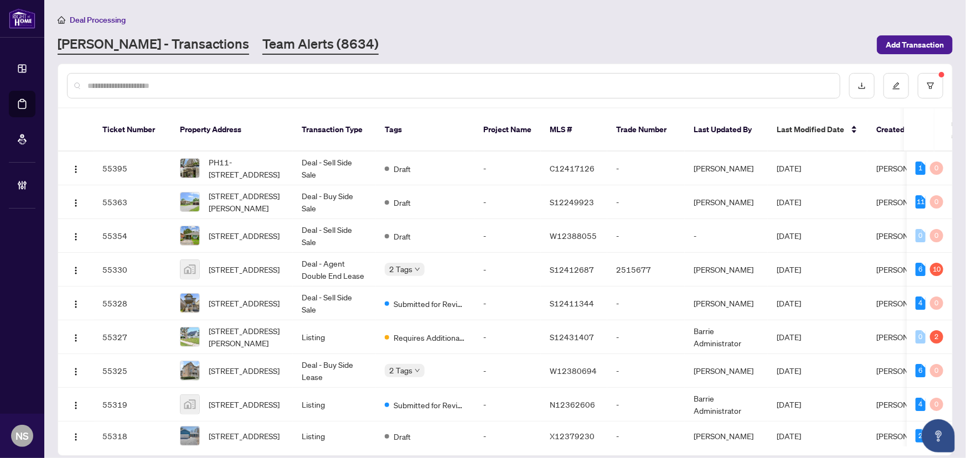
click at [262, 45] on link "Team Alerts (8634)" at bounding box center [320, 45] width 116 height 20
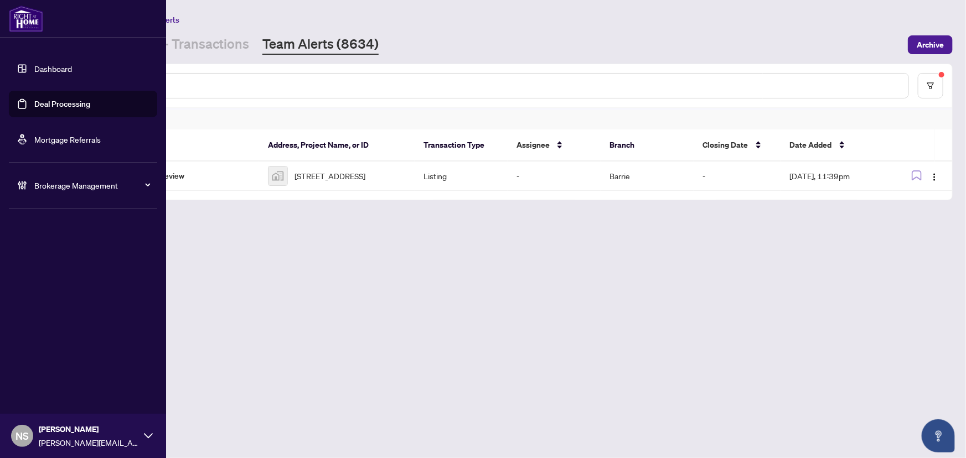
click at [45, 99] on link "Deal Processing" at bounding box center [62, 104] width 56 height 10
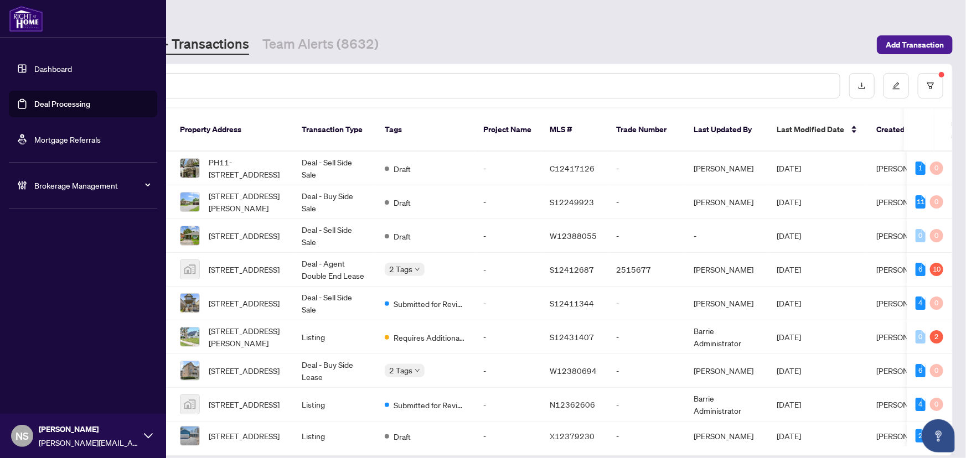
click at [35, 188] on span "Brokerage Management" at bounding box center [91, 185] width 115 height 12
click at [53, 270] on link "Manage Agents" at bounding box center [50, 265] width 55 height 10
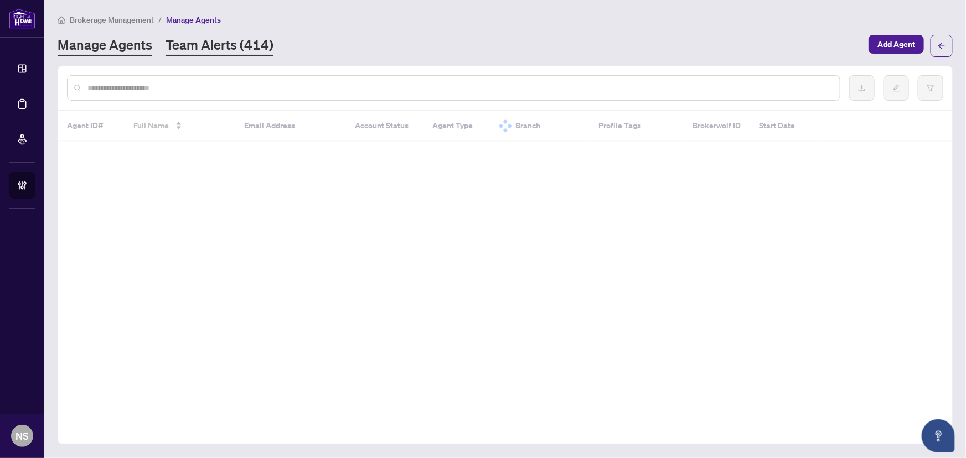
click at [210, 40] on link "Team Alerts (414)" at bounding box center [219, 46] width 108 height 20
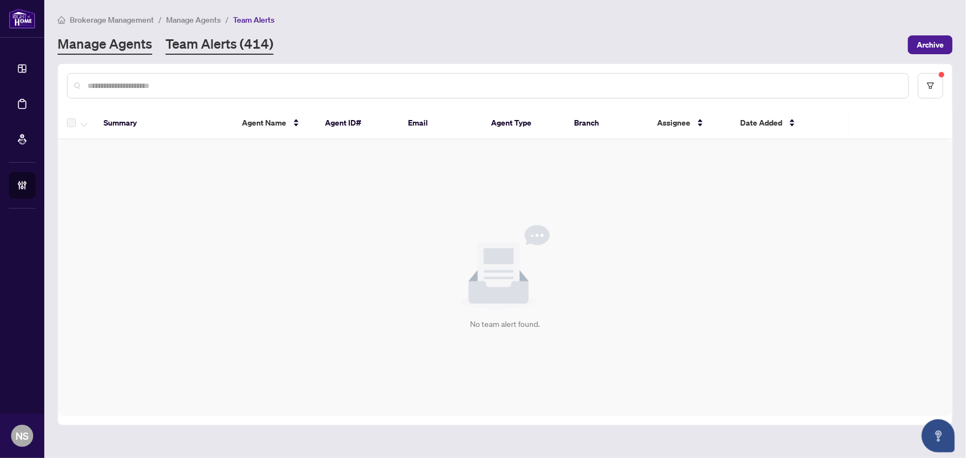
click at [124, 49] on link "Manage Agents" at bounding box center [105, 45] width 95 height 20
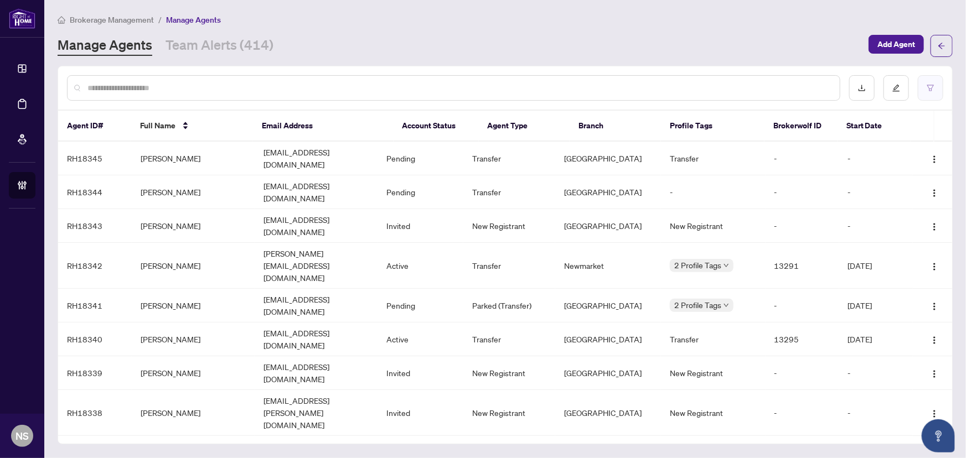
click at [929, 88] on icon "filter" at bounding box center [930, 88] width 8 height 8
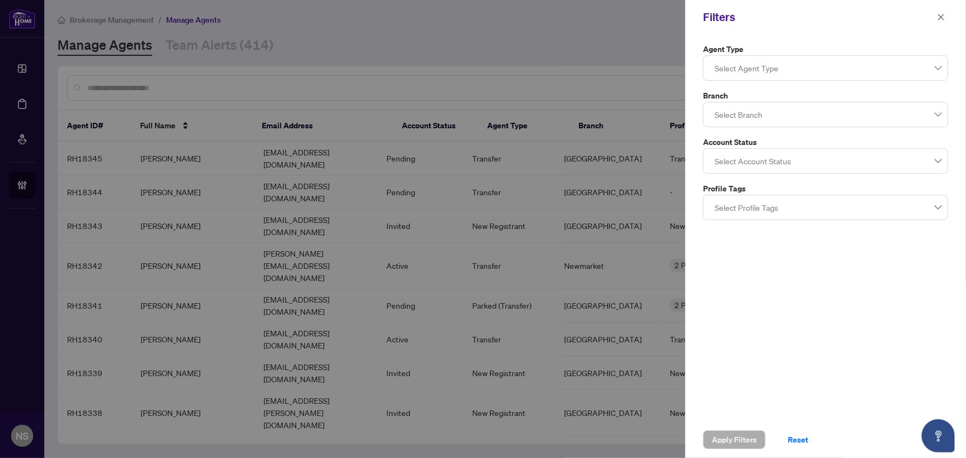
click at [744, 111] on div at bounding box center [825, 115] width 231 height 20
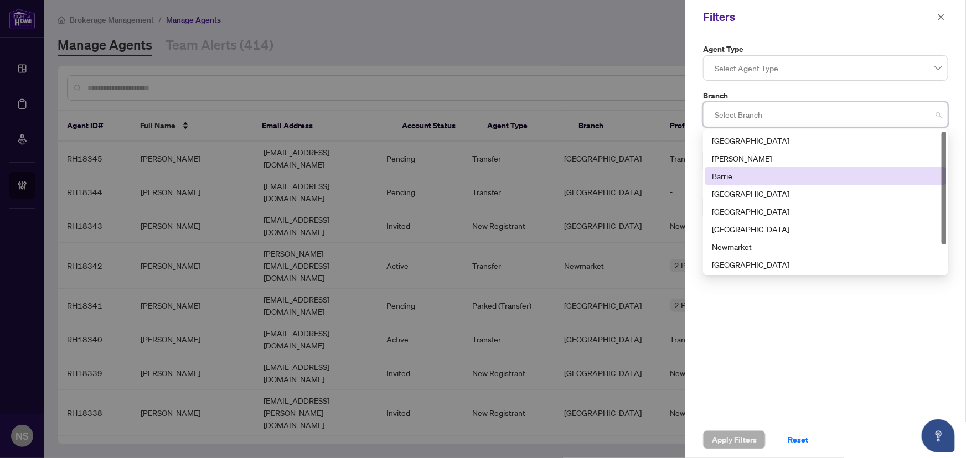
click at [725, 172] on div "Barrie" at bounding box center [825, 176] width 227 height 12
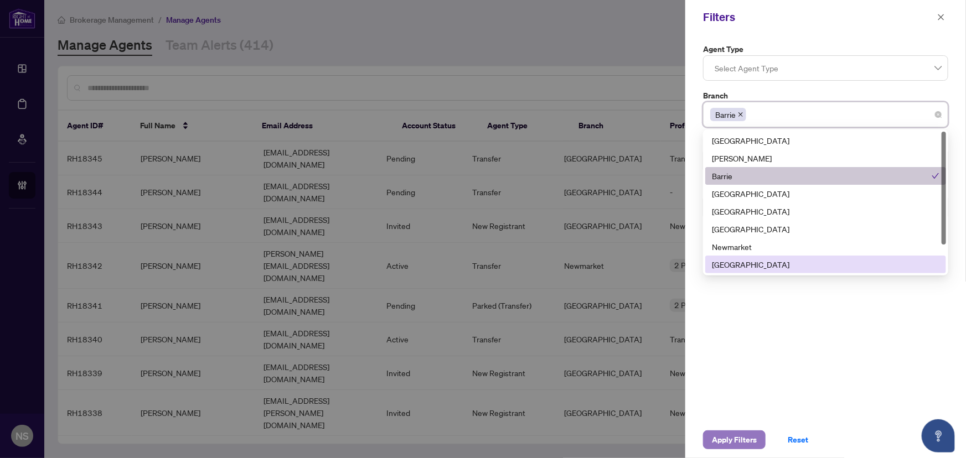
click at [736, 444] on span "Apply Filters" at bounding box center [734, 440] width 45 height 18
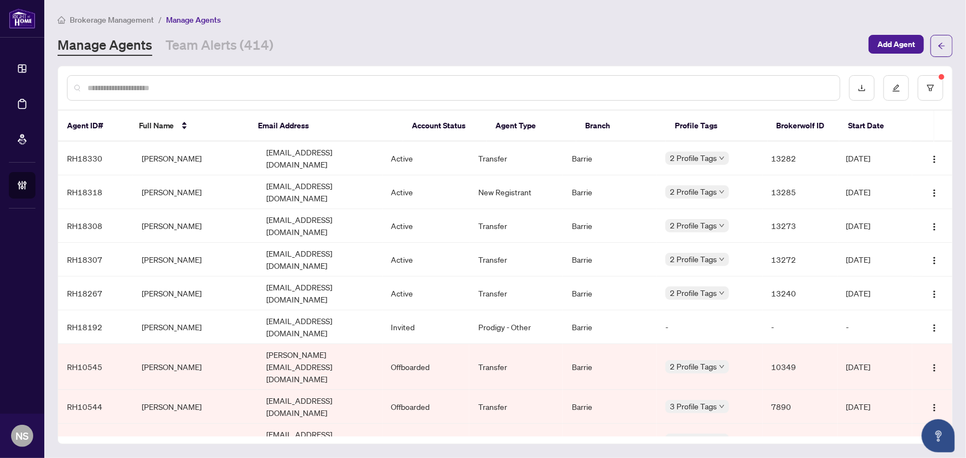
click at [180, 94] on div at bounding box center [453, 87] width 773 height 25
click at [183, 87] on input "text" at bounding box center [458, 88] width 743 height 12
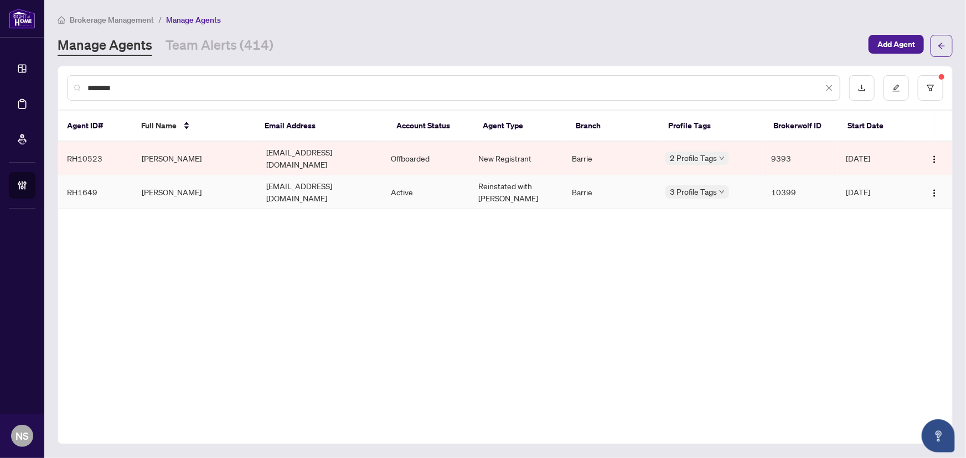
type input "********"
click at [508, 184] on td "Reinstated with RAHR" at bounding box center [516, 192] width 94 height 34
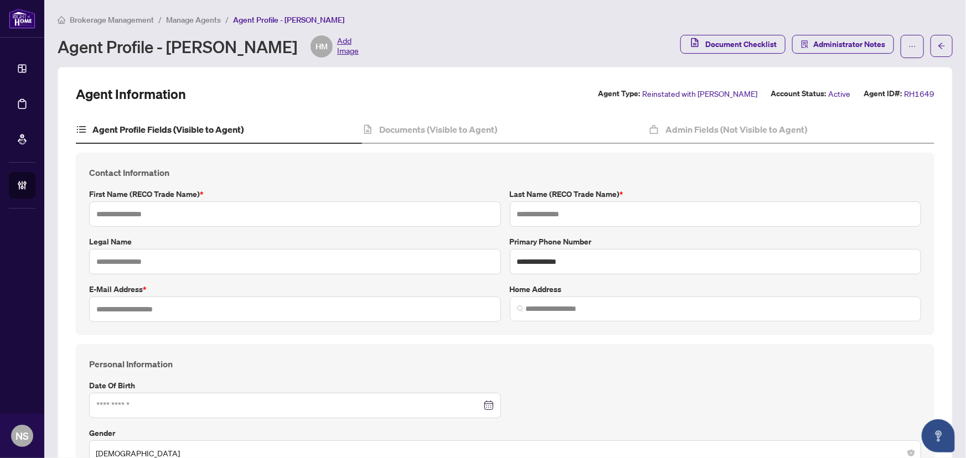
type input "********"
type input "******"
type input "**********"
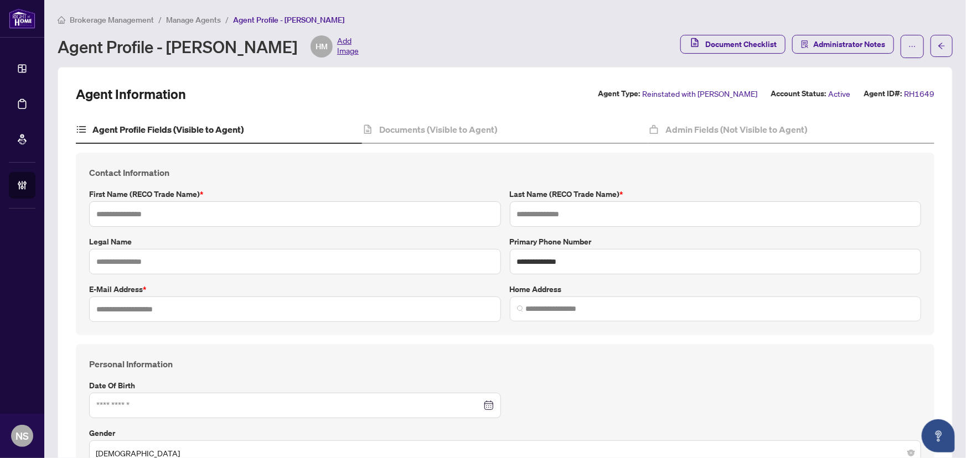
type input "*********"
type input "**********"
type input "*"
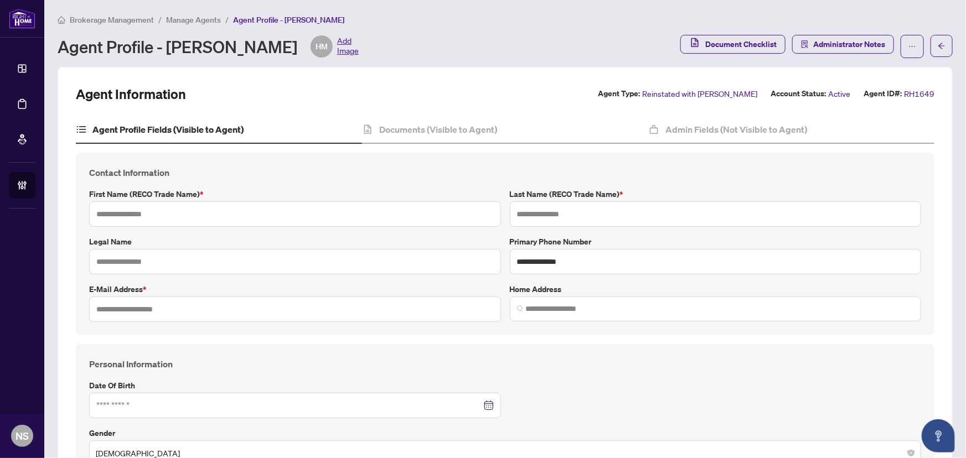
type input "*******"
type input "**********"
type input "****"
type input "**********"
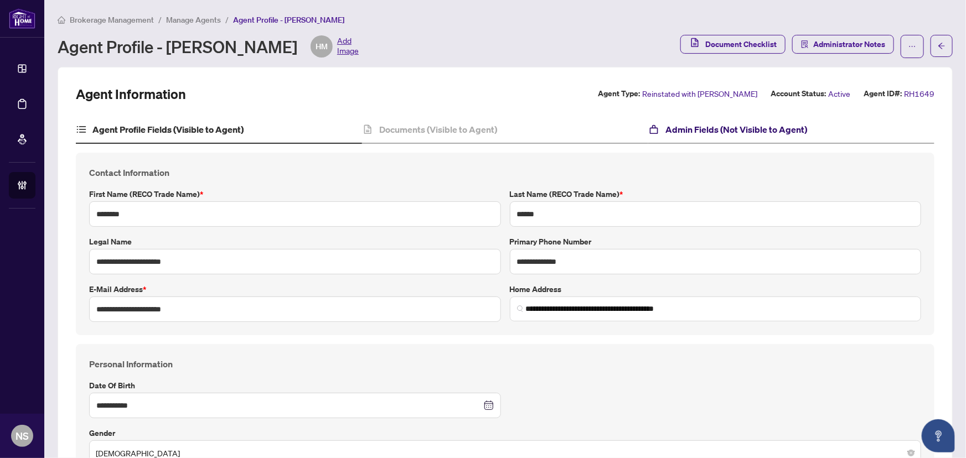
click at [727, 125] on h4 "Admin Fields (Not Visible to Agent)" at bounding box center [736, 129] width 142 height 13
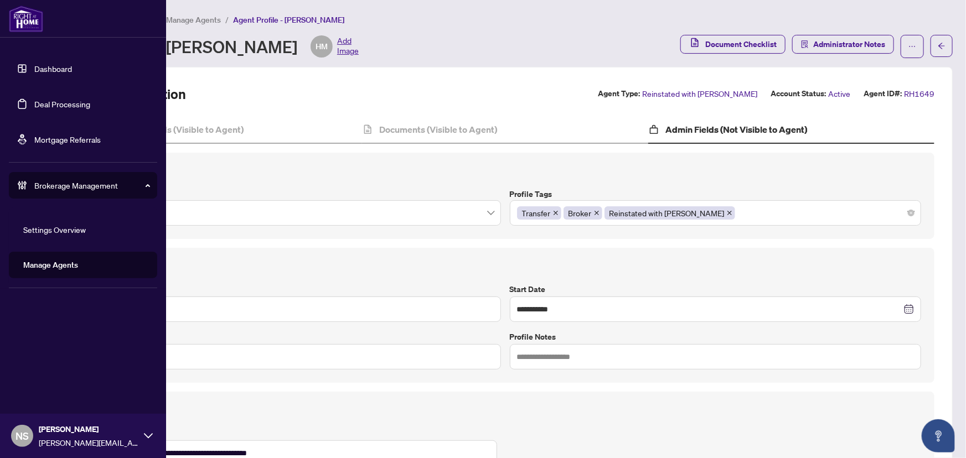
click at [34, 109] on link "Deal Processing" at bounding box center [62, 104] width 56 height 10
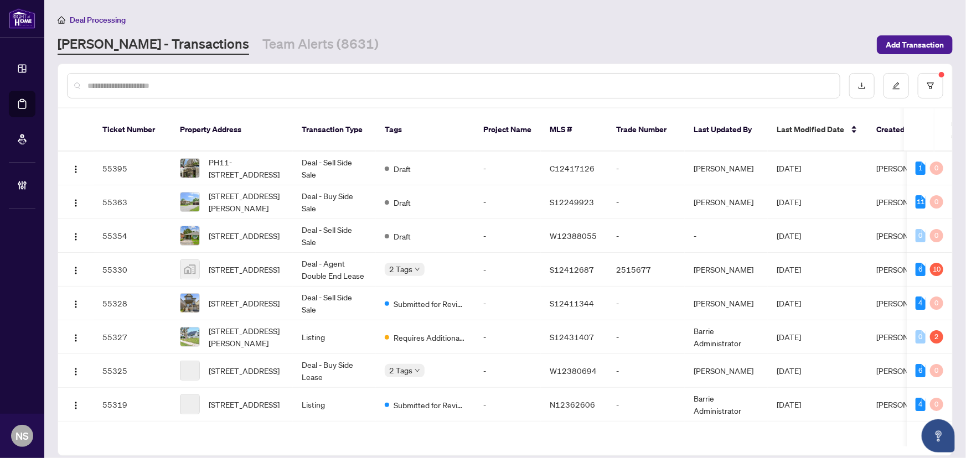
click at [17, 183] on icon at bounding box center [22, 185] width 11 height 11
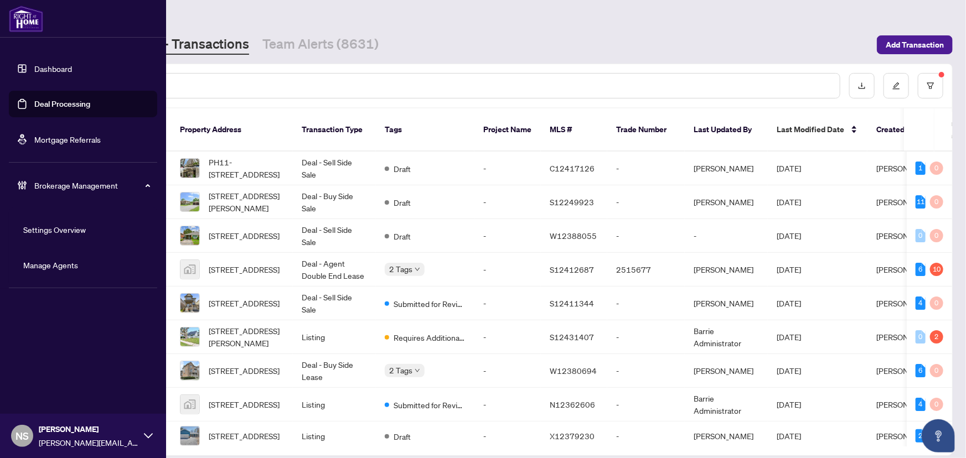
click at [55, 268] on link "Manage Agents" at bounding box center [50, 265] width 55 height 10
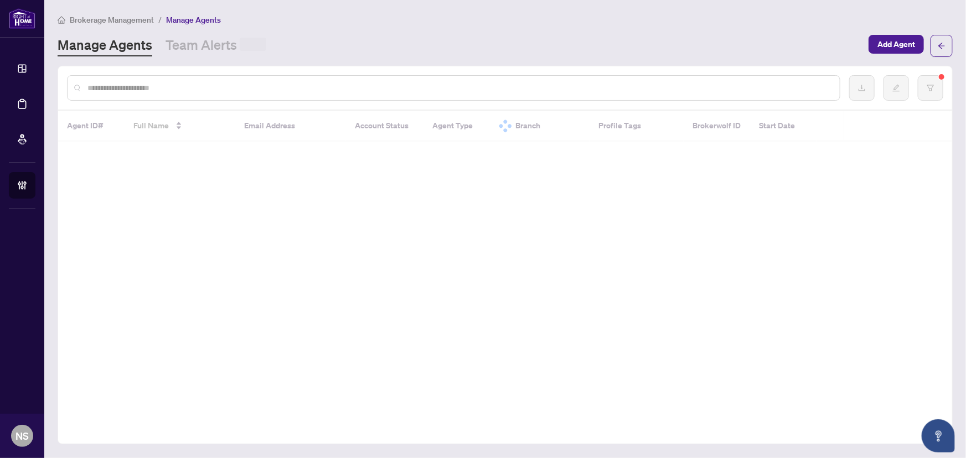
click at [245, 88] on input "text" at bounding box center [458, 88] width 743 height 12
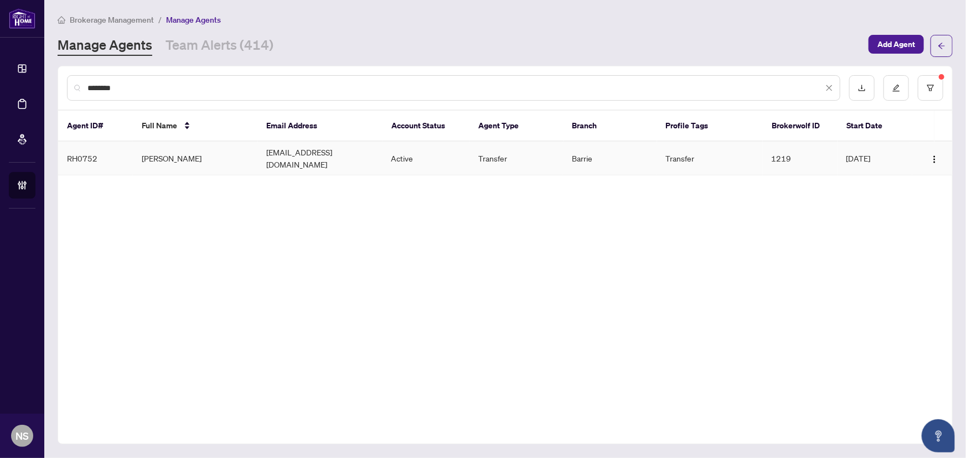
type input "********"
click at [203, 153] on td "Mo Molla Khodadadi" at bounding box center [195, 159] width 125 height 34
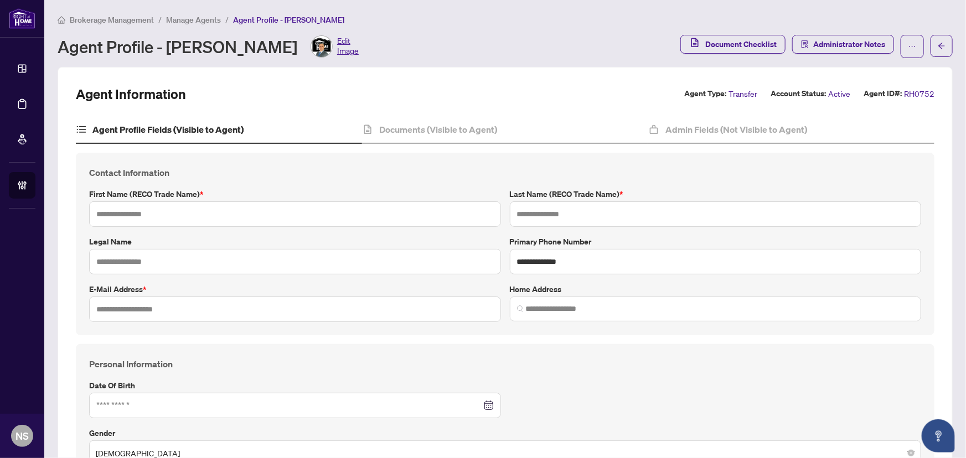
type textarea "**********"
type input "**"
type input "**********"
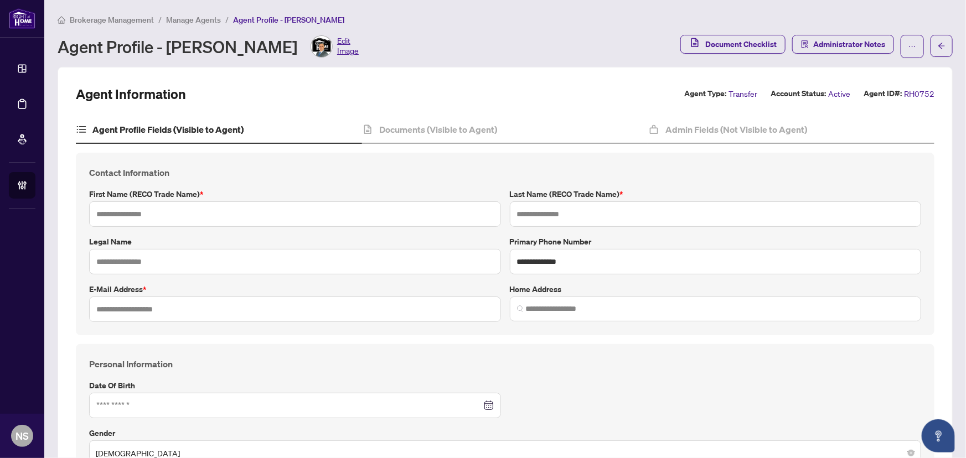
type input "**********"
type input "*********"
type input "**********"
type input "******"
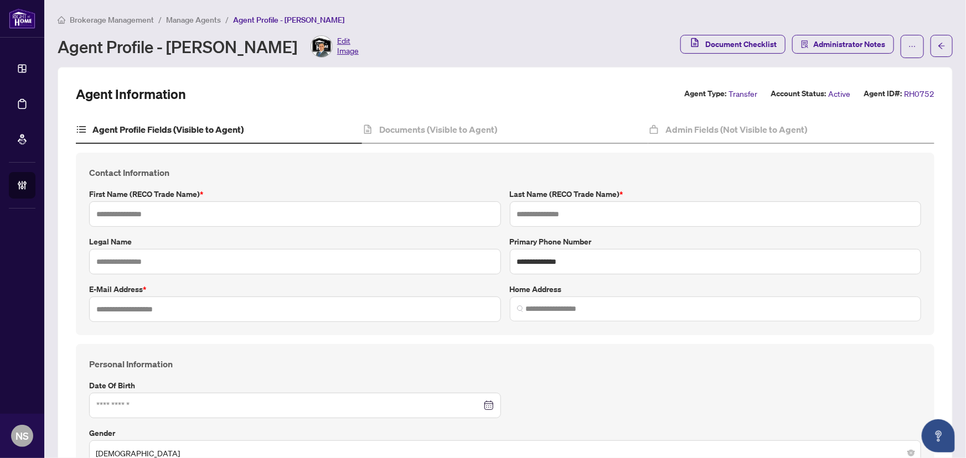
type input "**********"
type input "*"
type input "******"
type input "*"
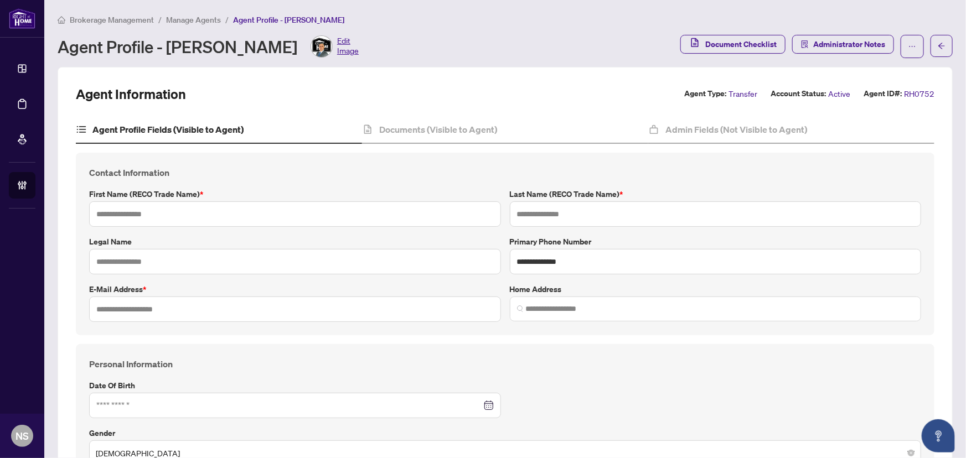
type input "*******"
type input "*********"
type input "**********"
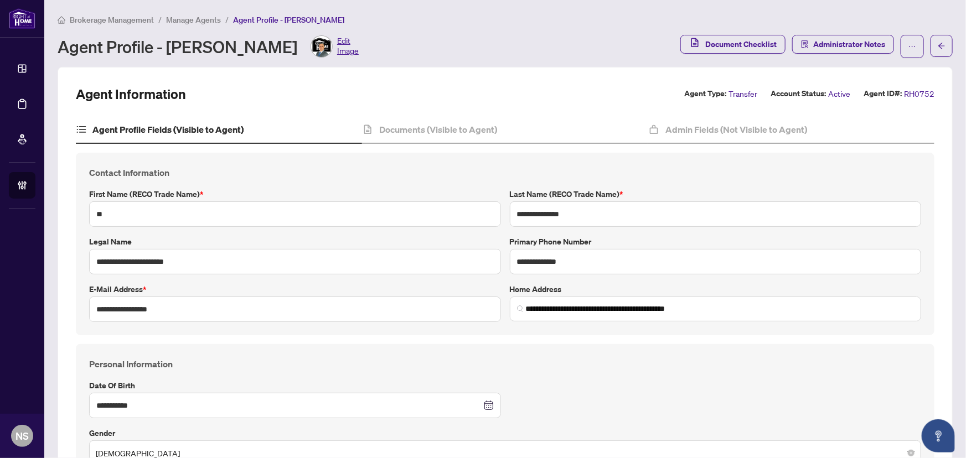
type input "**********"
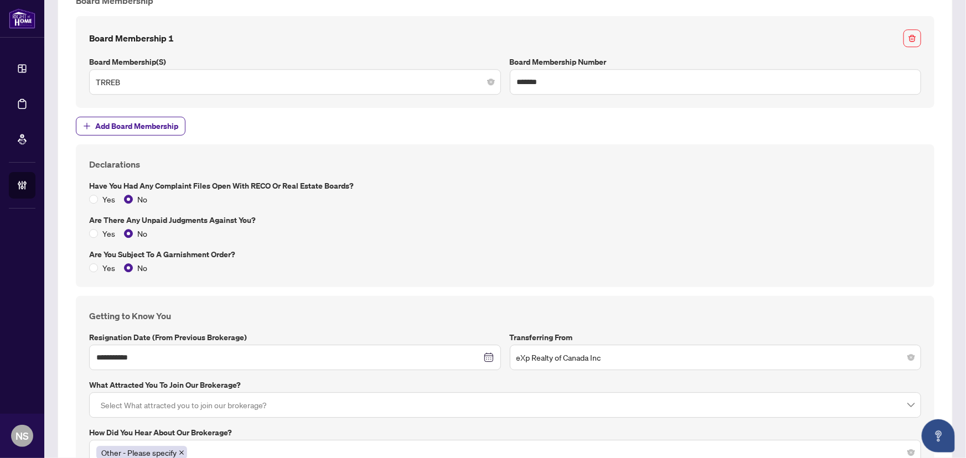
scroll to position [1587, 0]
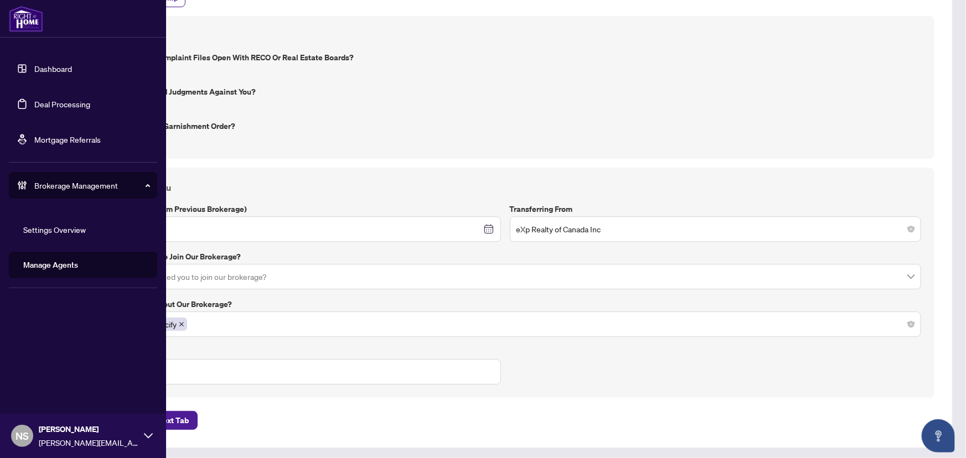
click at [34, 101] on link "Deal Processing" at bounding box center [62, 104] width 56 height 10
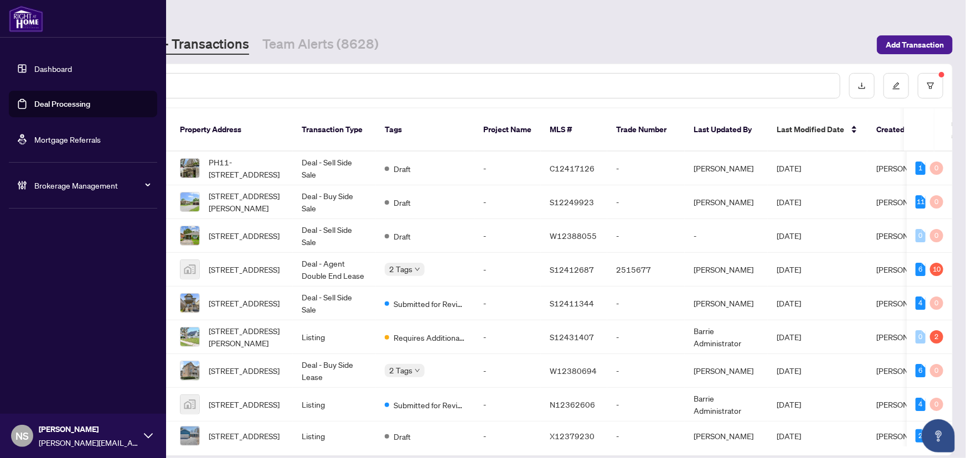
click at [34, 108] on link "Deal Processing" at bounding box center [62, 104] width 56 height 10
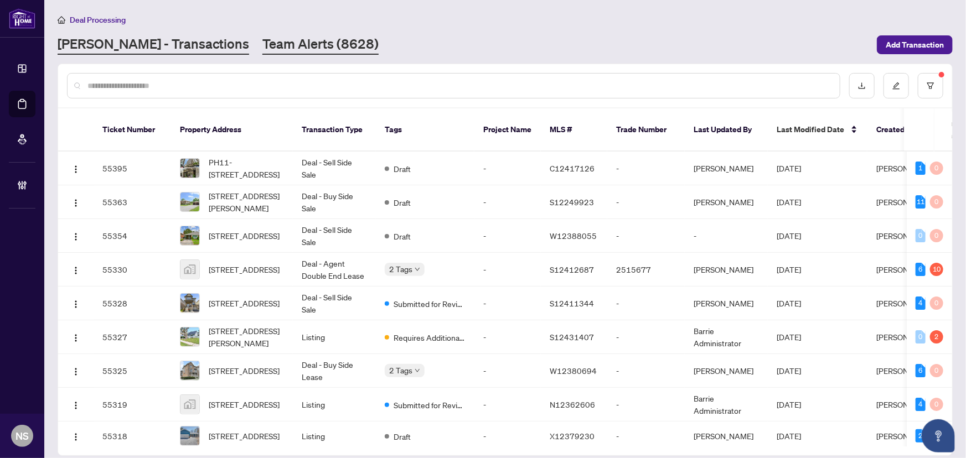
click at [276, 48] on link "Team Alerts (8628)" at bounding box center [320, 45] width 116 height 20
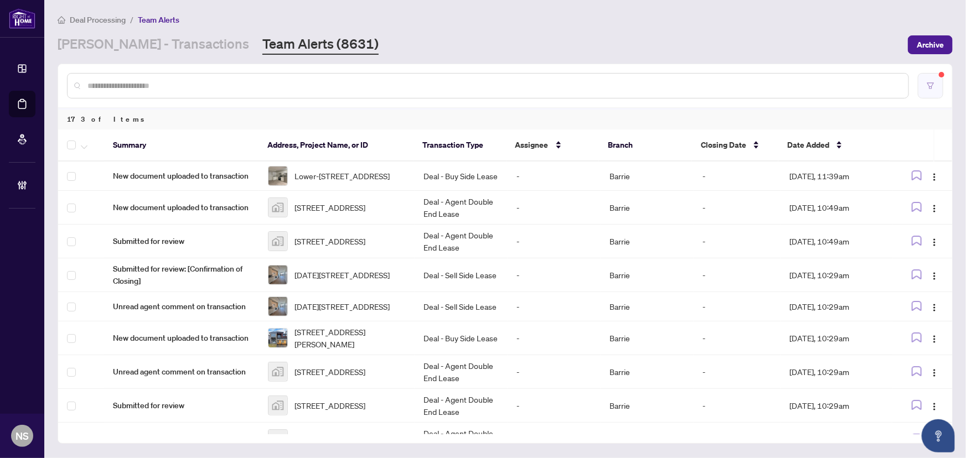
click at [934, 82] on icon "filter" at bounding box center [930, 86] width 8 height 8
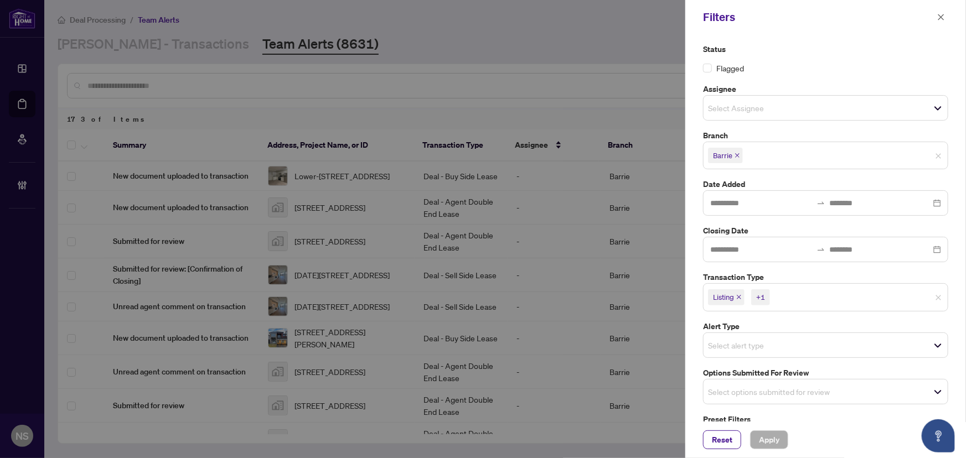
drag, startPoint x: 941, startPoint y: 13, endPoint x: 935, endPoint y: 15, distance: 6.5
click at [941, 14] on icon "close" at bounding box center [941, 17] width 8 height 8
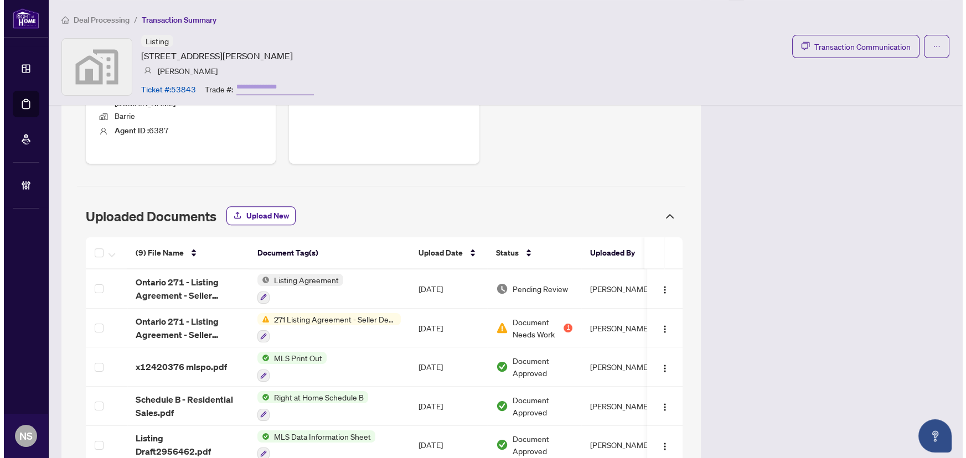
scroll to position [505, 0]
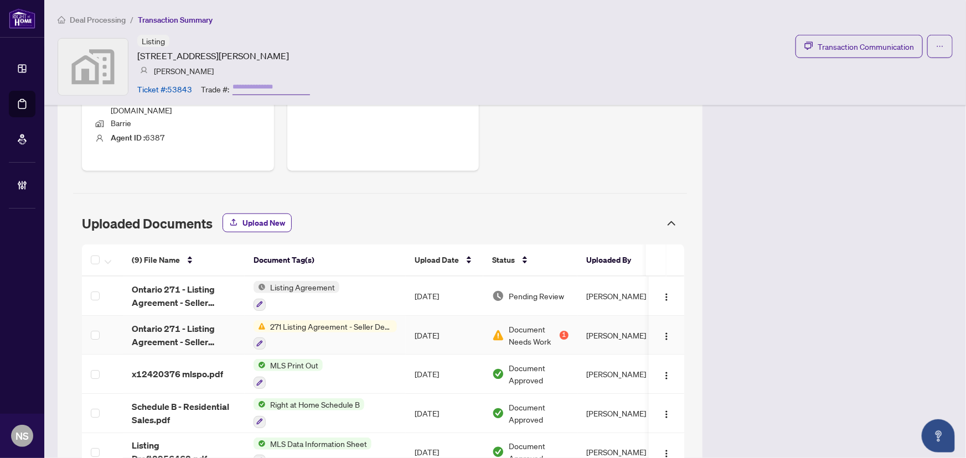
drag, startPoint x: 186, startPoint y: 328, endPoint x: 181, endPoint y: 330, distance: 6.0
click at [186, 328] on span "Ontario 271 - Listing Agreement - Seller Designated Representation Agre-214.pdf" at bounding box center [184, 335] width 104 height 27
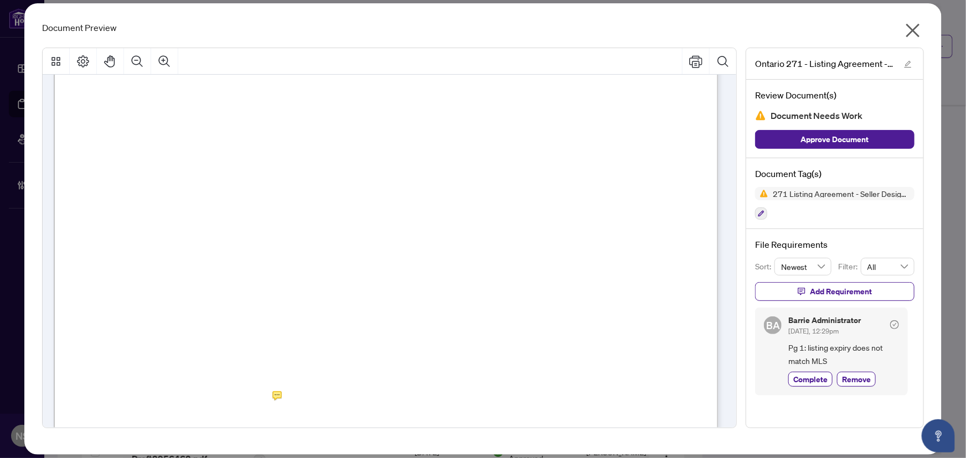
scroll to position [50, 0]
click at [910, 34] on icon "close" at bounding box center [913, 31] width 18 height 18
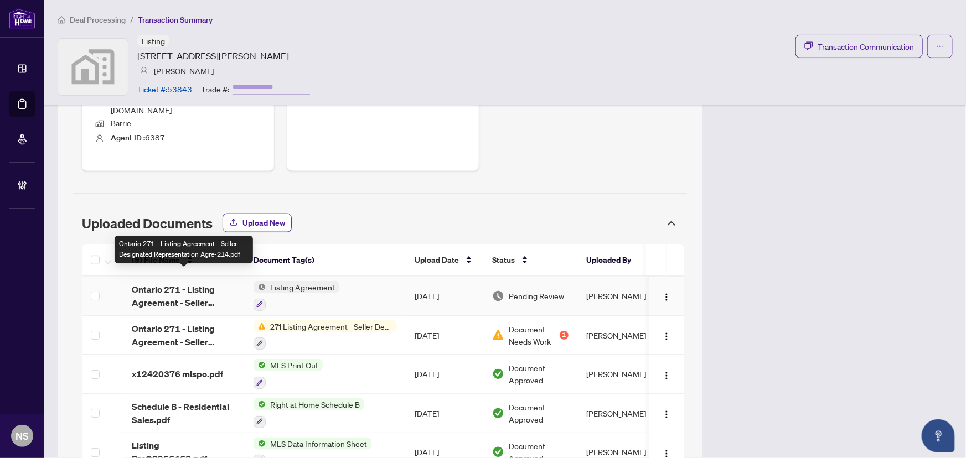
click at [180, 283] on span "Ontario 271 - Listing Agreement - Seller Designated Representation Agre-214.pdf" at bounding box center [184, 296] width 104 height 27
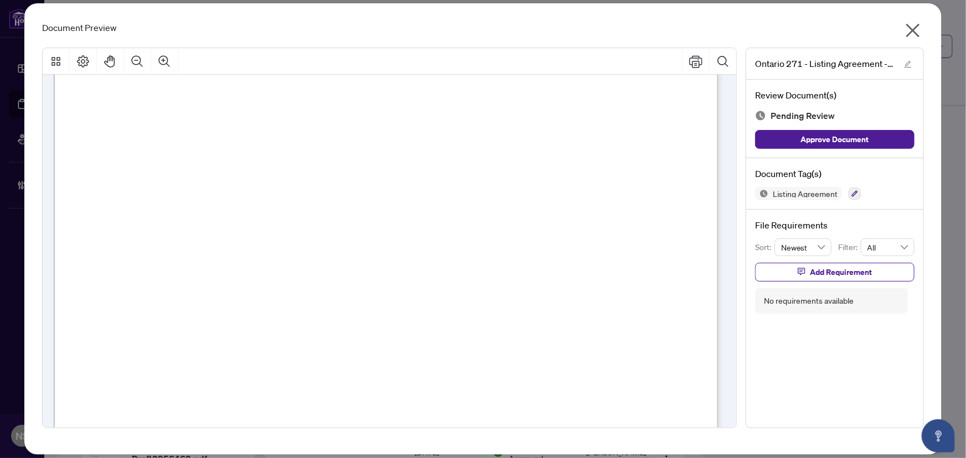
scroll to position [3172, 0]
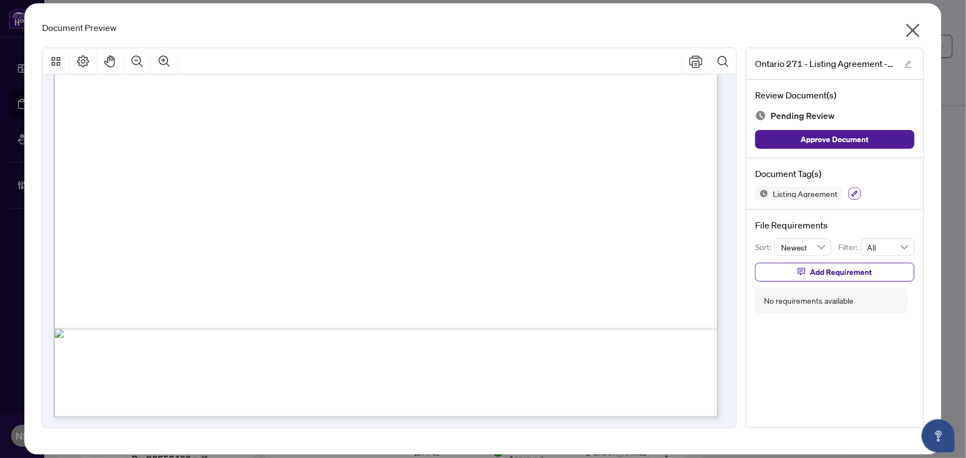
click at [852, 198] on button "button" at bounding box center [854, 194] width 12 height 12
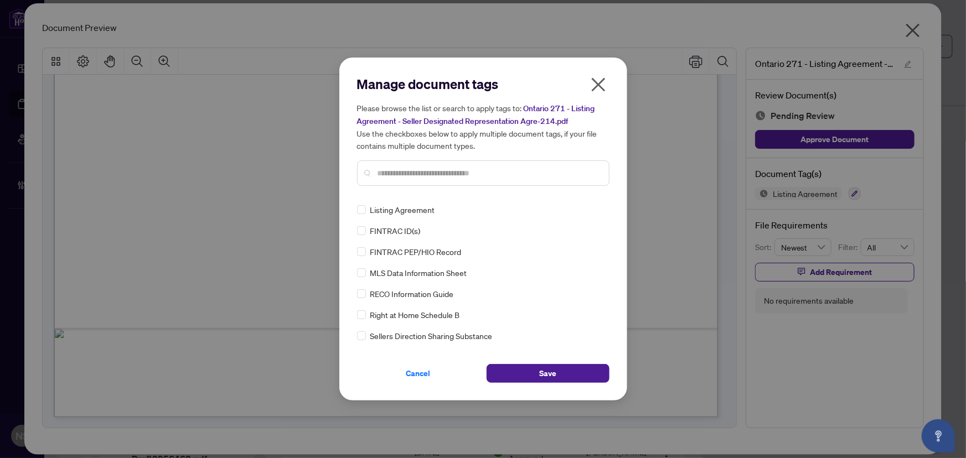
click at [387, 177] on input "text" at bounding box center [488, 173] width 222 height 12
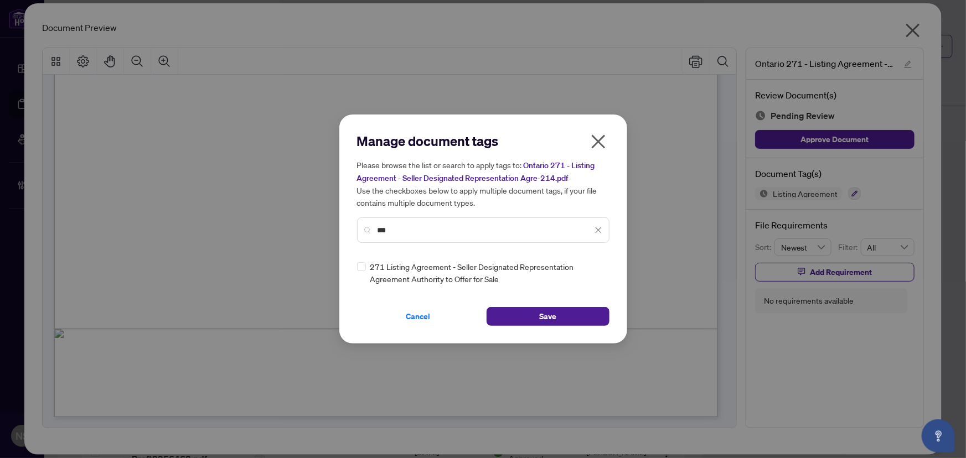
type input "***"
click at [593, 276] on div at bounding box center [591, 272] width 21 height 11
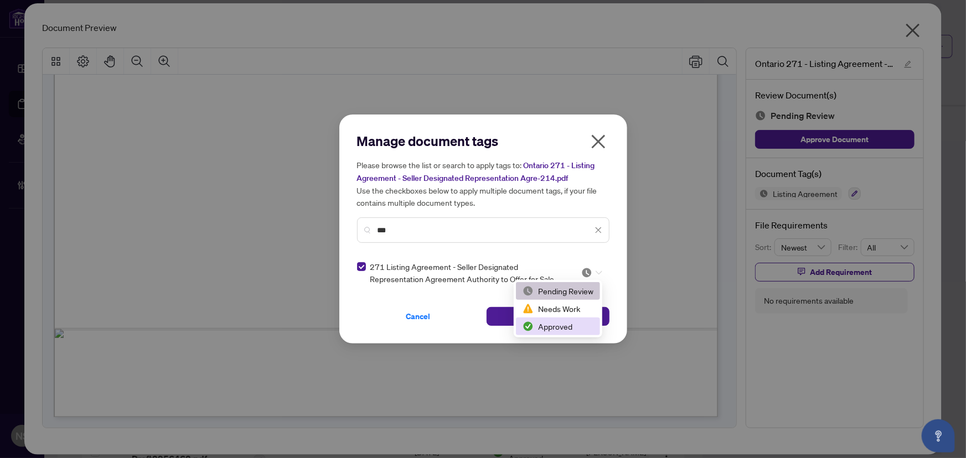
click at [558, 327] on div "Approved" at bounding box center [557, 326] width 71 height 12
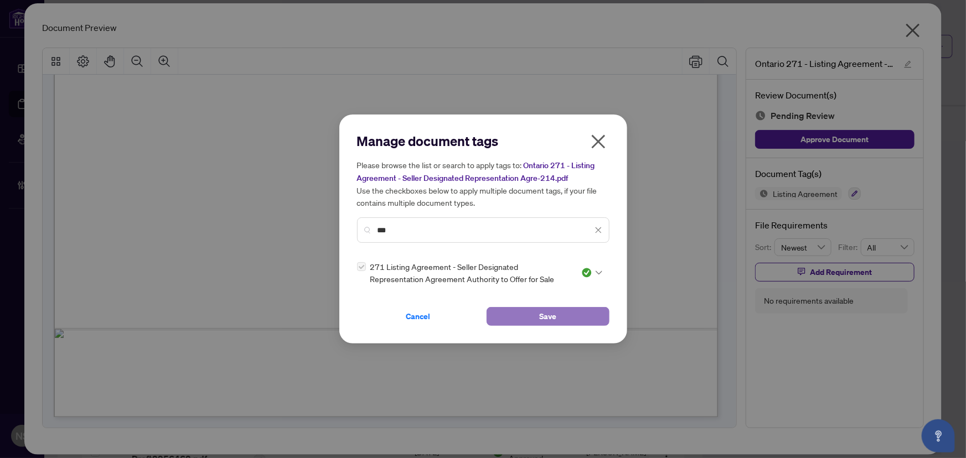
click at [530, 317] on button "Save" at bounding box center [547, 316] width 123 height 19
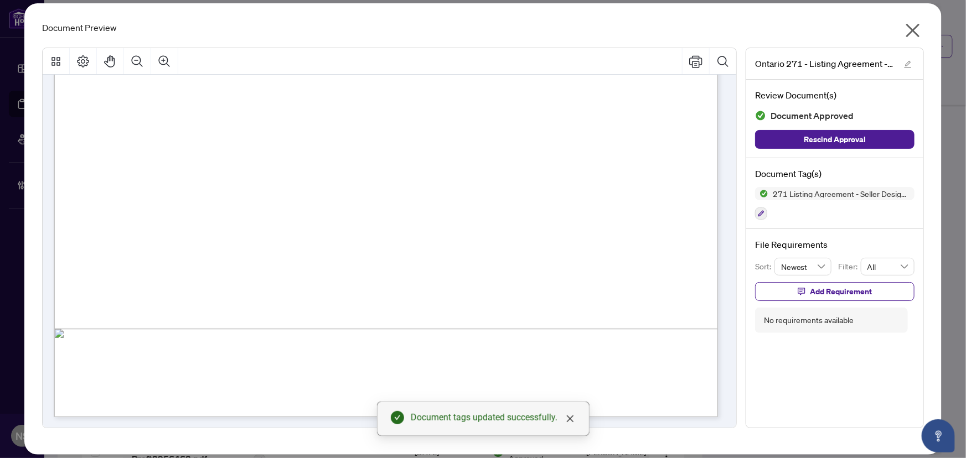
click at [917, 33] on icon "close" at bounding box center [913, 31] width 18 height 18
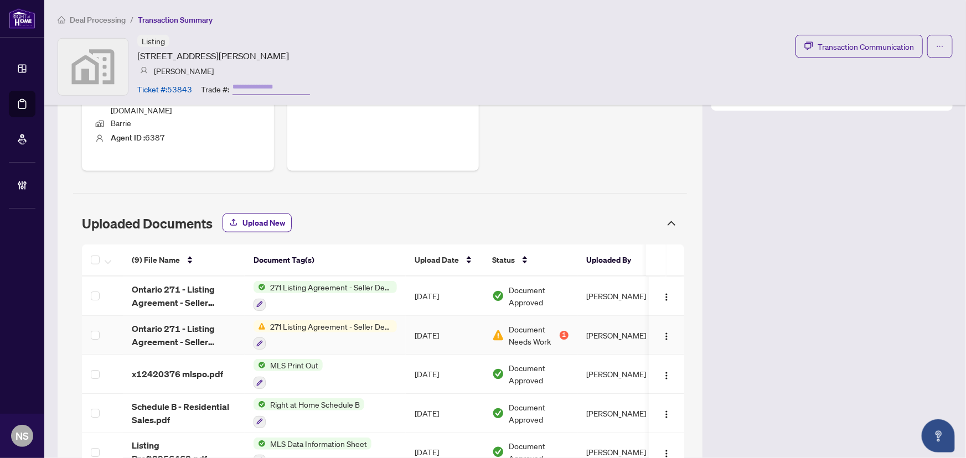
click at [185, 322] on span "Ontario 271 - Listing Agreement - Seller Designated Representation Agre-214.pdf" at bounding box center [184, 335] width 104 height 27
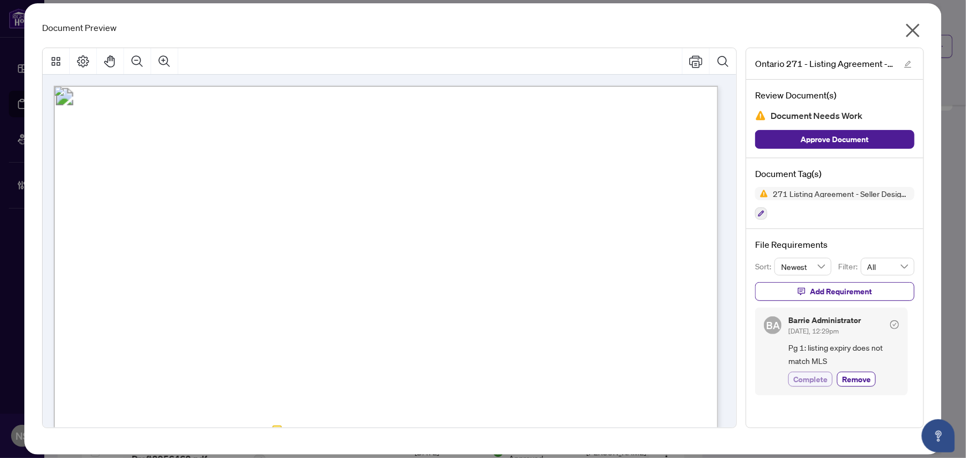
click at [826, 379] on span "Complete" at bounding box center [810, 380] width 34 height 12
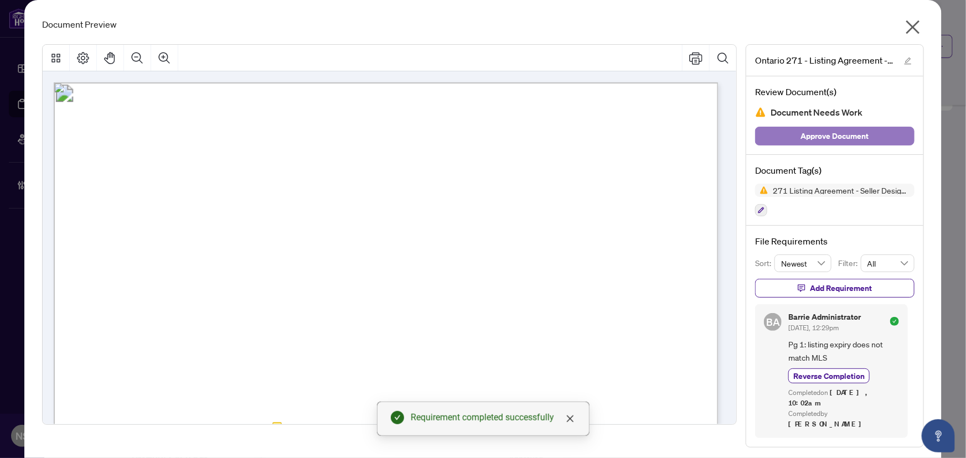
click at [852, 137] on span "Approve Document" at bounding box center [835, 136] width 68 height 18
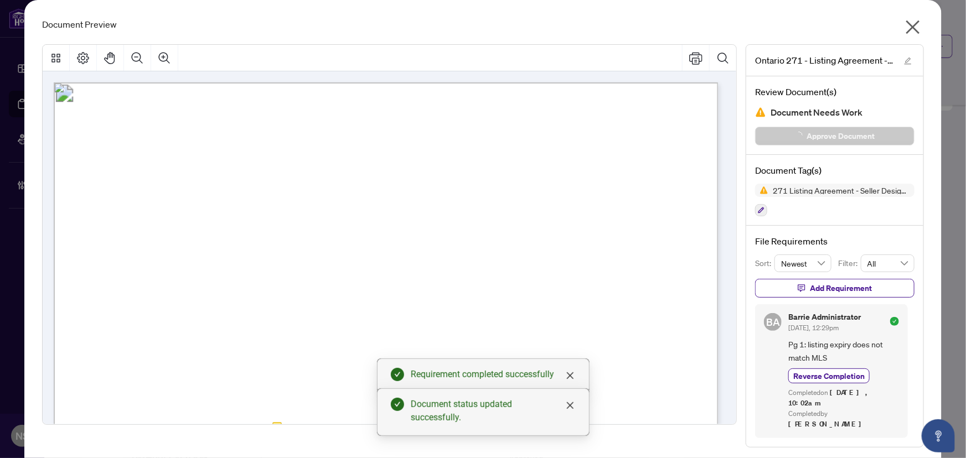
click at [907, 28] on icon "close" at bounding box center [913, 27] width 14 height 14
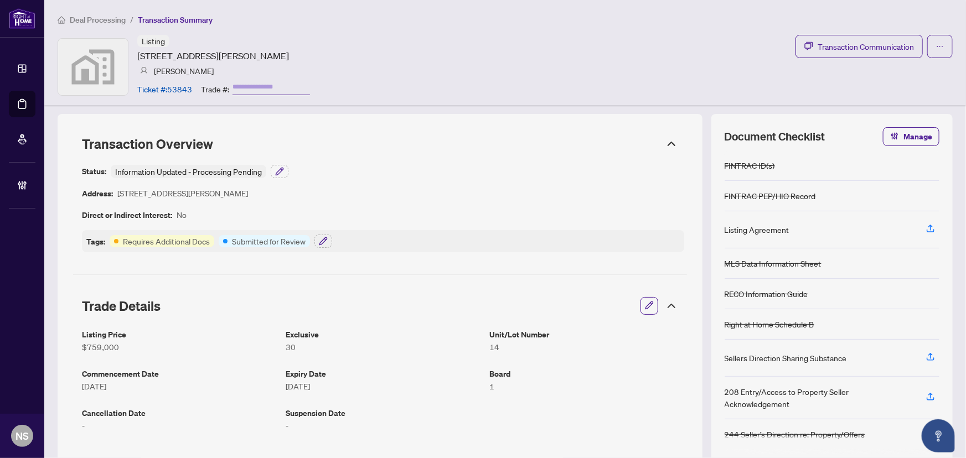
scroll to position [0, 0]
click at [324, 243] on icon "button" at bounding box center [323, 241] width 9 height 9
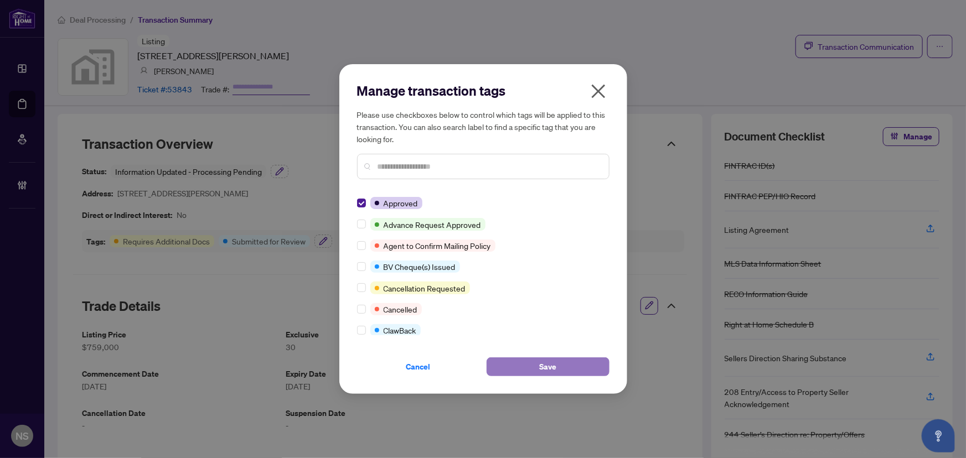
click at [539, 364] on span "Save" at bounding box center [547, 367] width 17 height 18
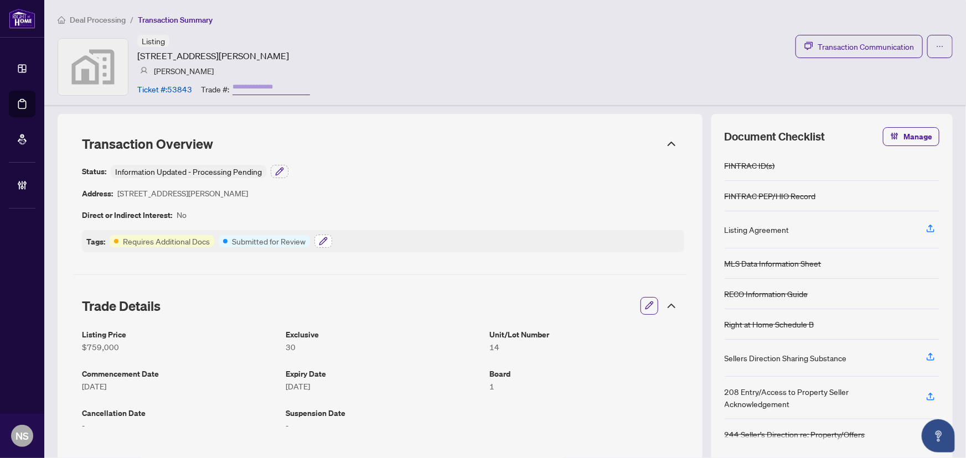
click at [323, 243] on icon "button" at bounding box center [323, 241] width 9 height 9
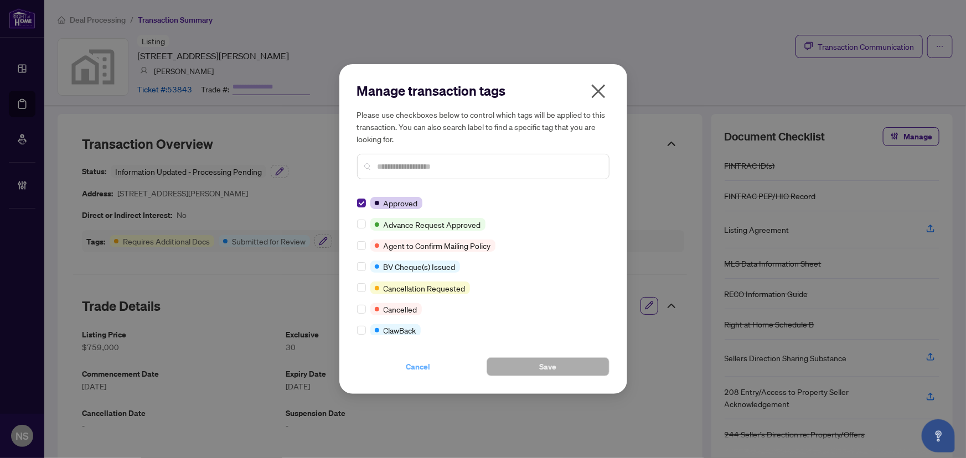
click at [413, 365] on span "Cancel" at bounding box center [418, 367] width 24 height 18
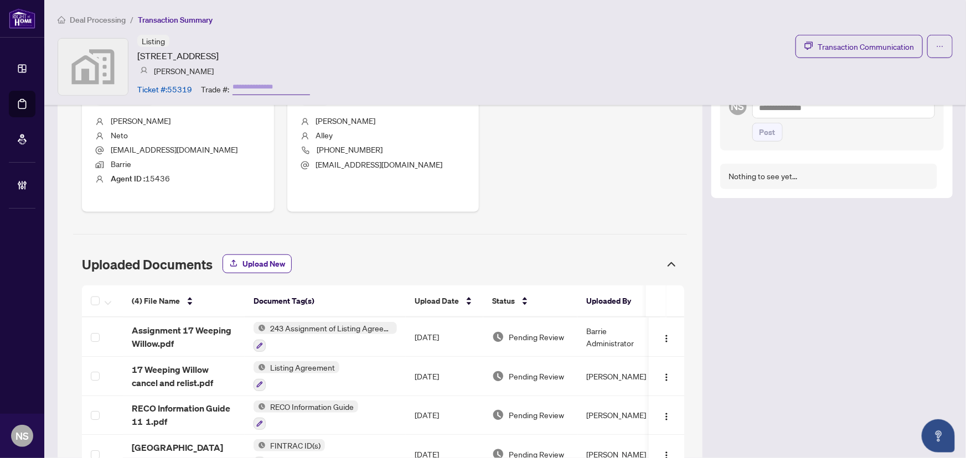
scroll to position [498, 0]
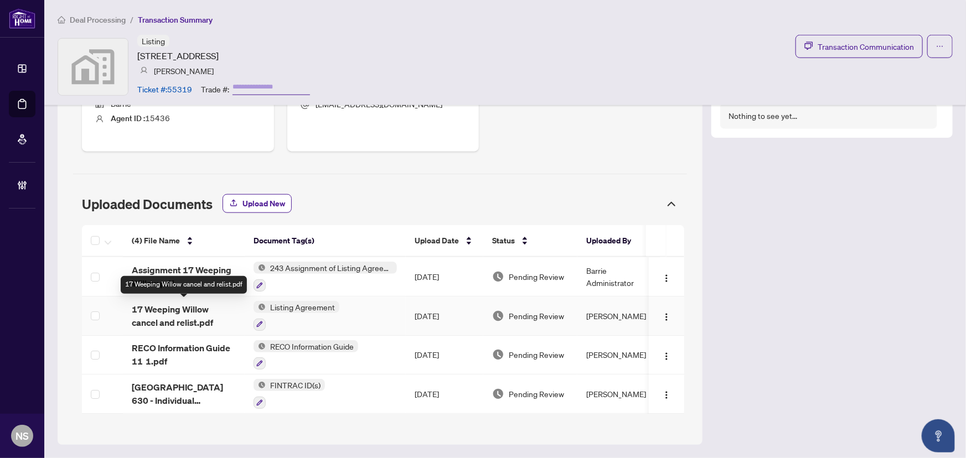
click at [183, 316] on span "17 Weeping Willow cancel and relist.pdf" at bounding box center [184, 316] width 104 height 27
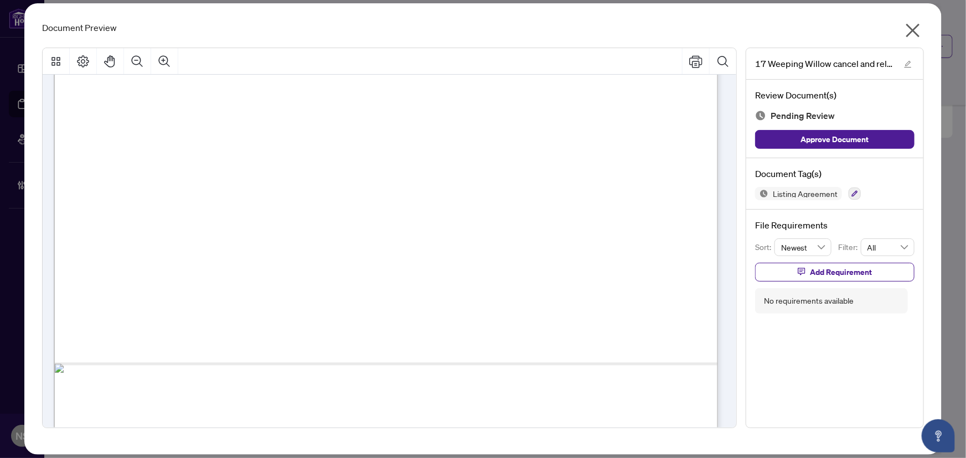
scroll to position [4054, 0]
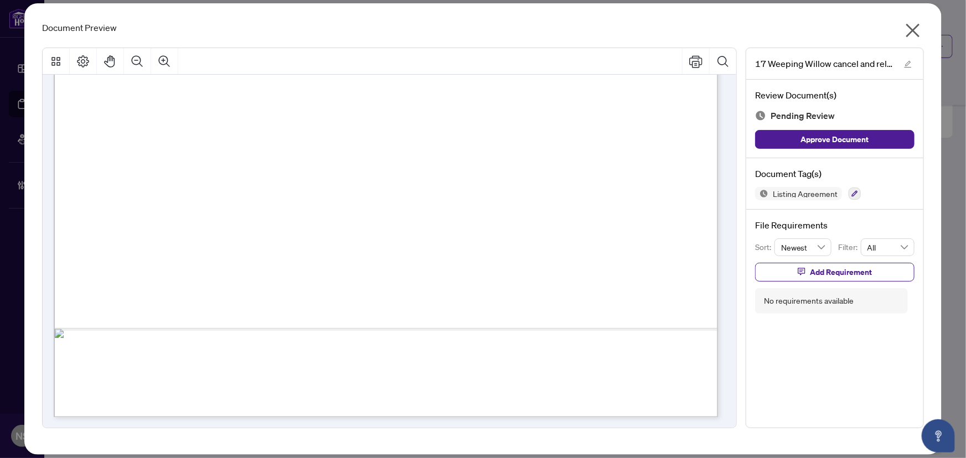
drag, startPoint x: 917, startPoint y: 33, endPoint x: 907, endPoint y: 32, distance: 10.0
click at [917, 32] on icon "close" at bounding box center [913, 31] width 18 height 18
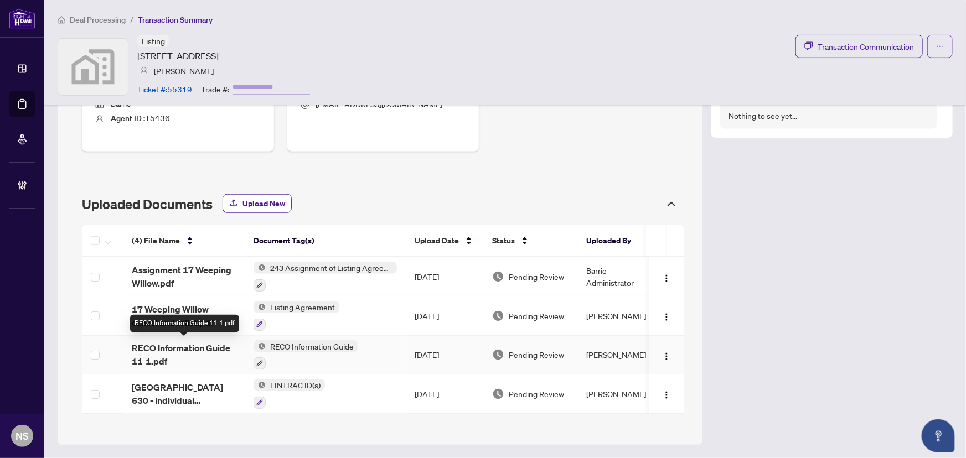
click at [205, 351] on span "RECO Information Guide 11 1.pdf" at bounding box center [184, 354] width 104 height 27
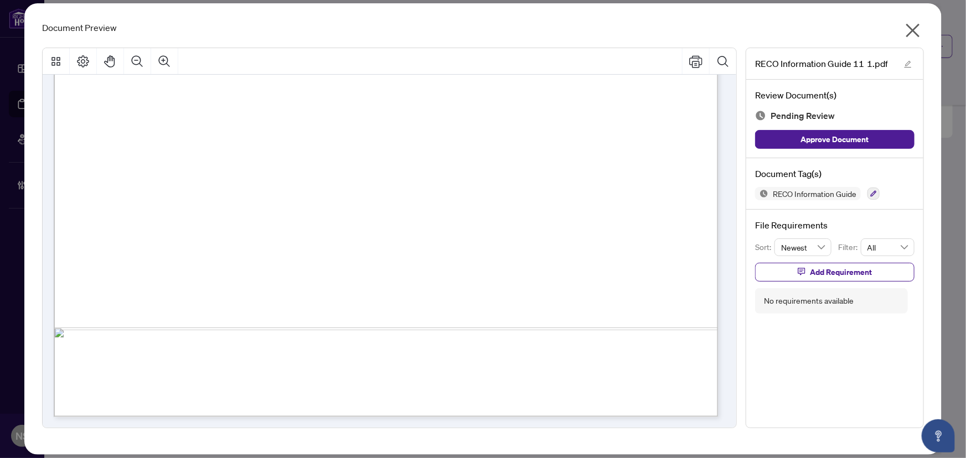
scroll to position [10804, 0]
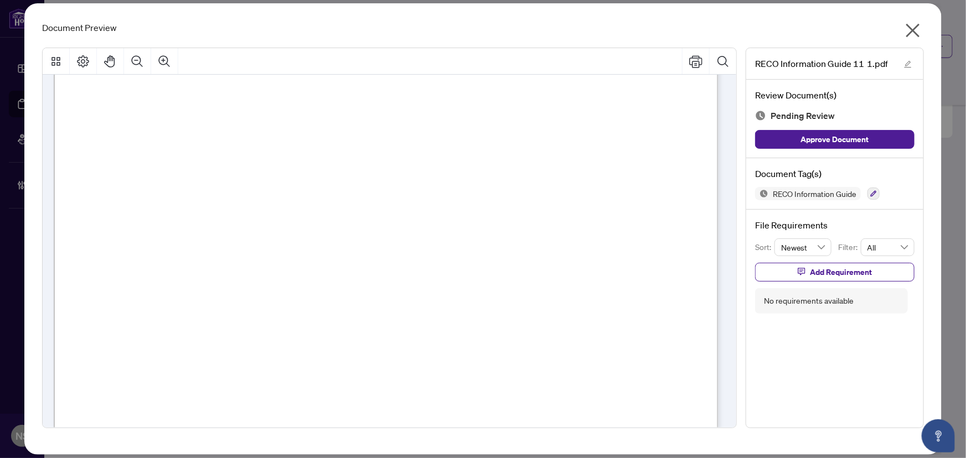
click at [924, 25] on div "Document Preview RECO Information Guide 11 1.pdf Review Document(s) Pending Rev…" at bounding box center [482, 229] width 917 height 452
click at [919, 27] on icon "close" at bounding box center [913, 31] width 18 height 18
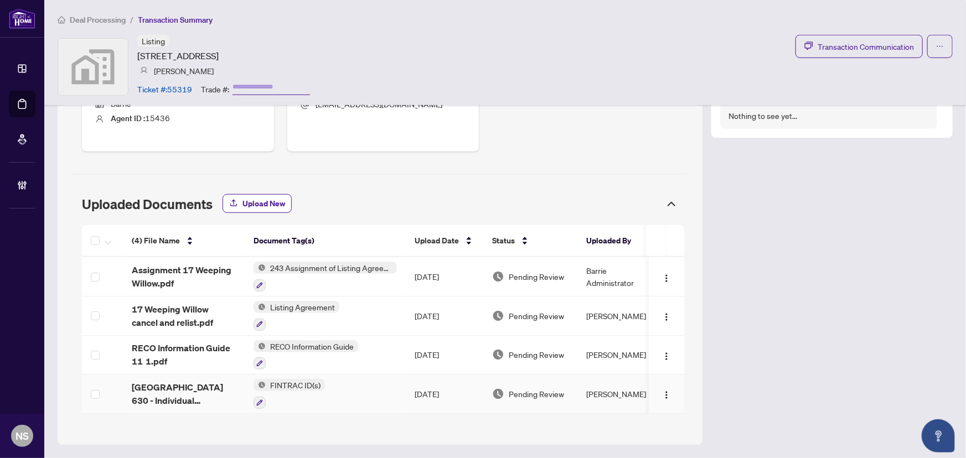
click at [194, 395] on span "[GEOGRAPHIC_DATA] 630 - Individual Identification Information Record 4 1.pdf" at bounding box center [184, 394] width 104 height 27
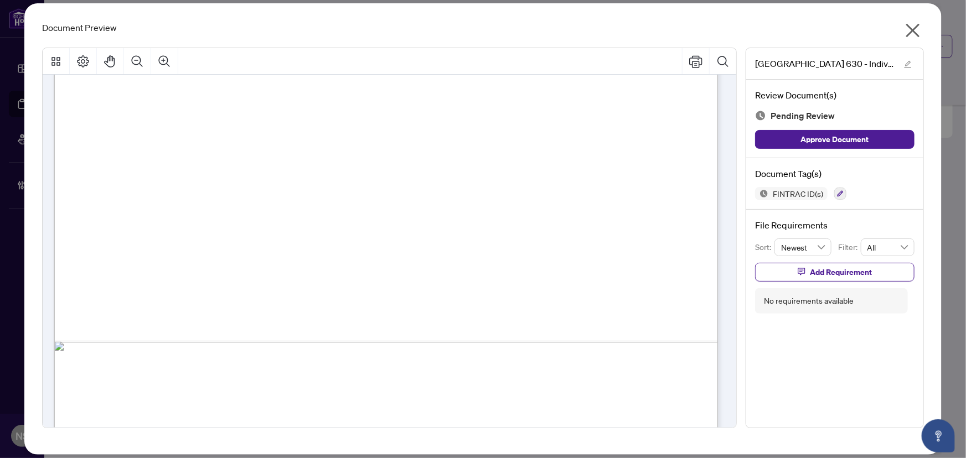
scroll to position [3172, 0]
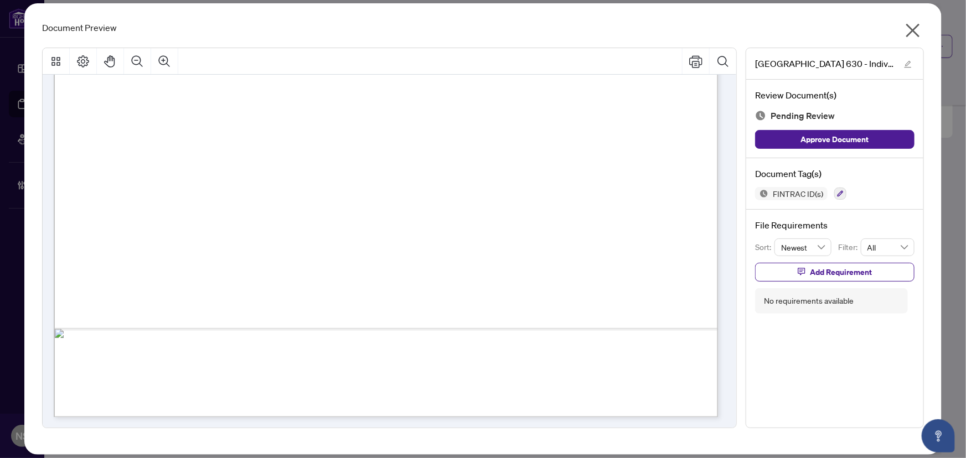
click at [917, 24] on icon "close" at bounding box center [913, 31] width 14 height 14
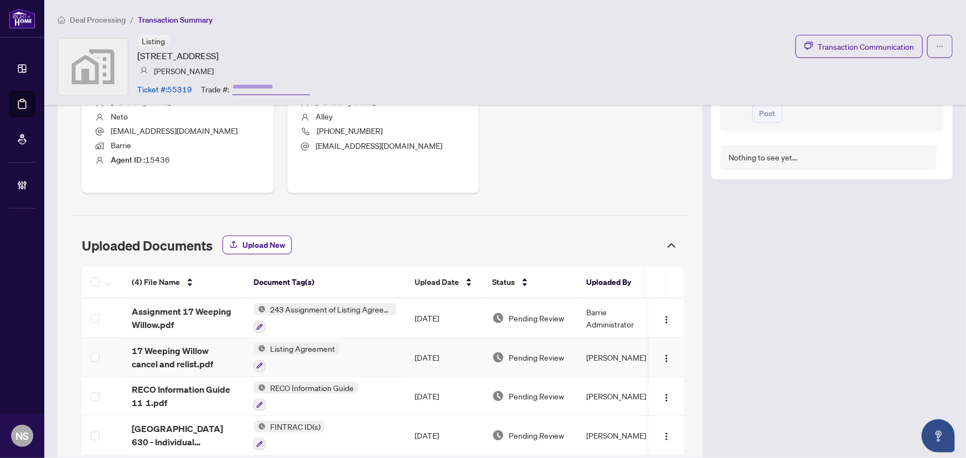
scroll to position [498, 0]
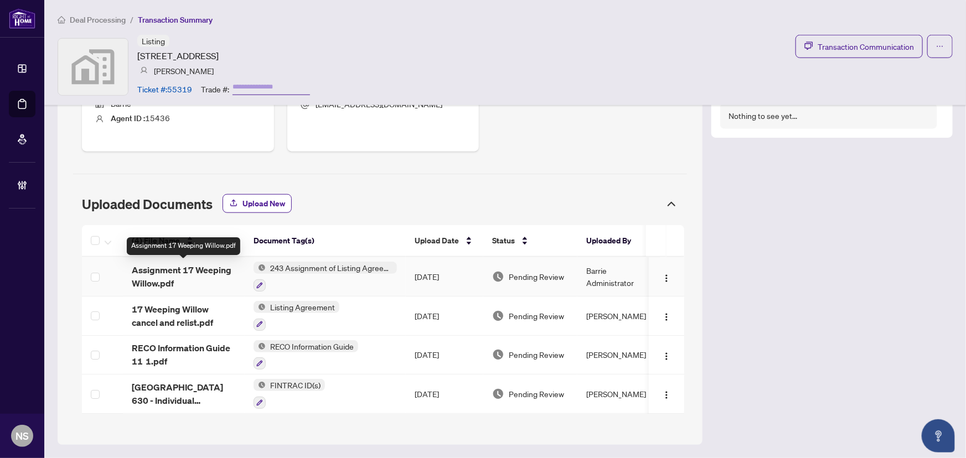
click at [175, 279] on div "(4) File Name Document Tag(s) Upload Date Status Uploaded By (4) File Name Docu…" at bounding box center [383, 319] width 602 height 189
click at [662, 284] on td at bounding box center [666, 276] width 35 height 39
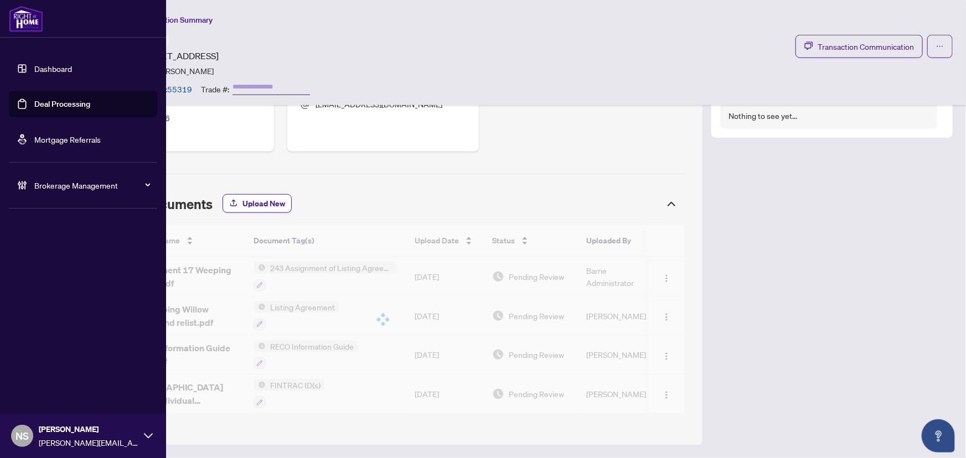
click at [34, 102] on link "Deal Processing" at bounding box center [62, 104] width 56 height 10
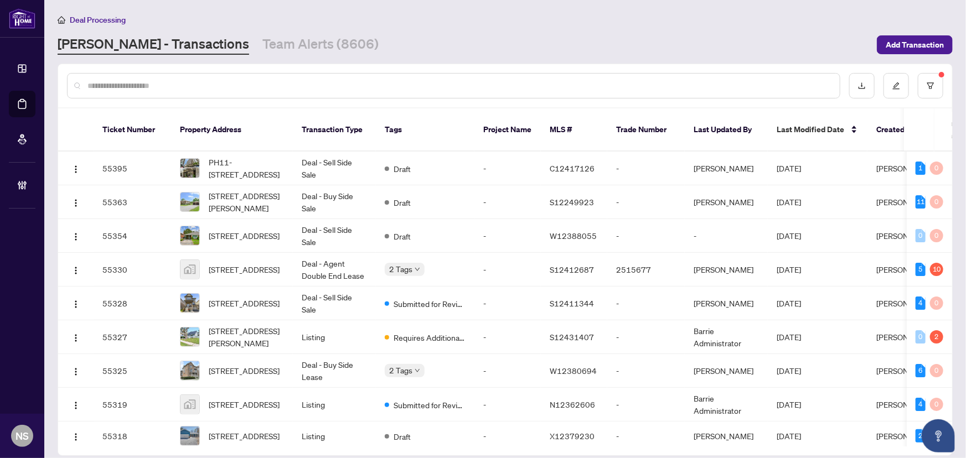
click at [251, 33] on div "Deal Processing [PERSON_NAME] - Transactions Team Alerts (8606) Add Transaction" at bounding box center [505, 34] width 895 height 42
click at [262, 45] on link "Team Alerts (8606)" at bounding box center [320, 45] width 116 height 20
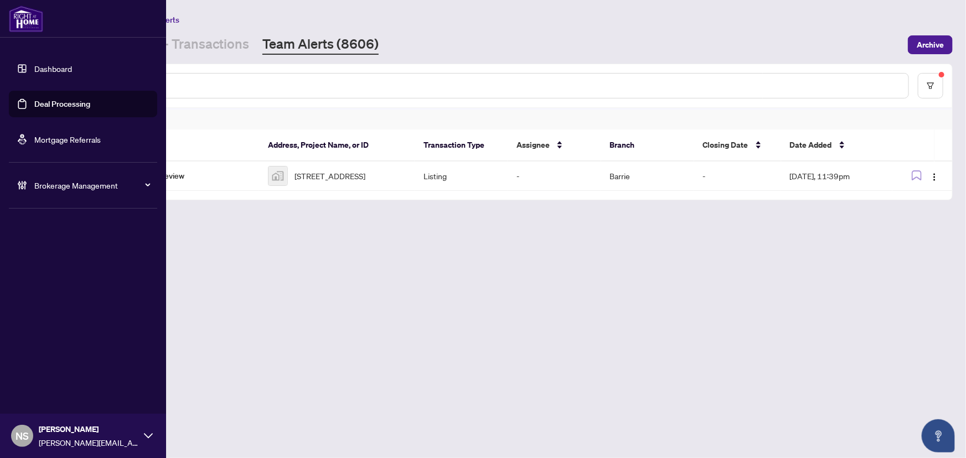
click at [44, 99] on link "Deal Processing" at bounding box center [62, 104] width 56 height 10
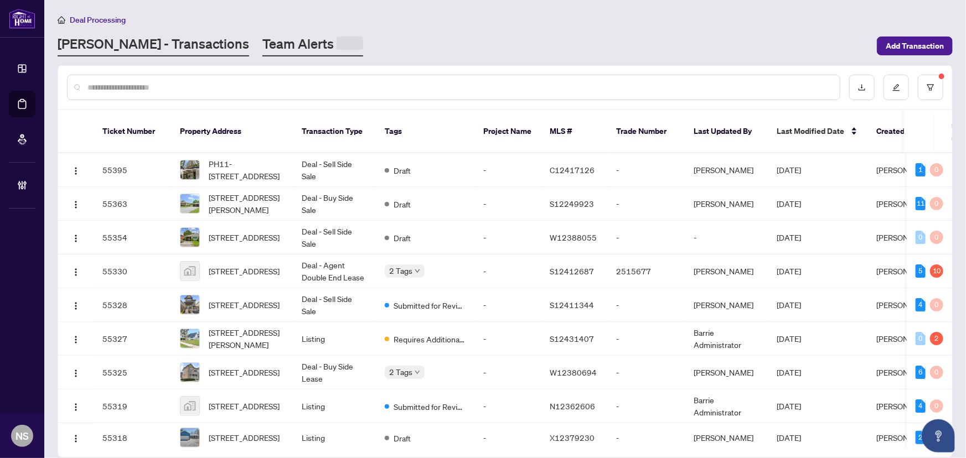
click at [262, 44] on link "Team Alerts" at bounding box center [312, 46] width 101 height 22
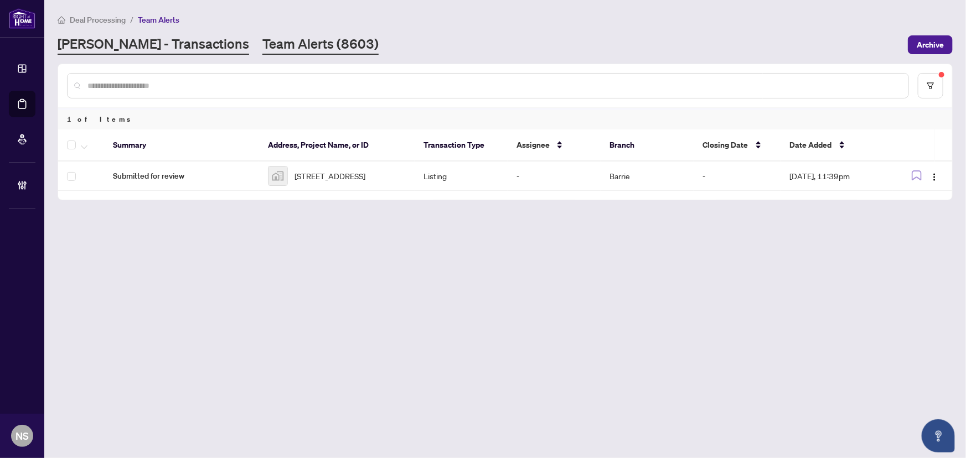
click at [101, 44] on link "[PERSON_NAME] - Transactions" at bounding box center [153, 45] width 191 height 20
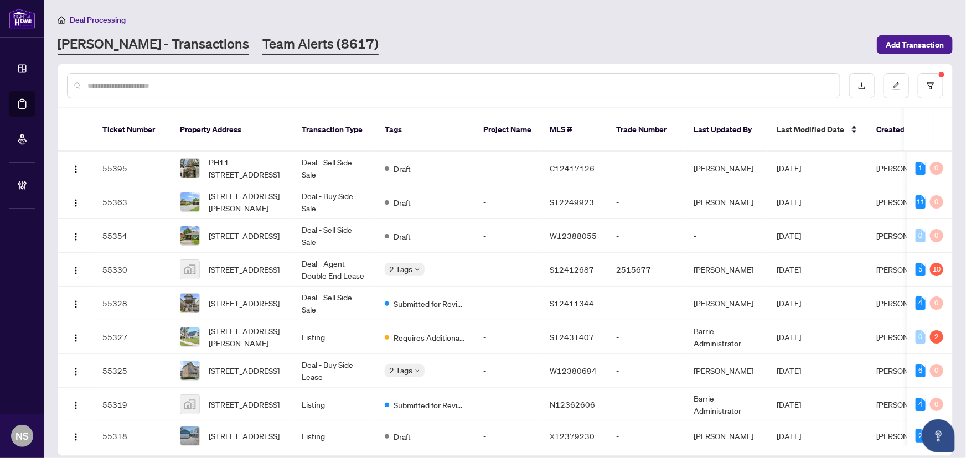
click at [278, 41] on link "Team Alerts (8617)" at bounding box center [320, 45] width 116 height 20
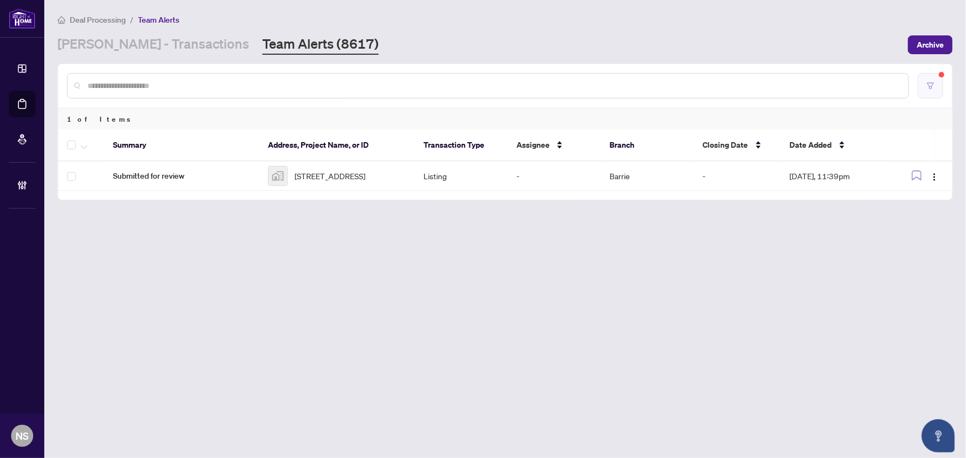
click at [932, 86] on icon "filter" at bounding box center [930, 86] width 8 height 8
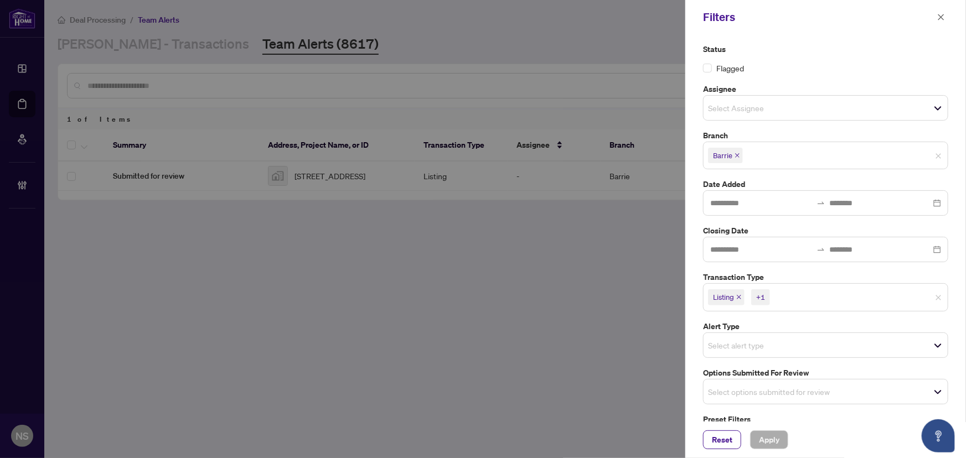
click at [739, 295] on icon "close" at bounding box center [739, 297] width 6 height 6
click at [765, 298] on icon "close" at bounding box center [763, 297] width 4 height 4
click at [720, 299] on input "search" at bounding box center [746, 295] width 77 height 13
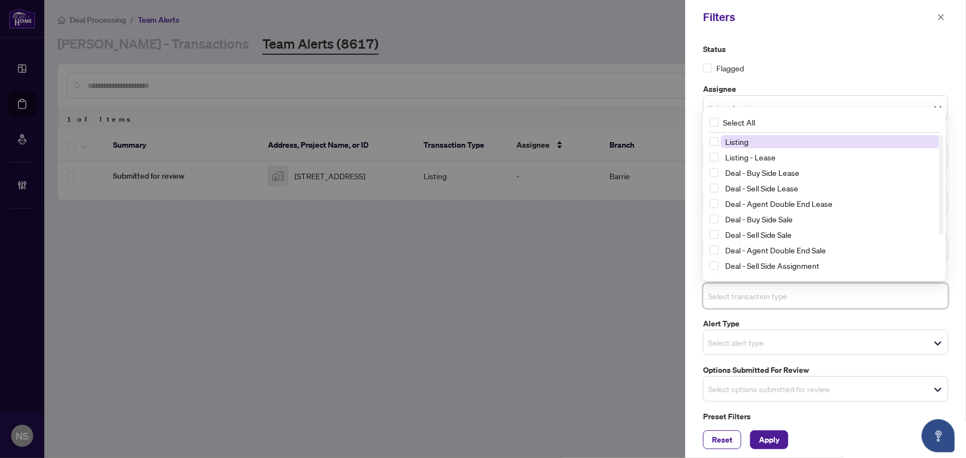
click at [743, 143] on span "Listing" at bounding box center [736, 142] width 23 height 10
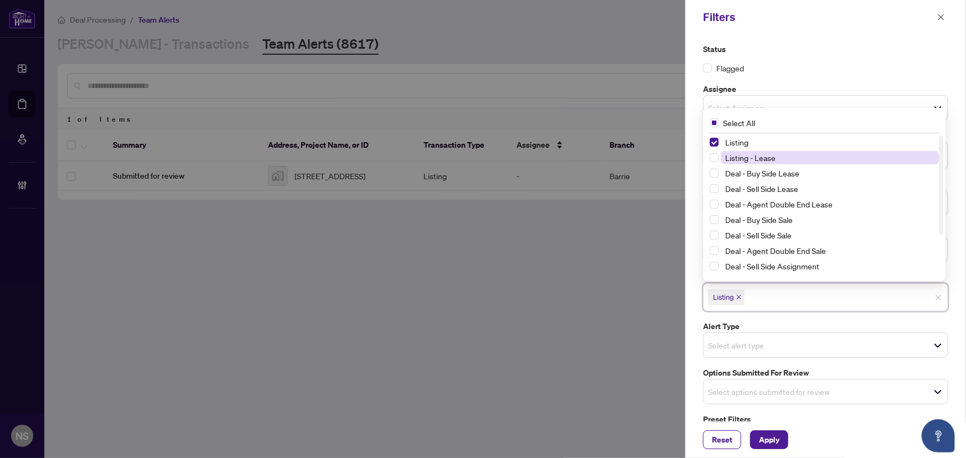
click at [742, 158] on span "Listing - Lease" at bounding box center [750, 158] width 50 height 10
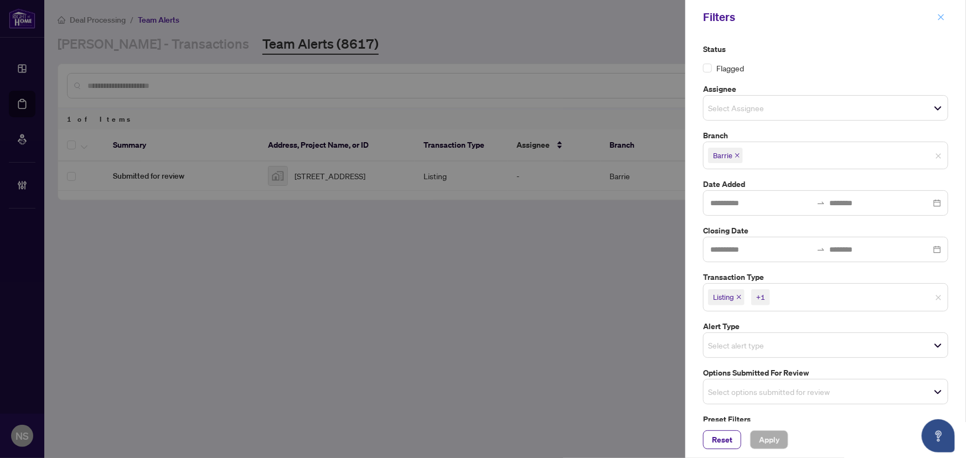
click at [941, 19] on icon "close" at bounding box center [941, 17] width 8 height 8
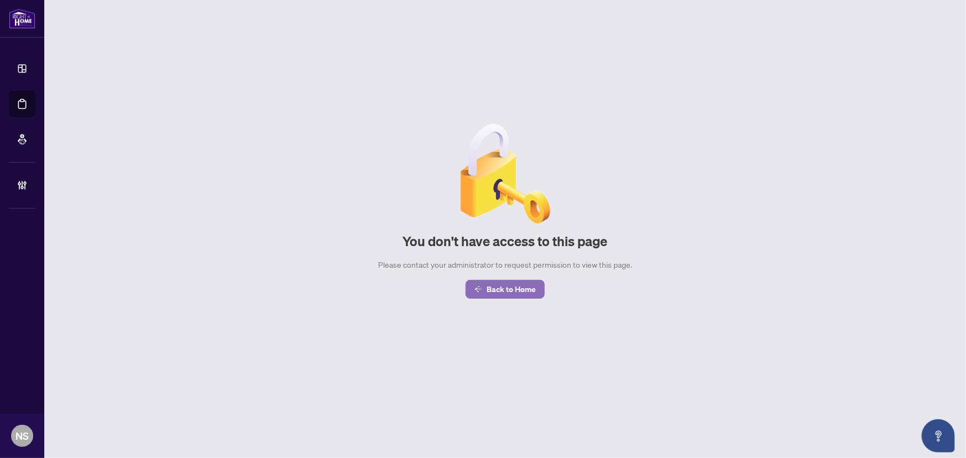
click at [507, 289] on span "Back to Home" at bounding box center [510, 290] width 49 height 18
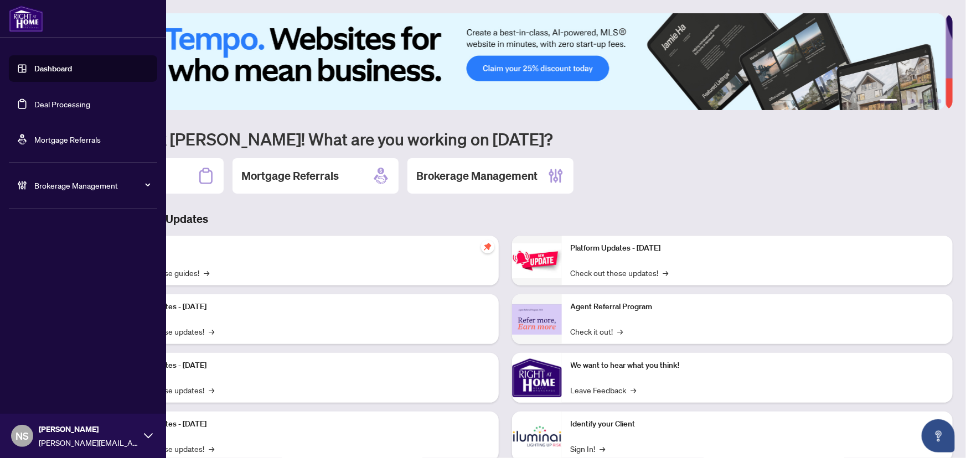
click at [56, 109] on link "Deal Processing" at bounding box center [62, 104] width 56 height 10
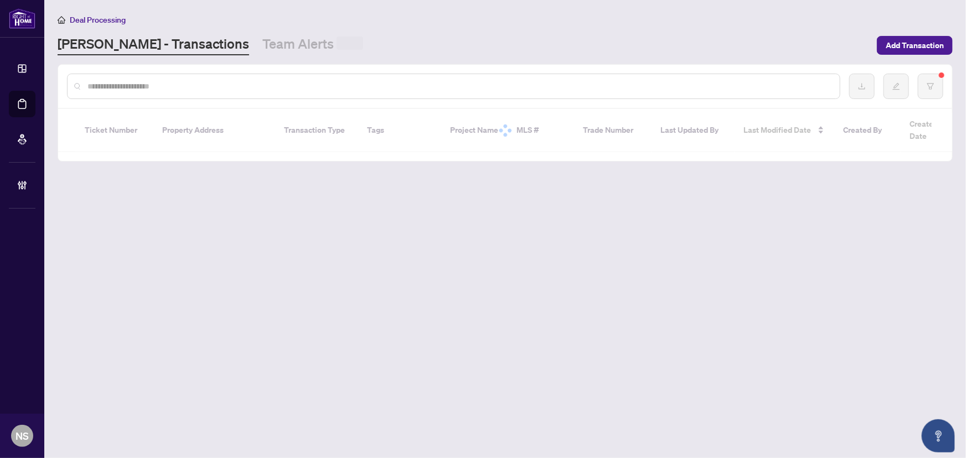
click at [206, 89] on input "text" at bounding box center [458, 86] width 743 height 12
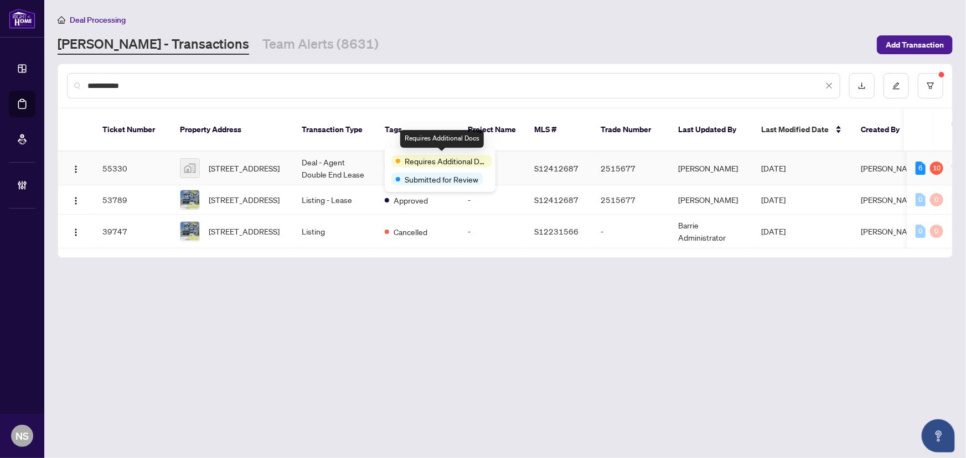
type input "**********"
click at [308, 152] on td "Deal - Agent Double End Lease" at bounding box center [334, 169] width 83 height 34
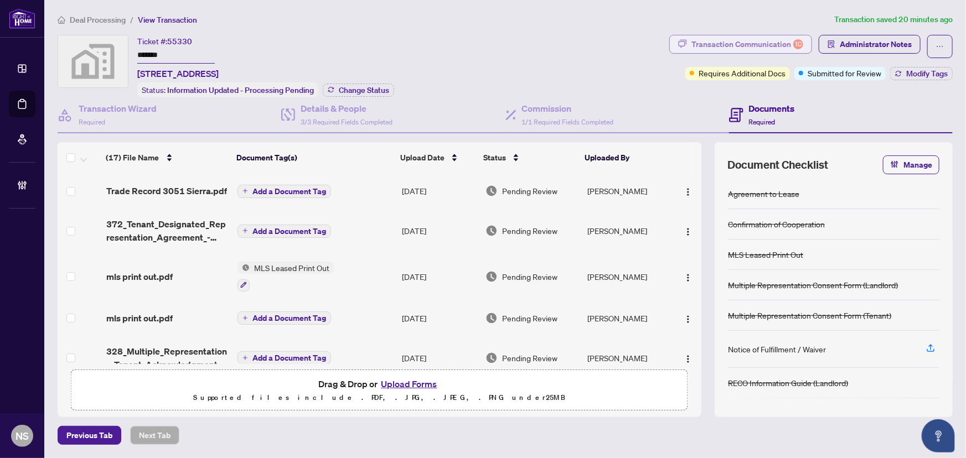
click at [785, 45] on div "Transaction Communication 10" at bounding box center [747, 44] width 112 height 18
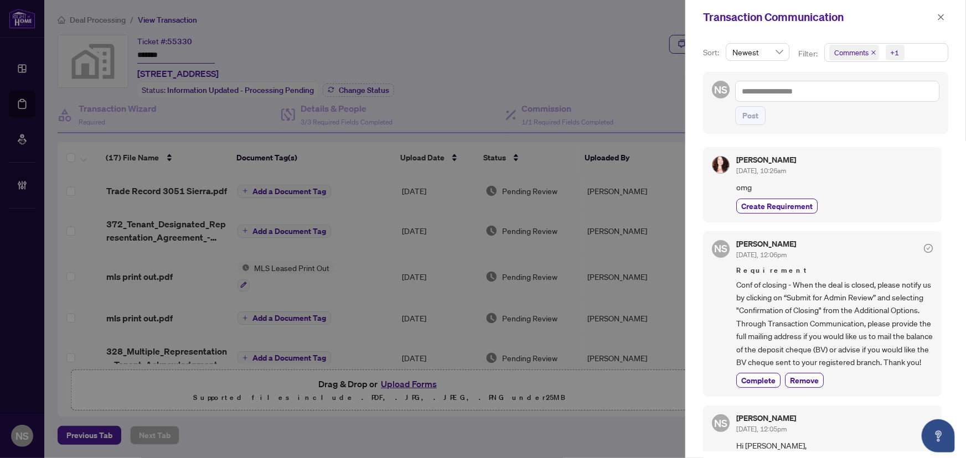
scroll to position [50, 0]
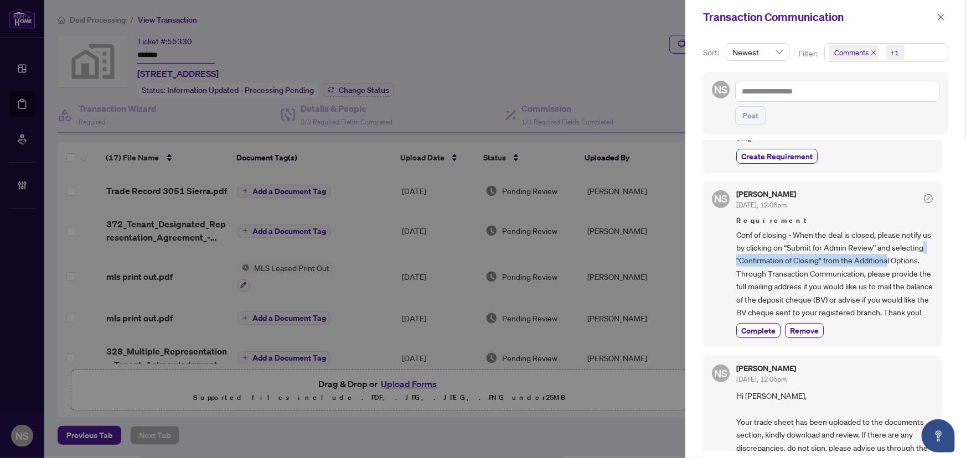
drag, startPoint x: 855, startPoint y: 260, endPoint x: 934, endPoint y: 261, distance: 78.0
click at [931, 261] on div "NS [PERSON_NAME] [DATE], 12:06pm Requirement Conf of closing - When the deal is…" at bounding box center [822, 265] width 238 height 166
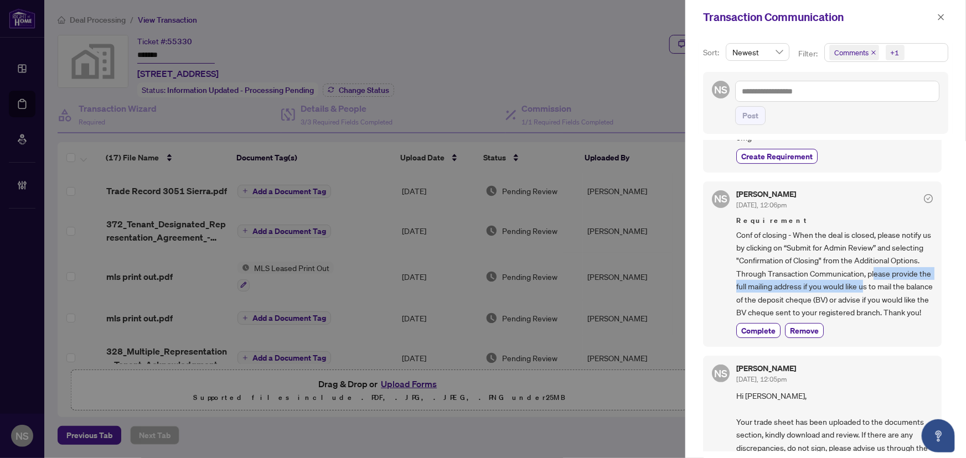
click at [905, 278] on span "Conf of closing - When the deal is closed, please notify us by clicking on “Sub…" at bounding box center [834, 274] width 196 height 91
click at [755, 306] on span "Conf of closing - When the deal is closed, please notify us by clicking on “Sub…" at bounding box center [834, 274] width 196 height 91
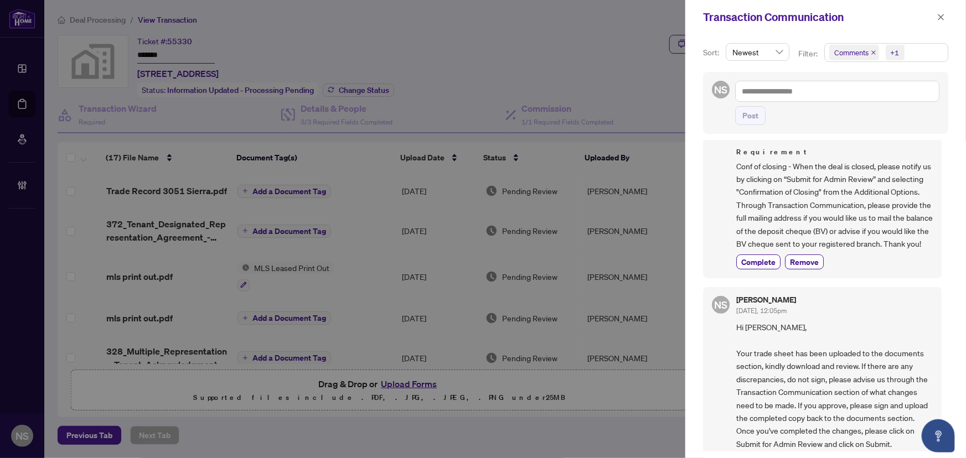
scroll to position [201, 0]
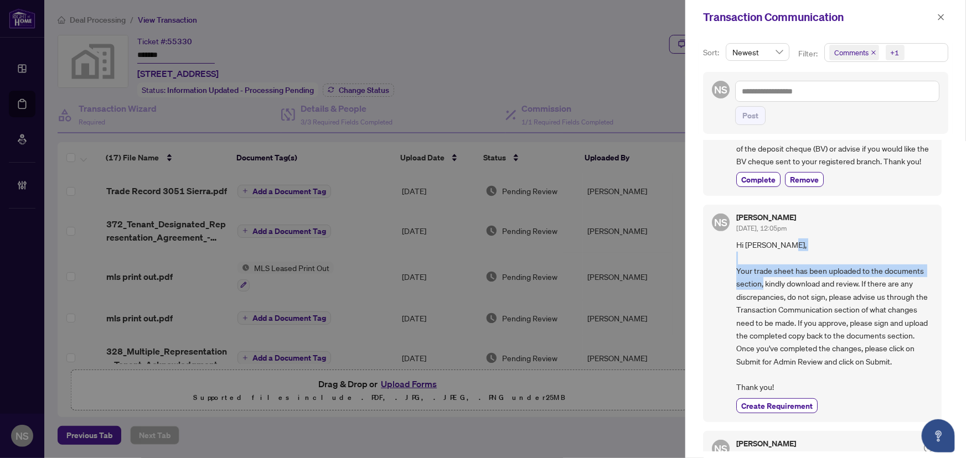
drag, startPoint x: 756, startPoint y: 287, endPoint x: 806, endPoint y: 292, distance: 50.0
click at [799, 292] on span "Hi [PERSON_NAME], Your trade sheet has been uploaded to the documents section, …" at bounding box center [834, 315] width 196 height 155
drag, startPoint x: 819, startPoint y: 312, endPoint x: 819, endPoint y: 335, distance: 23.2
click at [819, 313] on span "Hi [PERSON_NAME], Your trade sheet has been uploaded to the documents section, …" at bounding box center [834, 315] width 196 height 155
drag, startPoint x: 786, startPoint y: 333, endPoint x: 817, endPoint y: 338, distance: 30.8
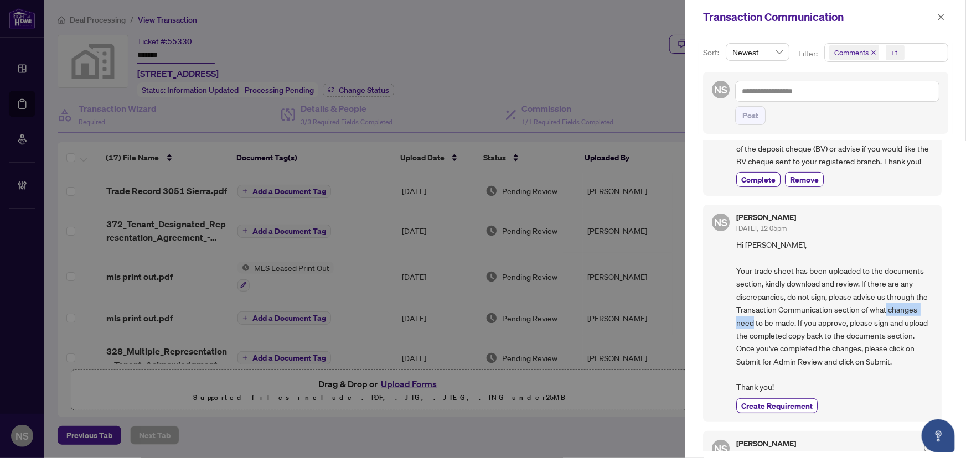
click at [817, 336] on span "Hi [PERSON_NAME], Your trade sheet has been uploaded to the documents section, …" at bounding box center [834, 315] width 196 height 155
click at [818, 360] on span "Hi [PERSON_NAME], Your trade sheet has been uploaded to the documents section, …" at bounding box center [834, 315] width 196 height 155
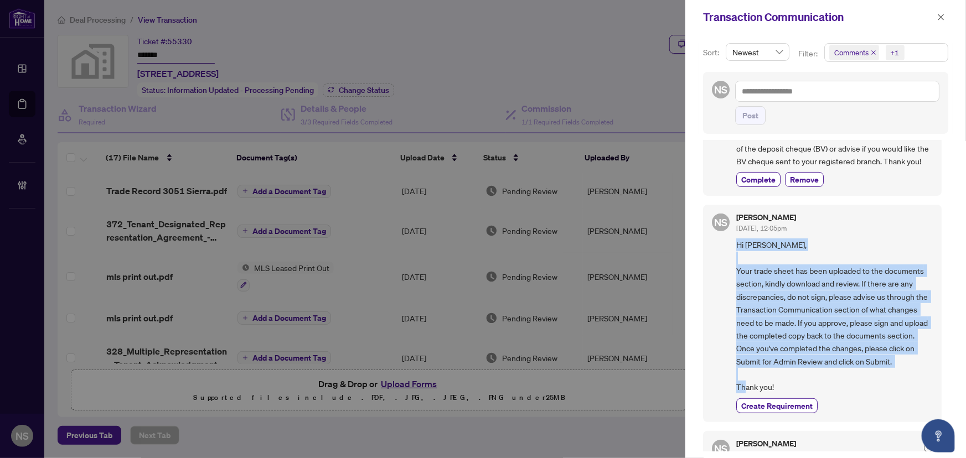
drag, startPoint x: 770, startPoint y: 398, endPoint x: 738, endPoint y: 251, distance: 150.7
click at [738, 251] on span "Hi Ilona, Your trade sheet has been uploaded to the documents section, kindly d…" at bounding box center [834, 315] width 196 height 155
click at [795, 296] on span "Hi Ilona, Your trade sheet has been uploaded to the documents section, kindly d…" at bounding box center [834, 315] width 196 height 155
click at [794, 265] on span "Hi Ilona, Your trade sheet has been uploaded to the documents section, kindly d…" at bounding box center [834, 315] width 196 height 155
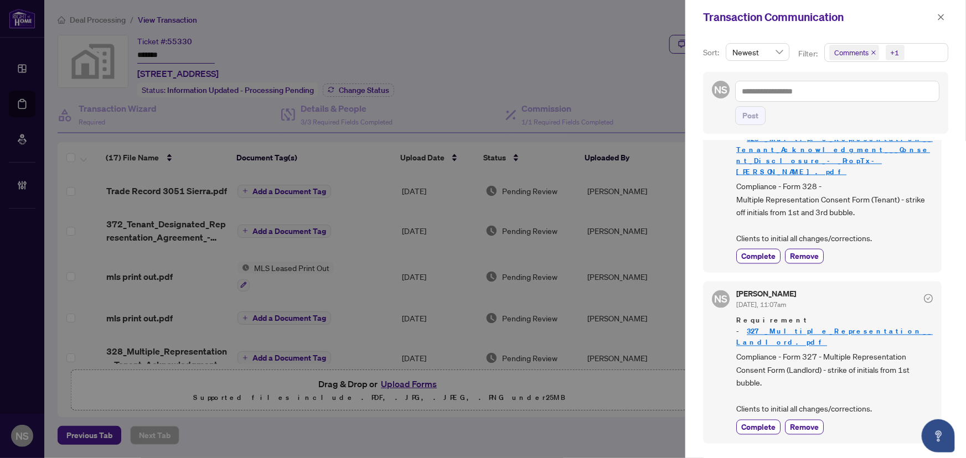
scroll to position [503, 0]
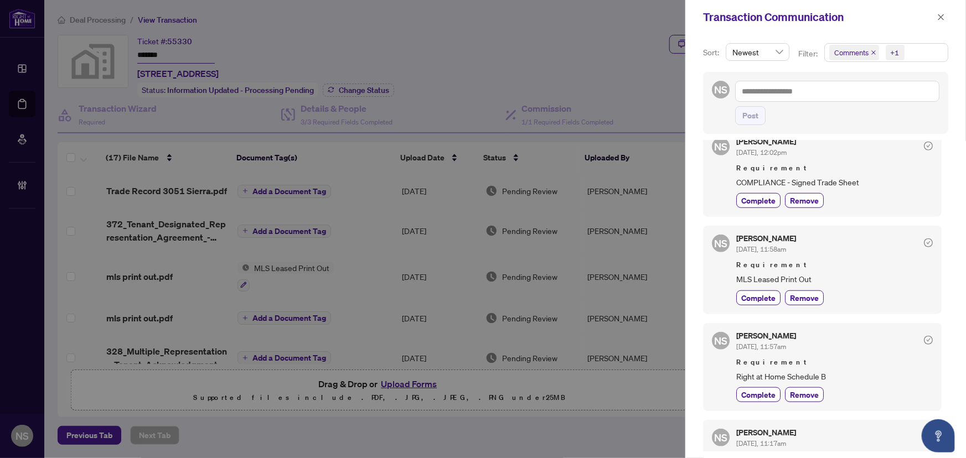
click at [894, 53] on div "+1" at bounding box center [894, 52] width 9 height 11
click at [831, 115] on span "Select Requirements" at bounding box center [835, 114] width 9 height 9
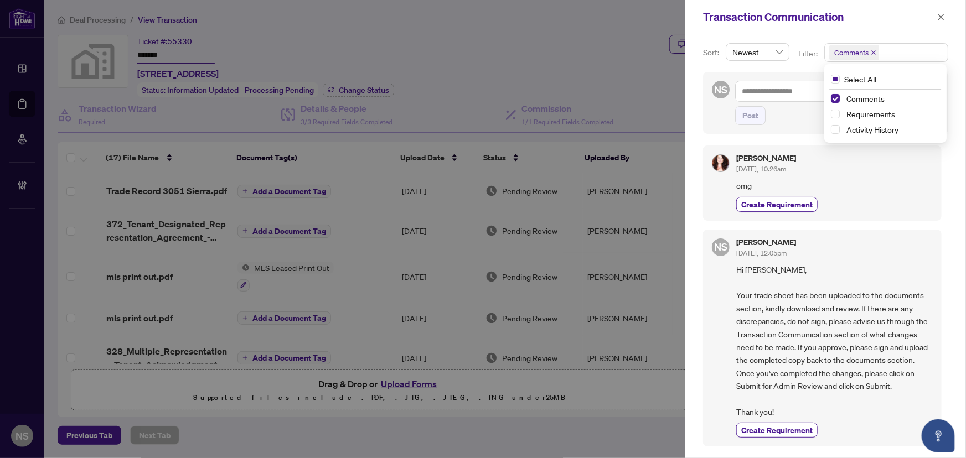
scroll to position [0, 0]
click at [872, 55] on icon "close" at bounding box center [873, 53] width 6 height 6
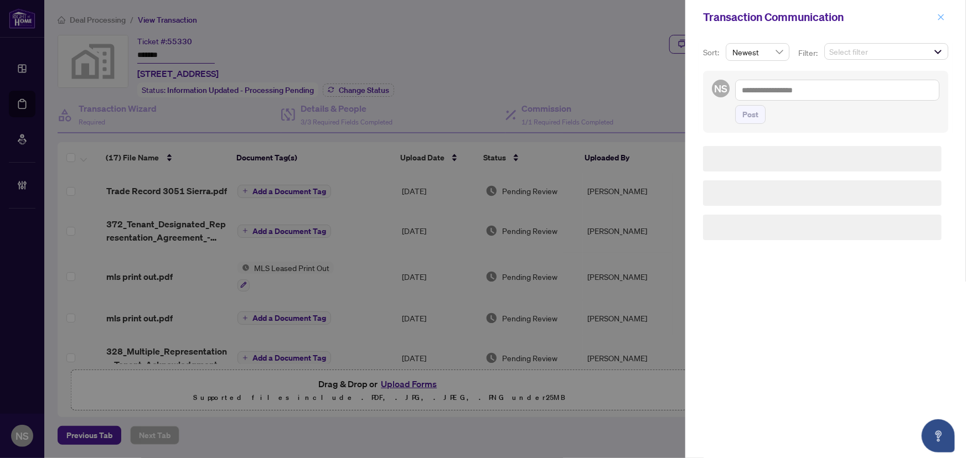
click at [942, 19] on icon "close" at bounding box center [941, 17] width 8 height 8
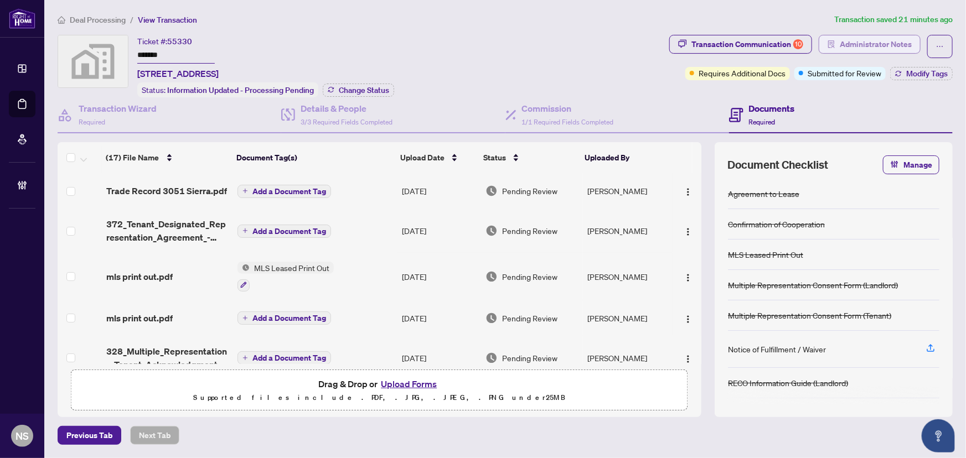
click at [847, 46] on span "Administrator Notes" at bounding box center [875, 44] width 72 height 18
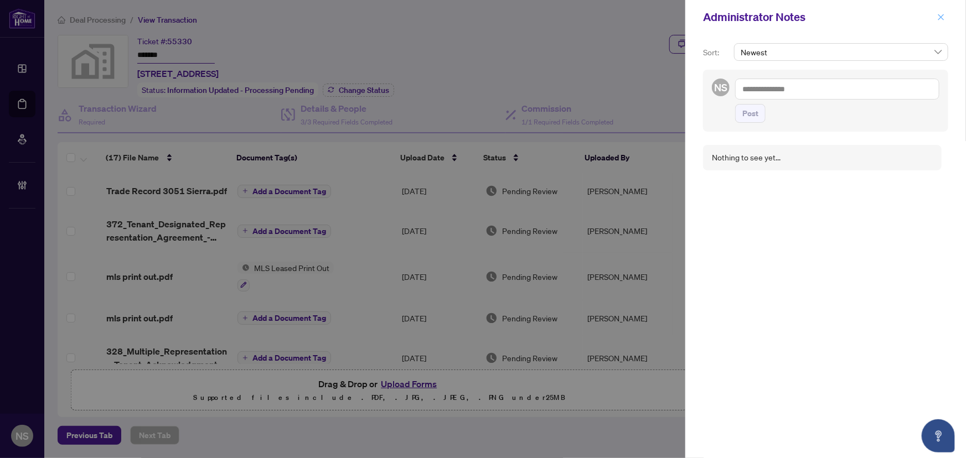
click at [946, 17] on button "button" at bounding box center [941, 17] width 14 height 13
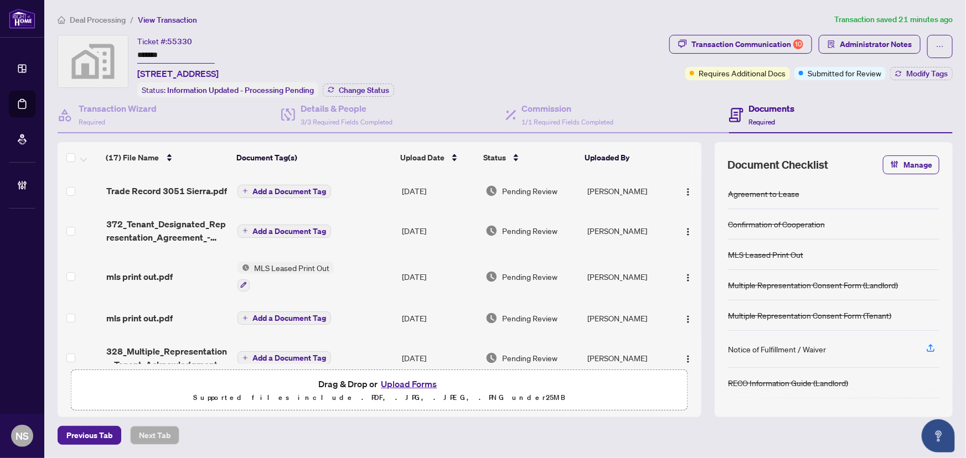
click at [700, 163] on th at bounding box center [696, 157] width 9 height 31
click at [765, 43] on div "Transaction Communication 10" at bounding box center [747, 44] width 112 height 18
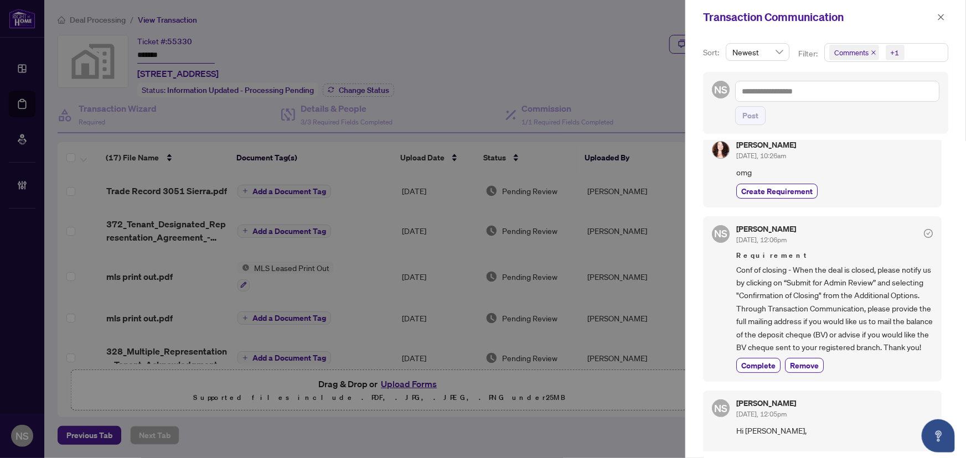
scroll to position [19, 0]
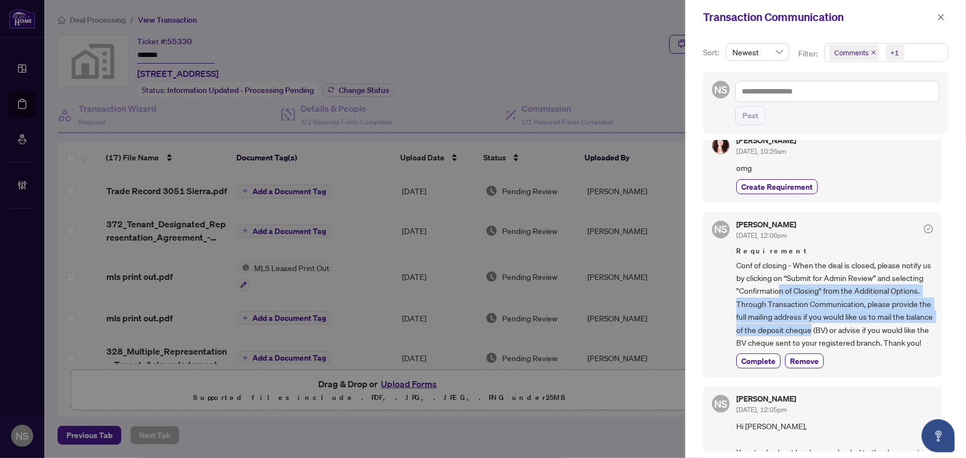
drag, startPoint x: 813, startPoint y: 285, endPoint x: 884, endPoint y: 344, distance: 92.4
click at [869, 333] on span "Conf of closing - When the deal is closed, please notify us by clicking on “Sub…" at bounding box center [834, 304] width 196 height 91
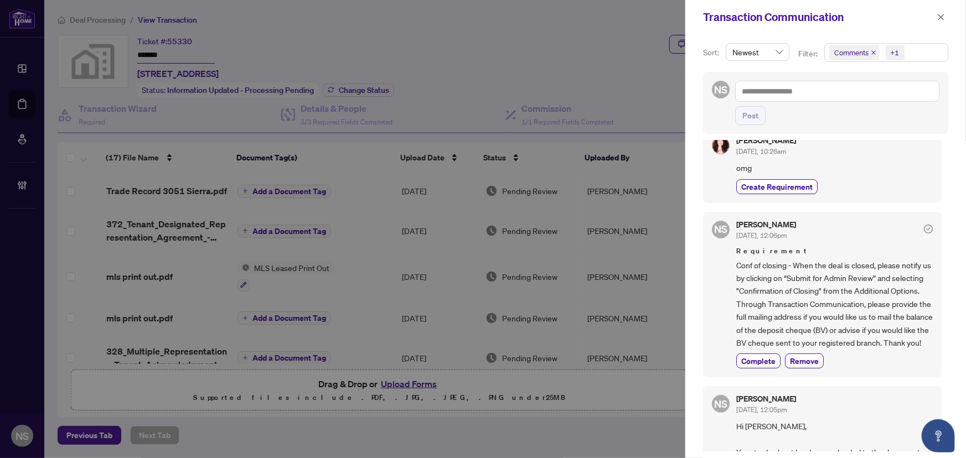
click at [885, 344] on span "Conf of closing - When the deal is closed, please notify us by clicking on “Sub…" at bounding box center [834, 304] width 196 height 91
drag, startPoint x: 881, startPoint y: 329, endPoint x: 841, endPoint y: 330, distance: 39.9
click at [841, 330] on span "Conf of closing - When the deal is closed, please notify us by clicking on “Sub…" at bounding box center [834, 304] width 196 height 91
click at [943, 15] on icon "close" at bounding box center [941, 17] width 8 height 8
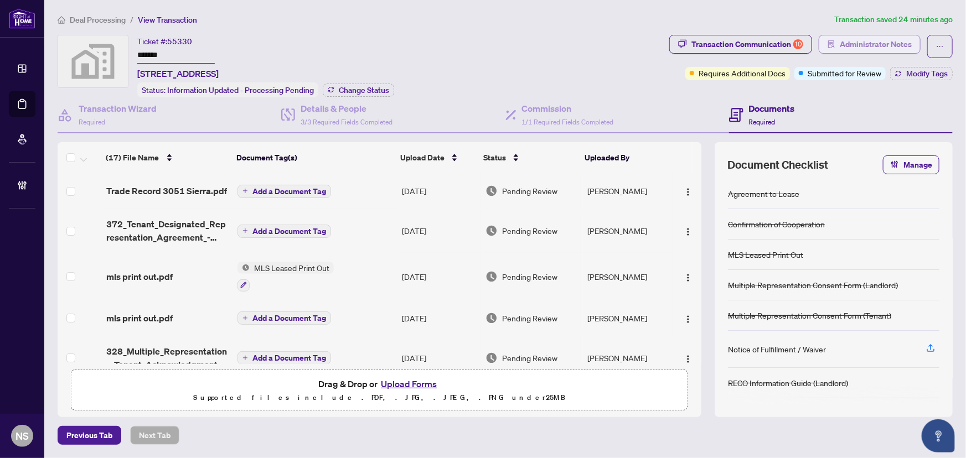
click at [878, 44] on span "Administrator Notes" at bounding box center [875, 44] width 72 height 18
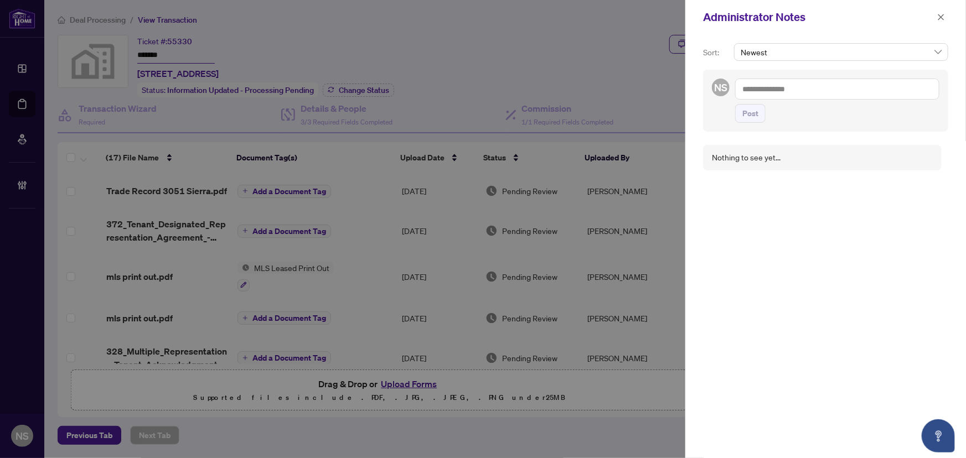
click at [812, 90] on textarea at bounding box center [837, 89] width 204 height 21
click at [831, 93] on b "Inquiri" at bounding box center [842, 97] width 22 height 10
click at [919, 92] on textarea "**********" at bounding box center [837, 89] width 204 height 21
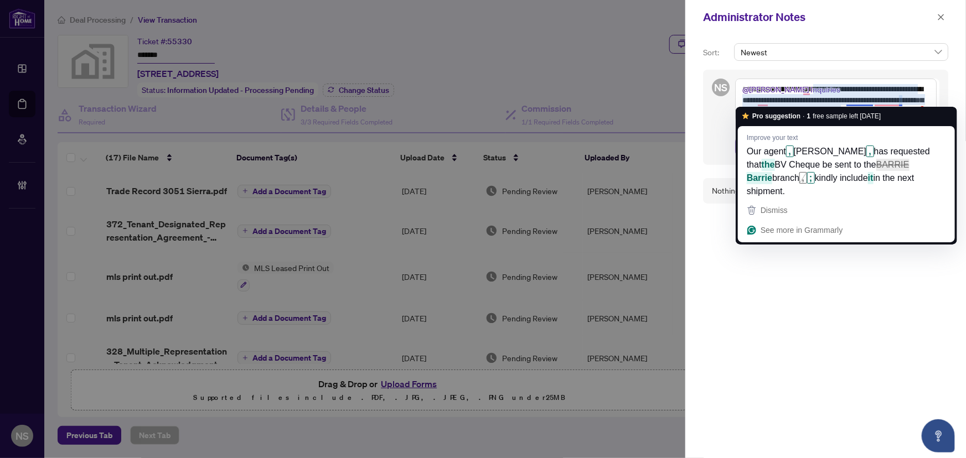
drag, startPoint x: 871, startPoint y: 101, endPoint x: 856, endPoint y: 101, distance: 15.0
click at [856, 101] on textarea "**********" at bounding box center [835, 100] width 201 height 43
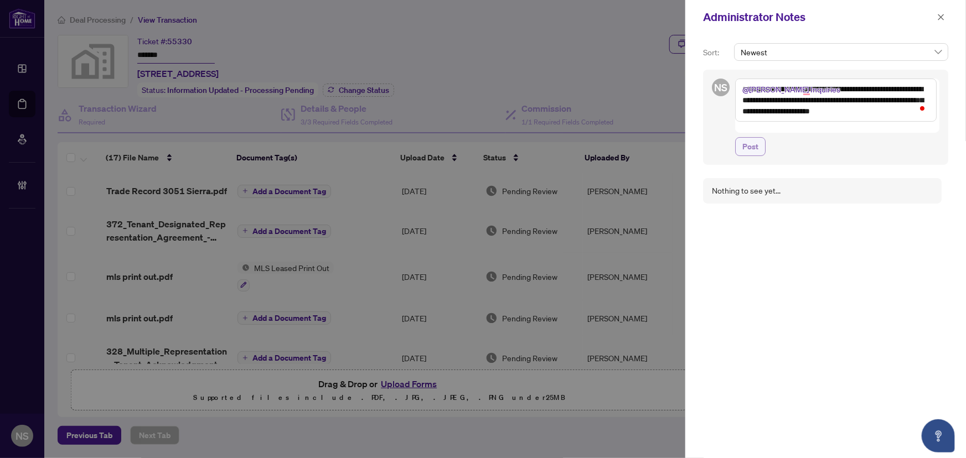
type textarea "**********"
click at [740, 137] on button "Post" at bounding box center [750, 146] width 30 height 19
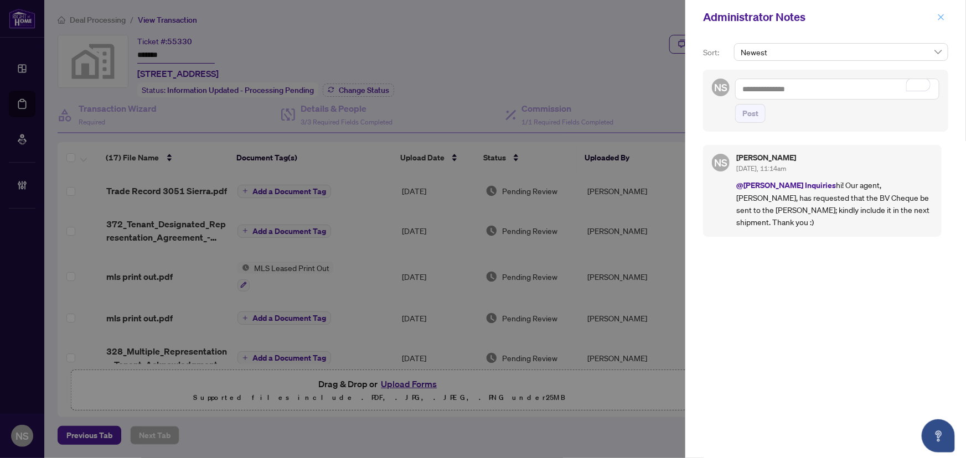
click at [944, 17] on icon "close" at bounding box center [941, 17] width 8 height 8
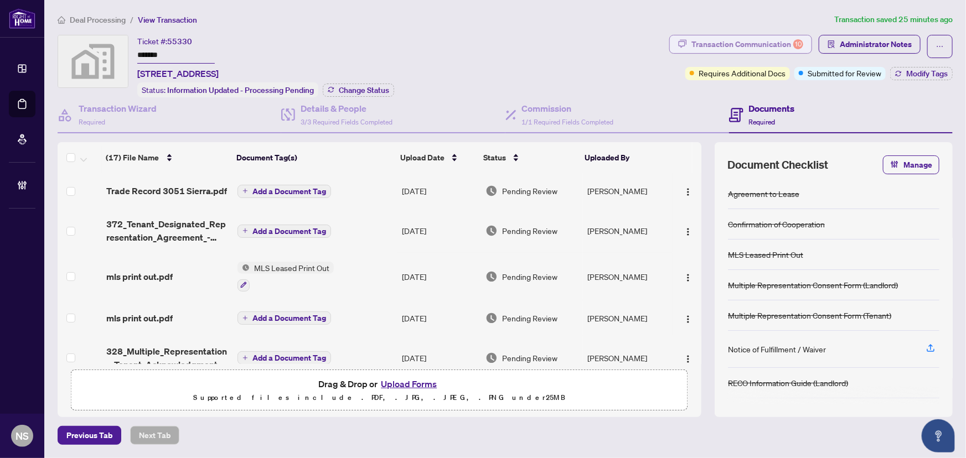
click at [786, 46] on div "Transaction Communication 10" at bounding box center [747, 44] width 112 height 18
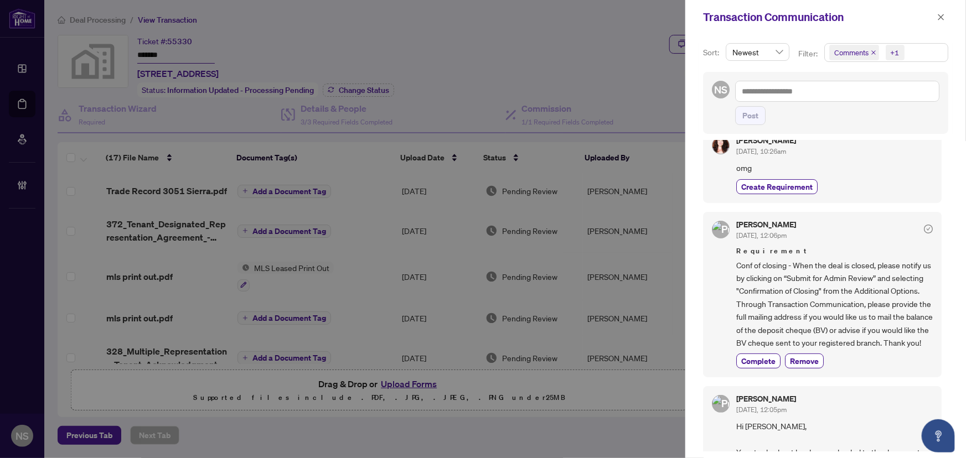
scroll to position [0, 0]
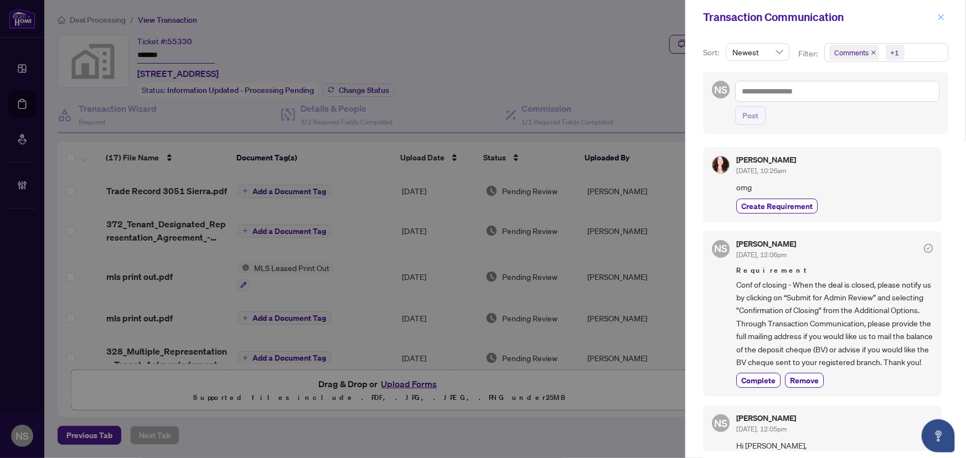
click at [946, 17] on button "button" at bounding box center [941, 17] width 14 height 13
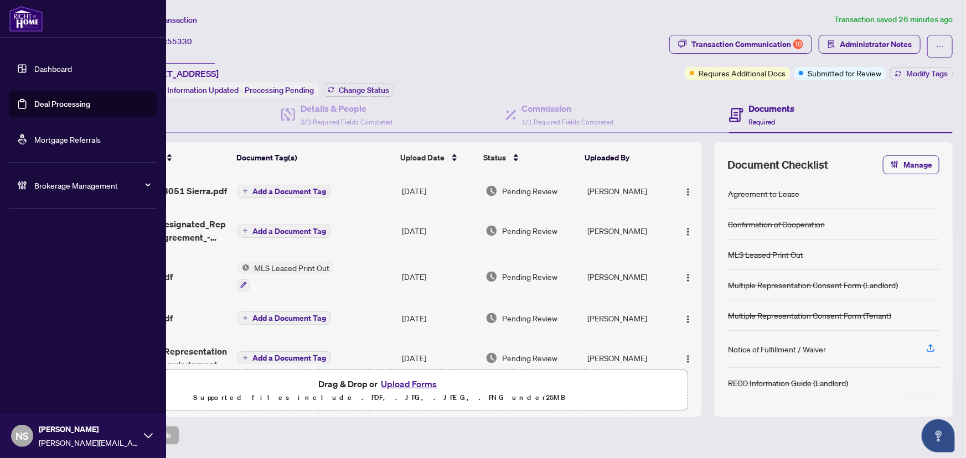
click at [34, 106] on link "Deal Processing" at bounding box center [62, 104] width 56 height 10
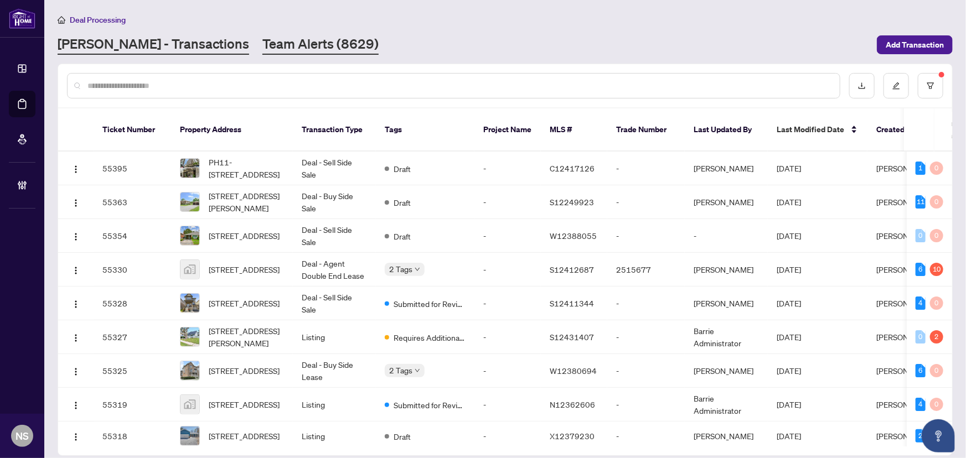
click at [286, 41] on link "Team Alerts (8629)" at bounding box center [320, 45] width 116 height 20
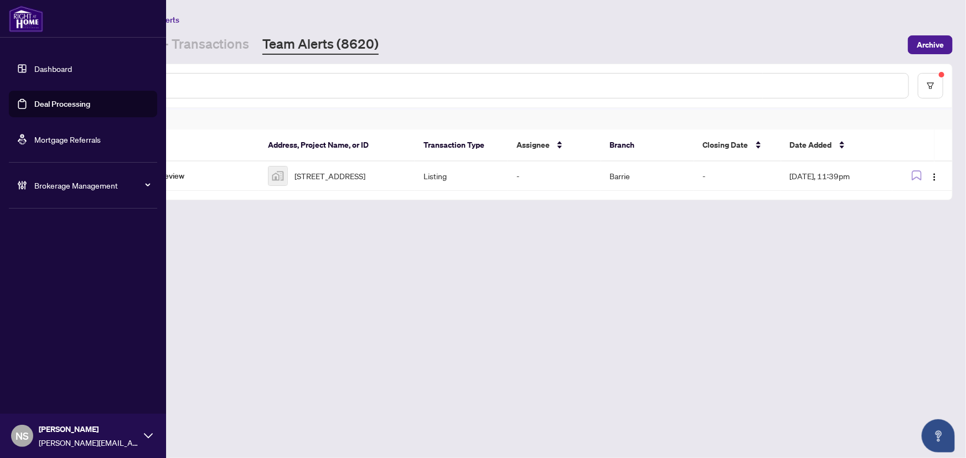
click at [34, 103] on link "Deal Processing" at bounding box center [62, 104] width 56 height 10
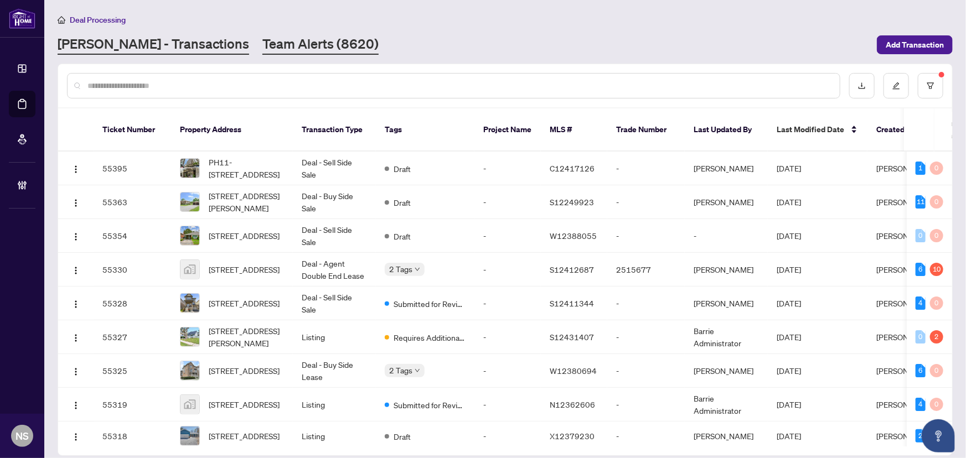
click at [252, 34] on div "Deal Processing RAHR - Transactions Team Alerts (8620) Add Transaction" at bounding box center [505, 34] width 895 height 42
click at [269, 52] on link "Team Alerts (8620)" at bounding box center [320, 45] width 116 height 20
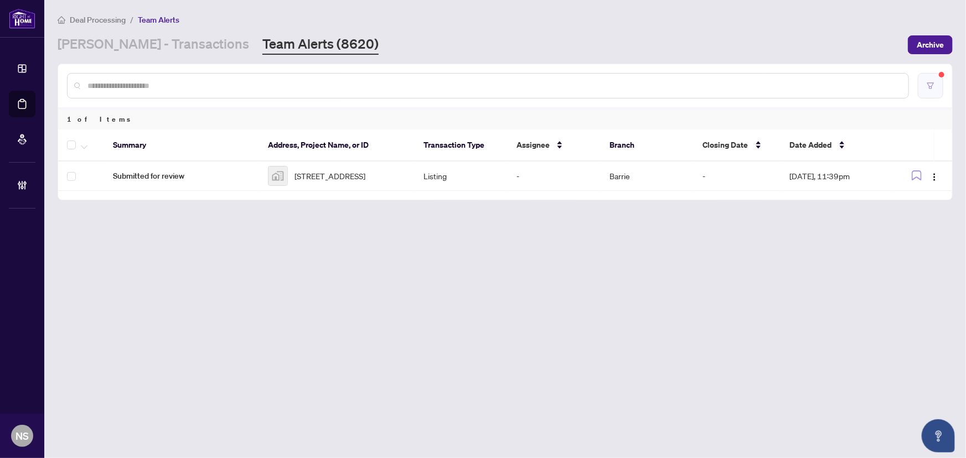
click at [935, 87] on button "button" at bounding box center [929, 85] width 25 height 25
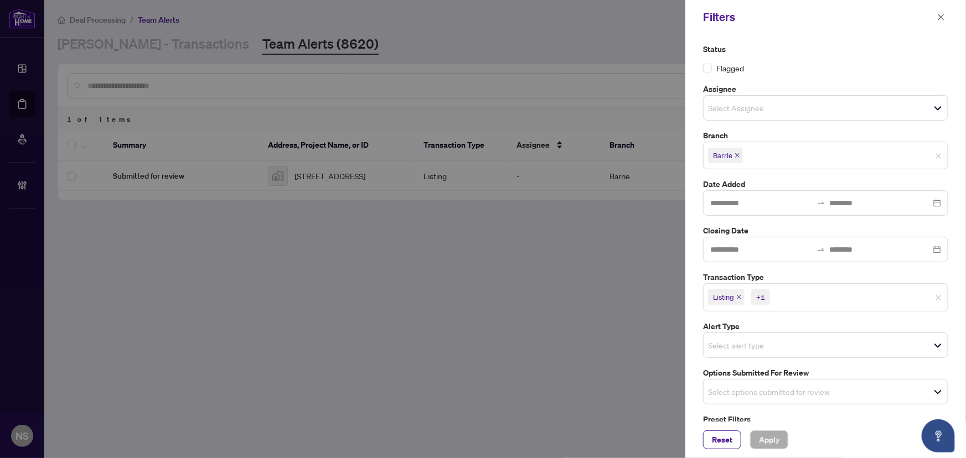
click at [740, 298] on icon "close" at bounding box center [739, 297] width 6 height 6
click at [764, 297] on icon "close" at bounding box center [764, 297] width 6 height 6
click at [761, 377] on div "Select options submitted for review" at bounding box center [825, 388] width 245 height 25
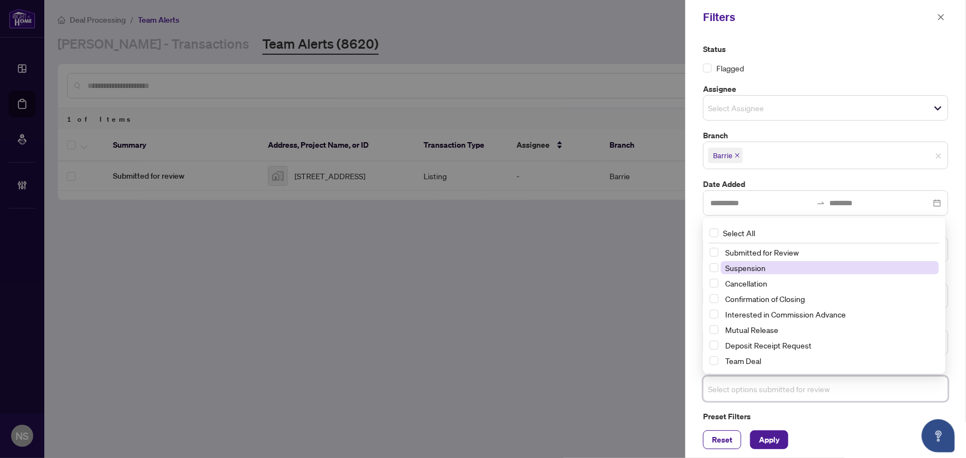
click at [745, 271] on span "Suspension" at bounding box center [745, 268] width 40 height 10
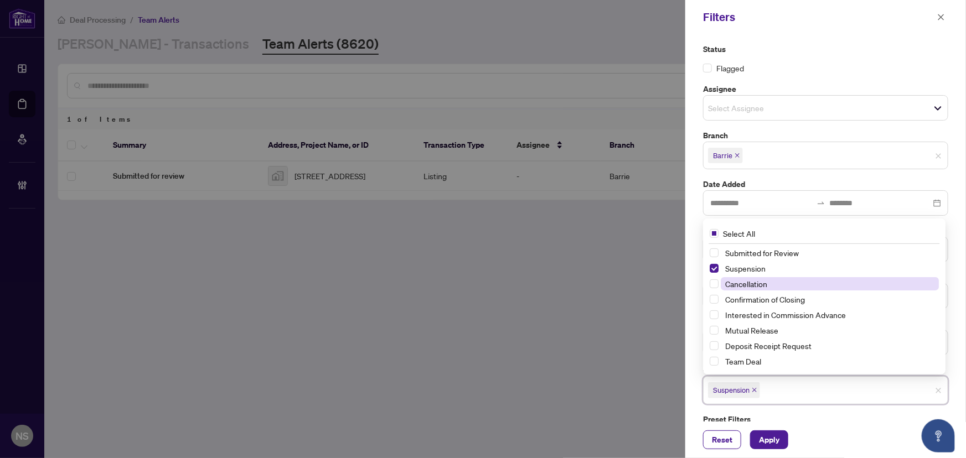
click at [748, 282] on span "Cancellation" at bounding box center [746, 284] width 42 height 10
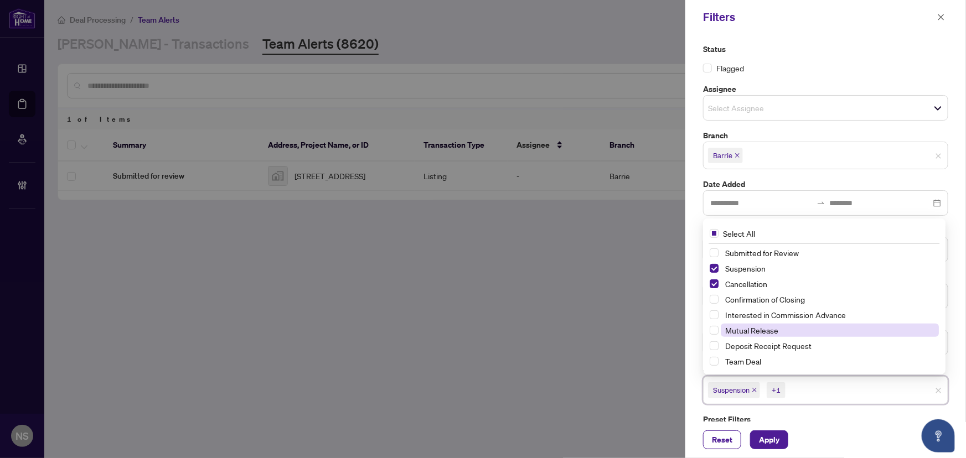
click at [774, 330] on span "Mutual Release" at bounding box center [751, 330] width 53 height 10
click at [775, 436] on span "Apply" at bounding box center [769, 440] width 20 height 18
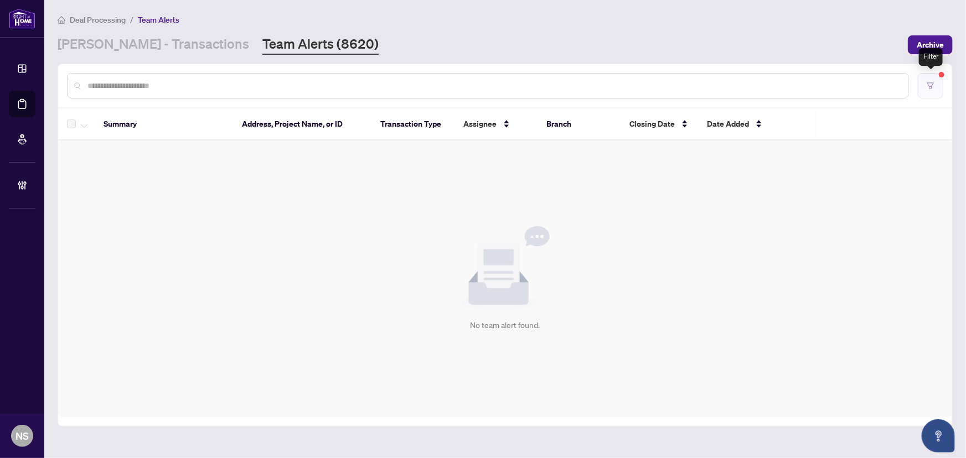
click at [940, 90] on button "button" at bounding box center [929, 85] width 25 height 25
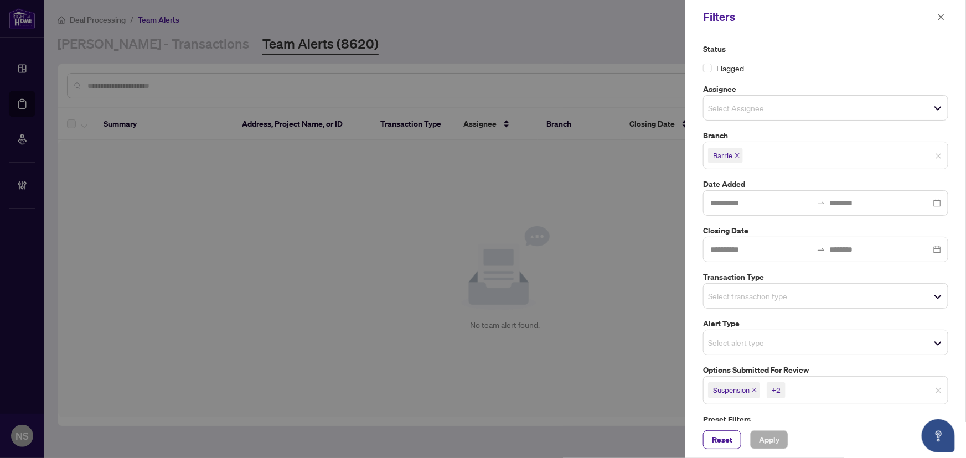
click at [755, 390] on icon "close" at bounding box center [754, 390] width 4 height 4
click at [755, 390] on icon "close" at bounding box center [757, 390] width 6 height 6
click at [765, 388] on icon "close" at bounding box center [766, 390] width 6 height 6
click at [743, 294] on input "search" at bounding box center [746, 295] width 77 height 13
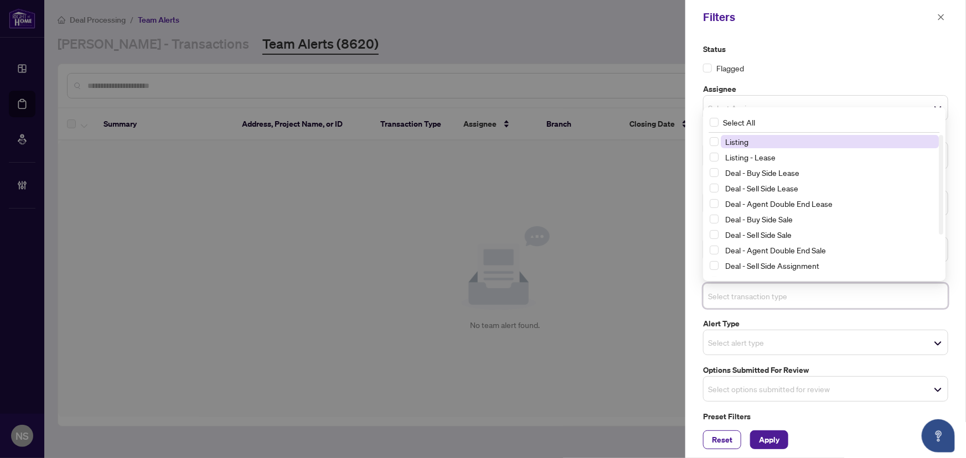
click at [732, 138] on span "Listing" at bounding box center [736, 142] width 23 height 10
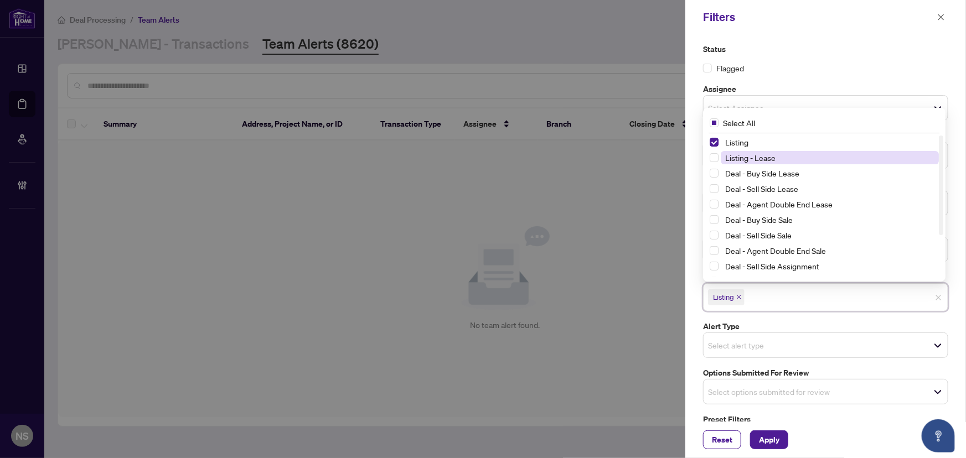
click at [734, 153] on span "Listing - Lease" at bounding box center [750, 158] width 50 height 10
click at [767, 435] on span "Apply" at bounding box center [769, 440] width 20 height 18
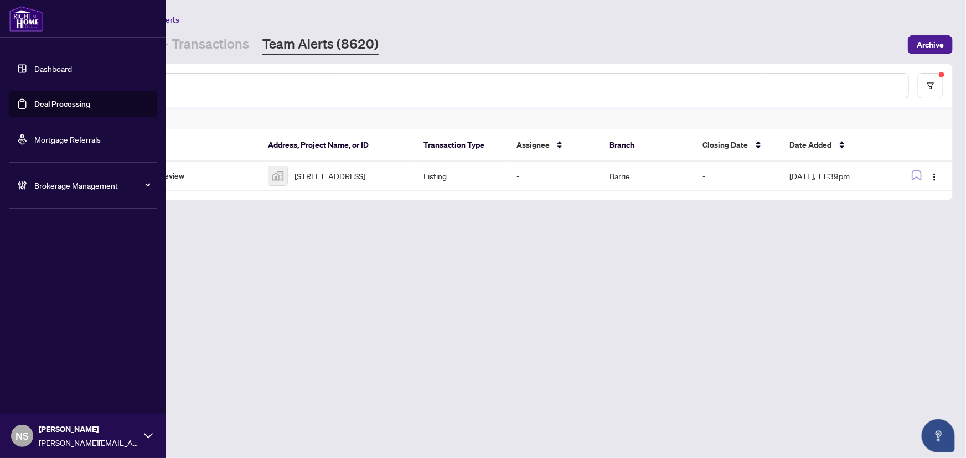
click at [34, 104] on link "Deal Processing" at bounding box center [62, 104] width 56 height 10
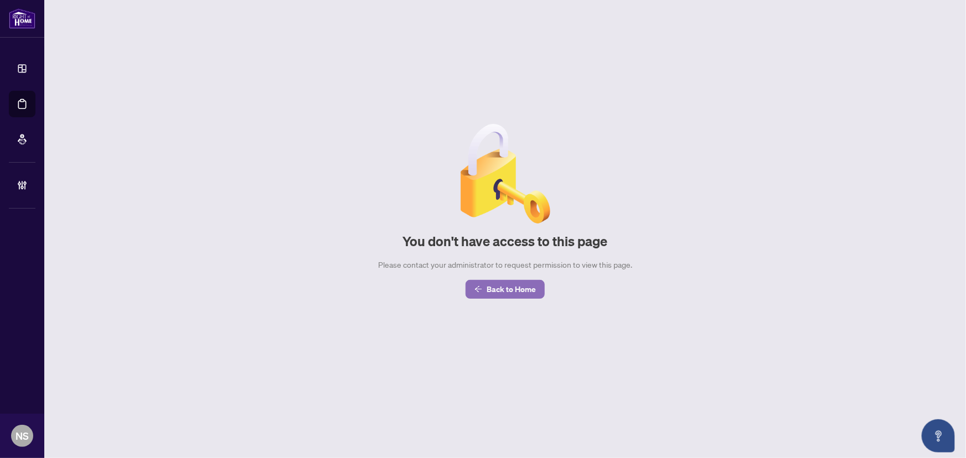
click at [520, 294] on span "Back to Home" at bounding box center [510, 290] width 49 height 18
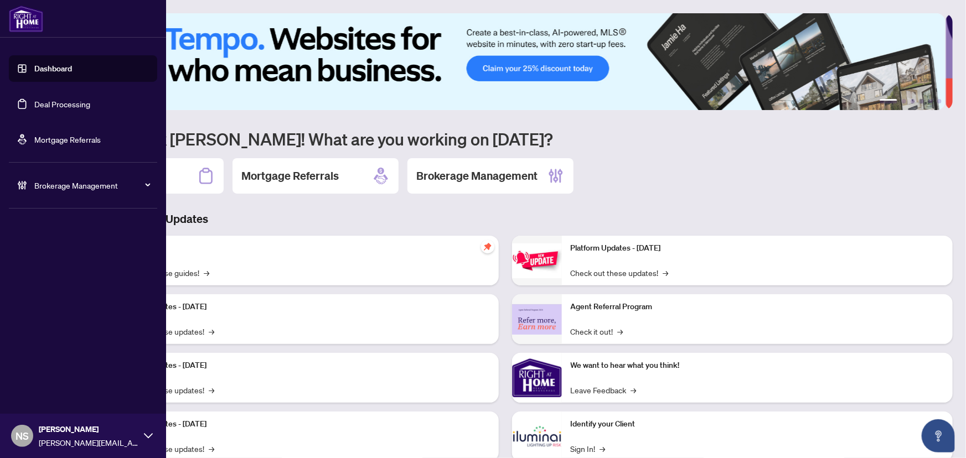
click at [34, 105] on link "Deal Processing" at bounding box center [62, 104] width 56 height 10
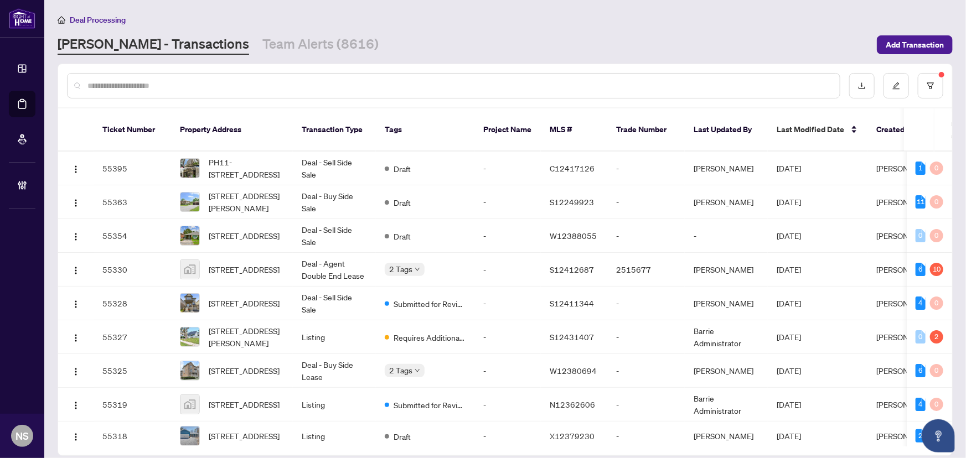
click at [239, 81] on input "text" at bounding box center [458, 86] width 743 height 12
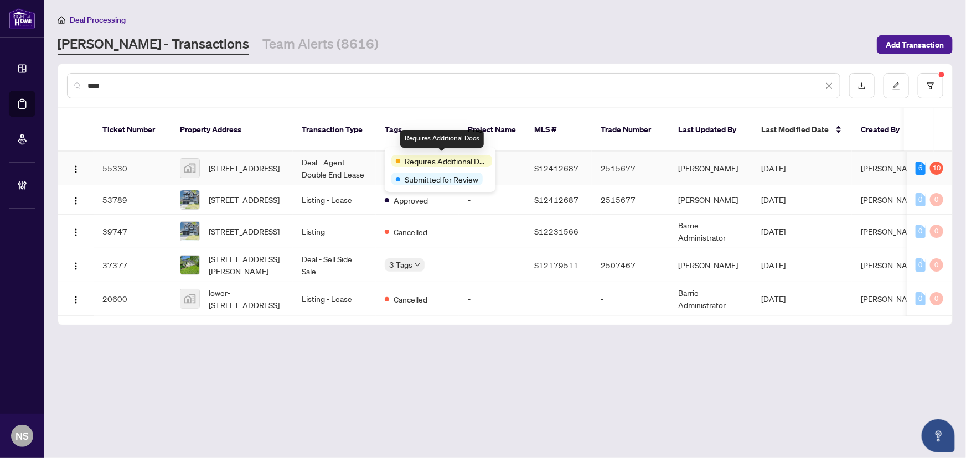
type input "****"
click at [351, 157] on td "Deal - Agent Double End Lease" at bounding box center [334, 169] width 83 height 34
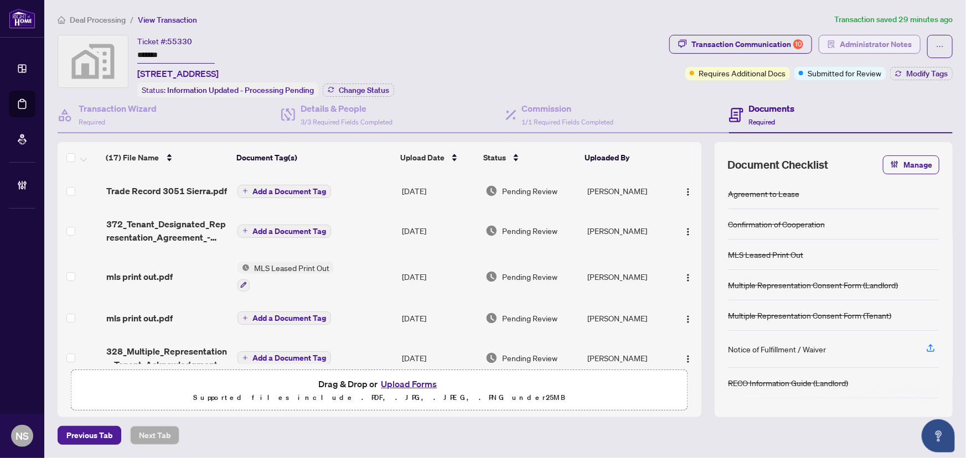
click at [880, 46] on span "Administrator Notes" at bounding box center [875, 44] width 72 height 18
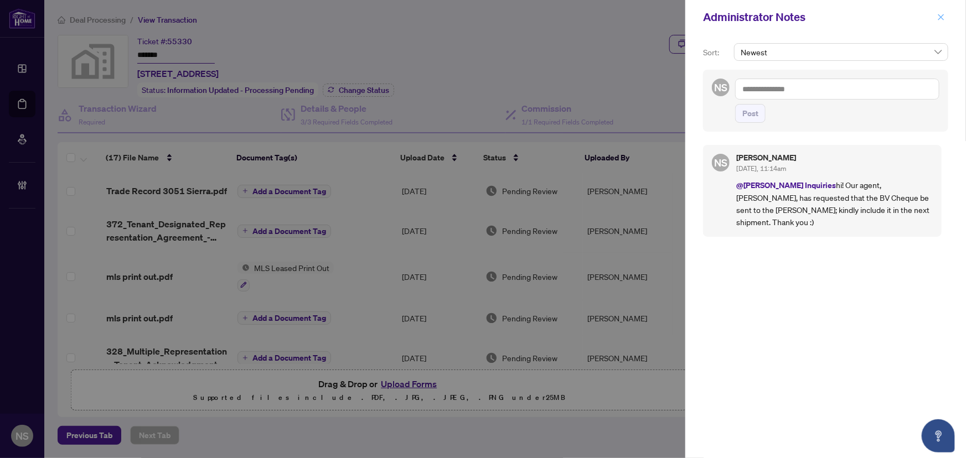
click at [938, 16] on icon "close" at bounding box center [941, 17] width 8 height 8
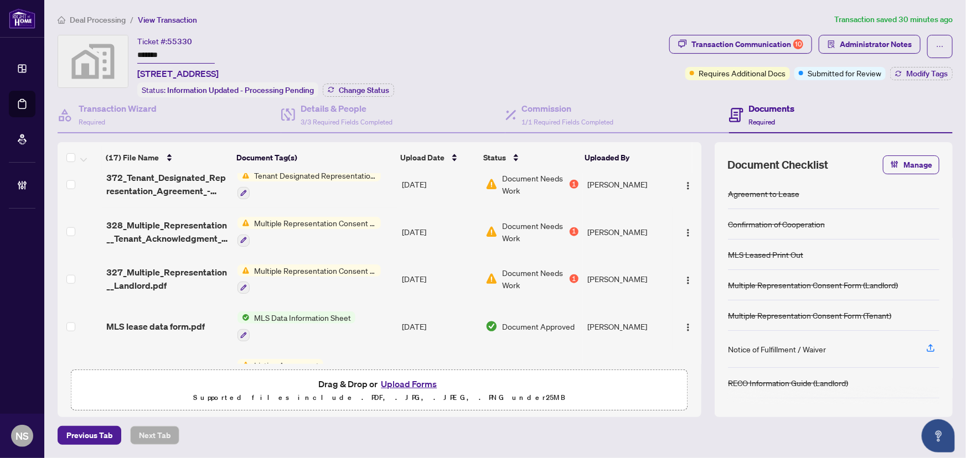
scroll to position [580, 0]
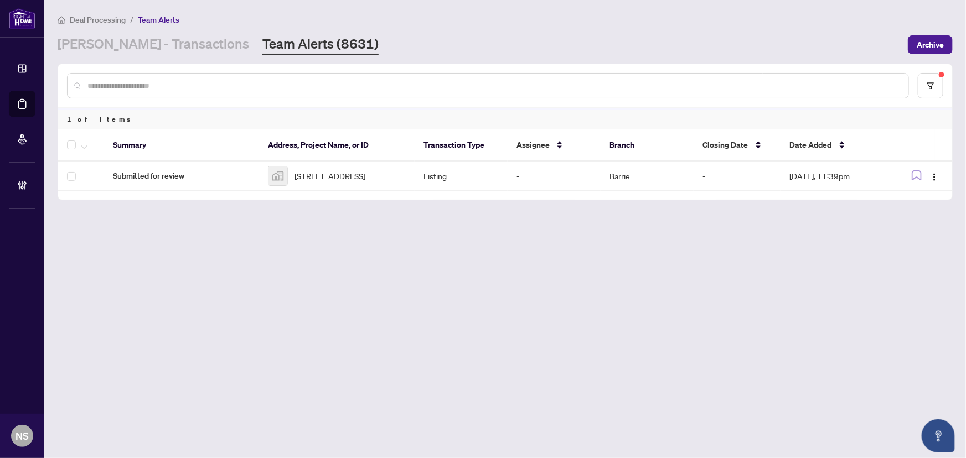
click at [126, 55] on main "Deal Processing / Team Alerts [PERSON_NAME] - Transactions Team Alerts (8631) A…" at bounding box center [504, 229] width 921 height 458
click at [124, 46] on link "[PERSON_NAME] - Transactions" at bounding box center [153, 45] width 191 height 20
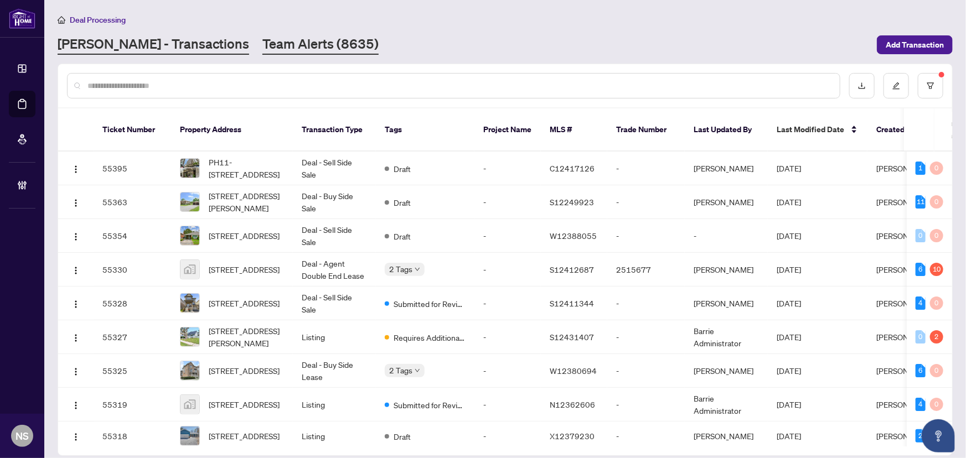
click at [303, 39] on link "Team Alerts (8635)" at bounding box center [320, 45] width 116 height 20
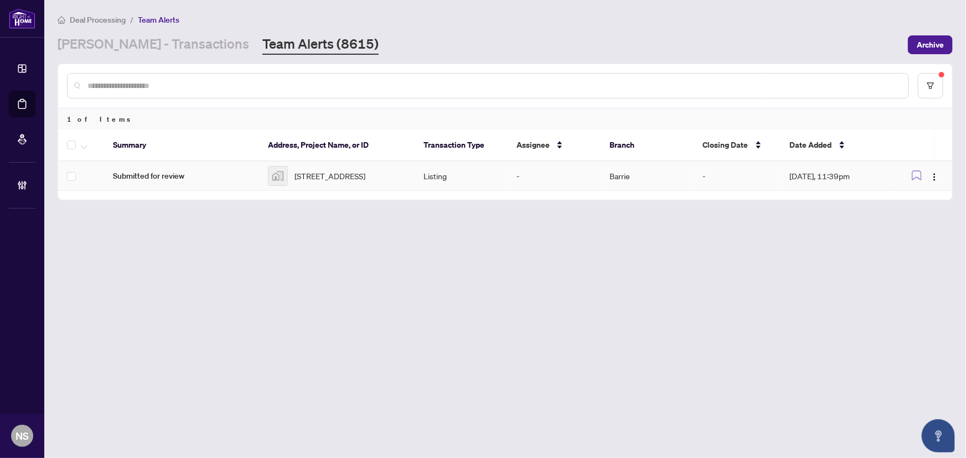
click at [170, 178] on span "Submitted for review" at bounding box center [181, 176] width 137 height 12
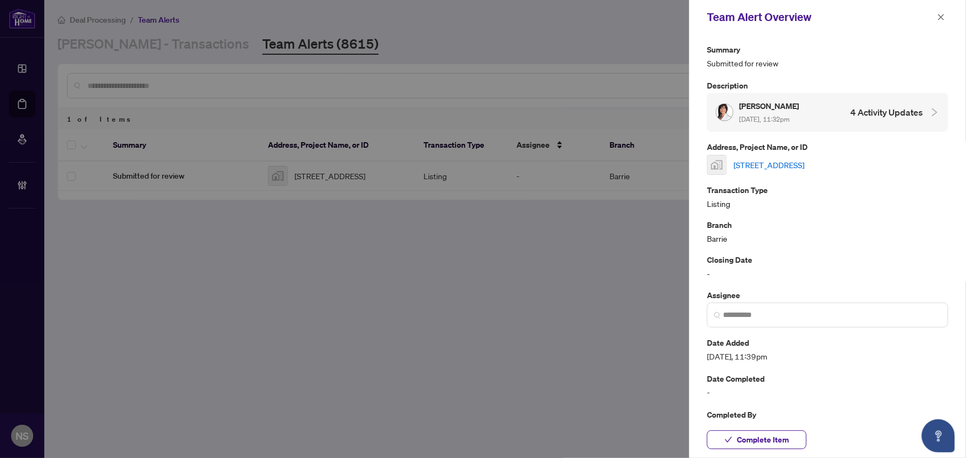
click at [775, 162] on link "[STREET_ADDRESS]" at bounding box center [768, 165] width 71 height 12
click at [942, 18] on icon "close" at bounding box center [941, 17] width 6 height 6
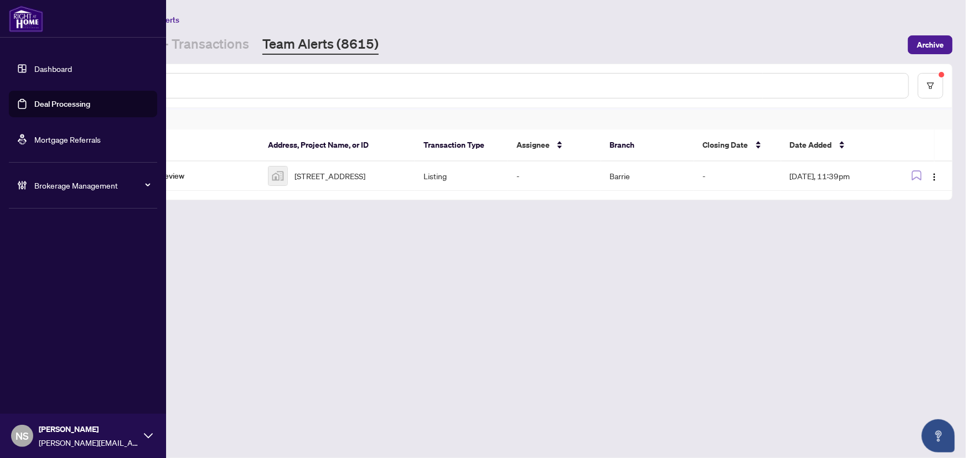
click at [54, 105] on link "Deal Processing" at bounding box center [62, 104] width 56 height 10
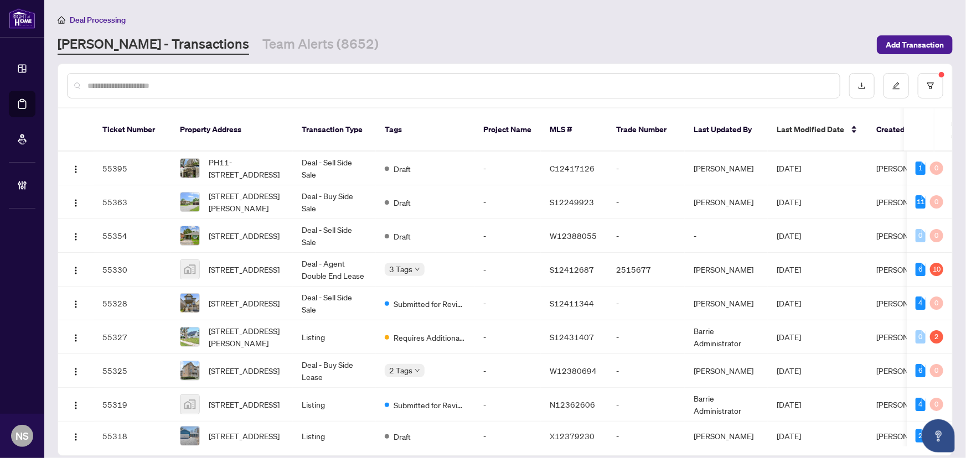
click at [205, 61] on main "Deal Processing [PERSON_NAME] - Transactions Team Alerts (8652) Add Transaction…" at bounding box center [504, 229] width 921 height 458
click at [262, 48] on link "Team Alerts (8652)" at bounding box center [320, 45] width 116 height 20
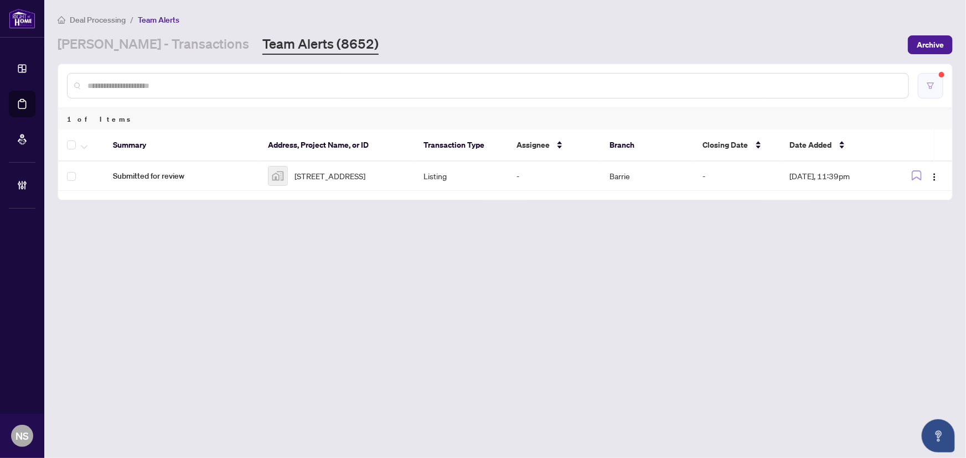
click at [931, 79] on button "button" at bounding box center [929, 85] width 25 height 25
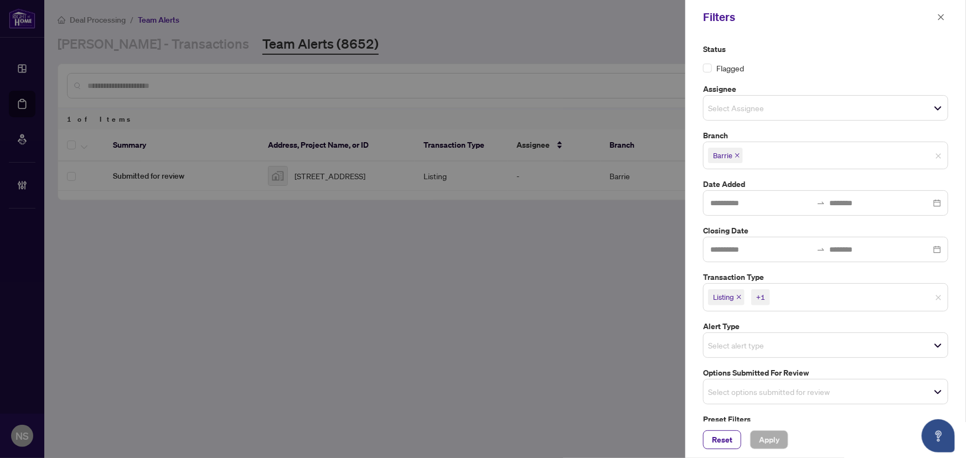
click at [738, 295] on icon "close" at bounding box center [739, 297] width 4 height 4
click at [761, 297] on icon "close" at bounding box center [764, 297] width 6 height 6
click at [751, 382] on input "search" at bounding box center [746, 388] width 77 height 13
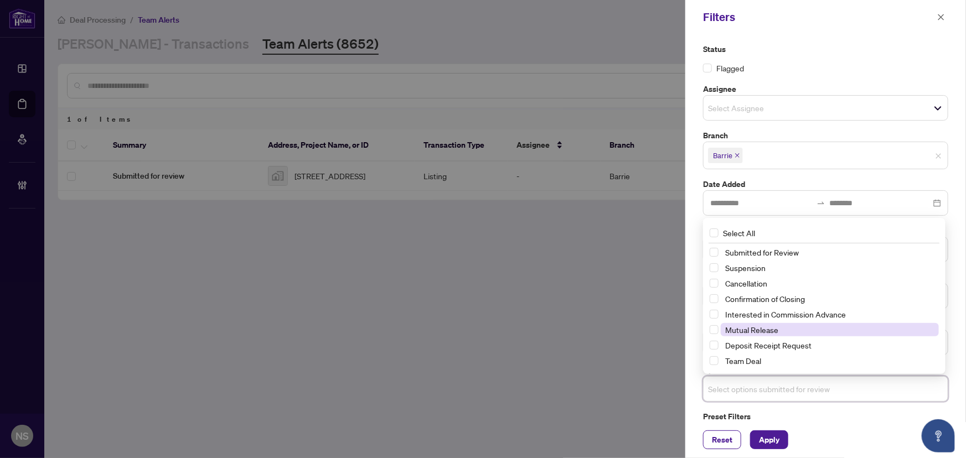
click at [750, 328] on span "Mutual Release" at bounding box center [751, 330] width 53 height 10
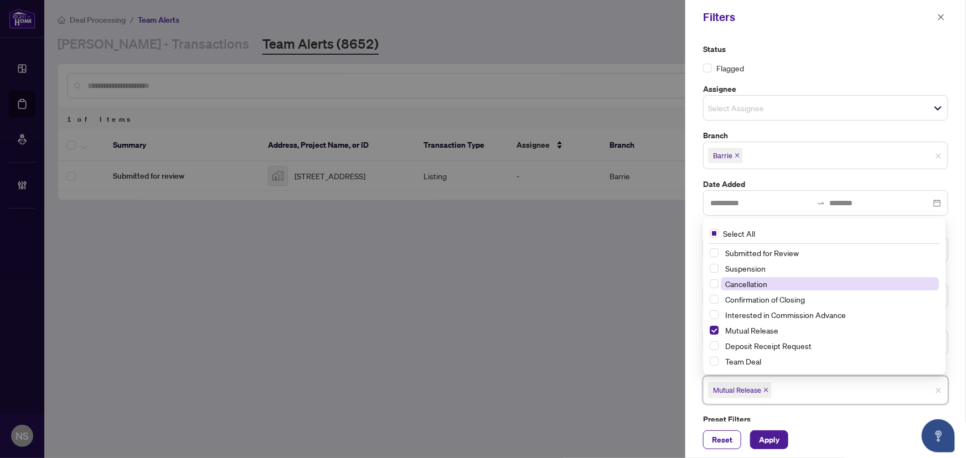
click at [748, 285] on span "Cancellation" at bounding box center [746, 284] width 42 height 10
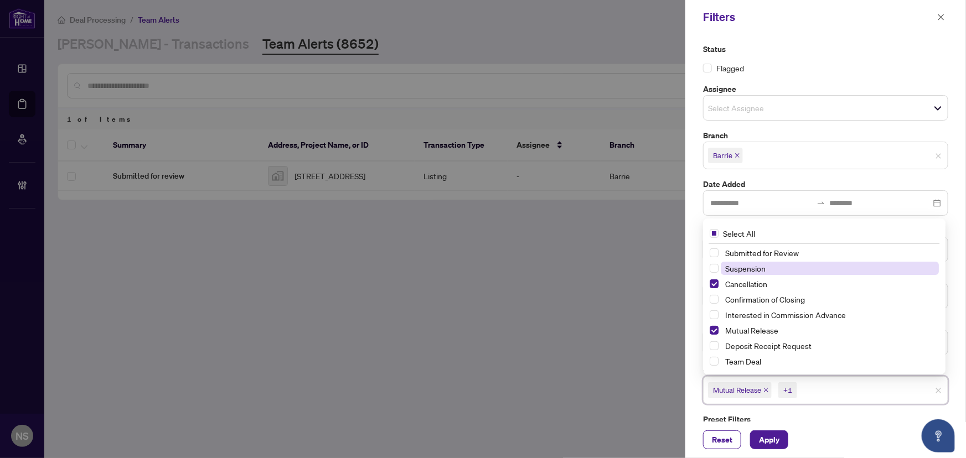
click at [747, 271] on span "Suspension" at bounding box center [745, 268] width 40 height 10
click at [769, 438] on span "Apply" at bounding box center [769, 440] width 20 height 18
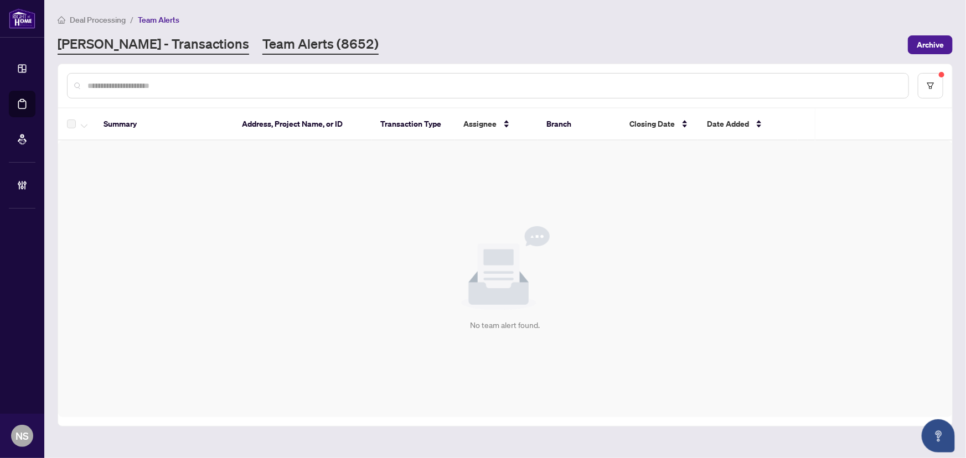
click at [110, 49] on link "[PERSON_NAME] - Transactions" at bounding box center [153, 45] width 191 height 20
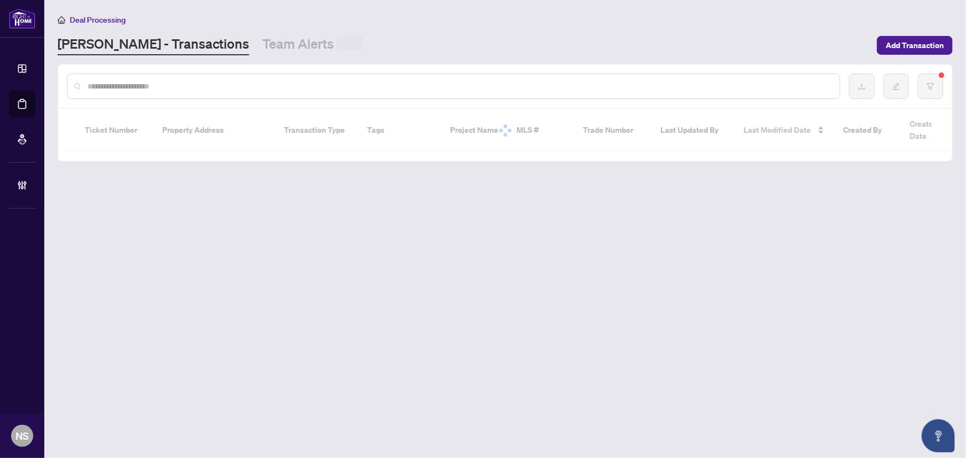
click at [116, 88] on input "text" at bounding box center [458, 86] width 743 height 12
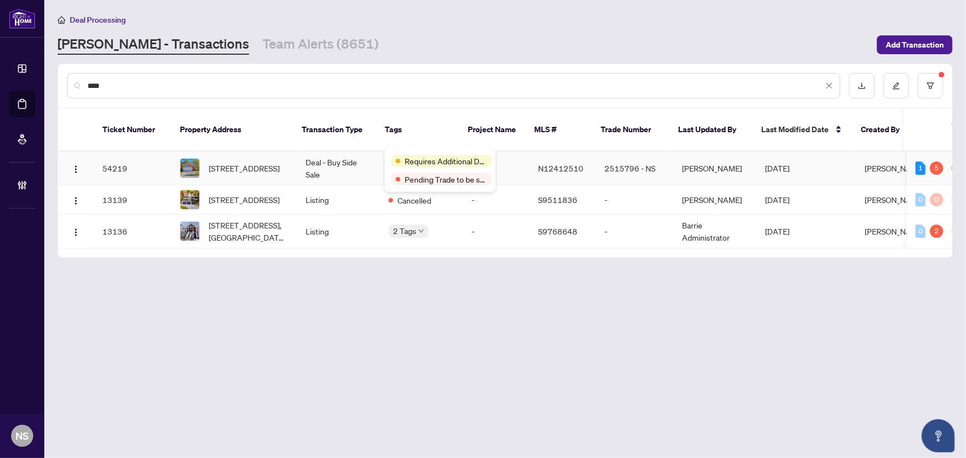
type input "****"
click at [334, 159] on td "Deal - Buy Side Sale" at bounding box center [338, 169] width 83 height 34
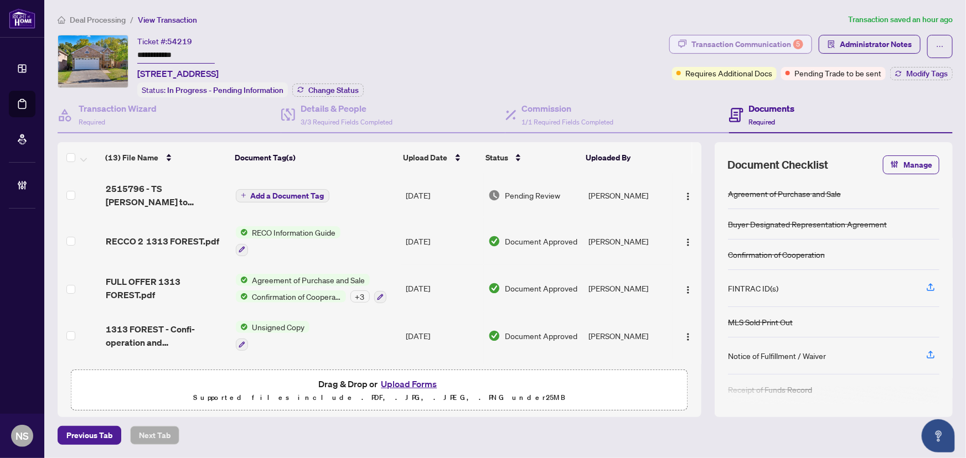
click at [748, 39] on div "Transaction Communication 5" at bounding box center [747, 44] width 112 height 18
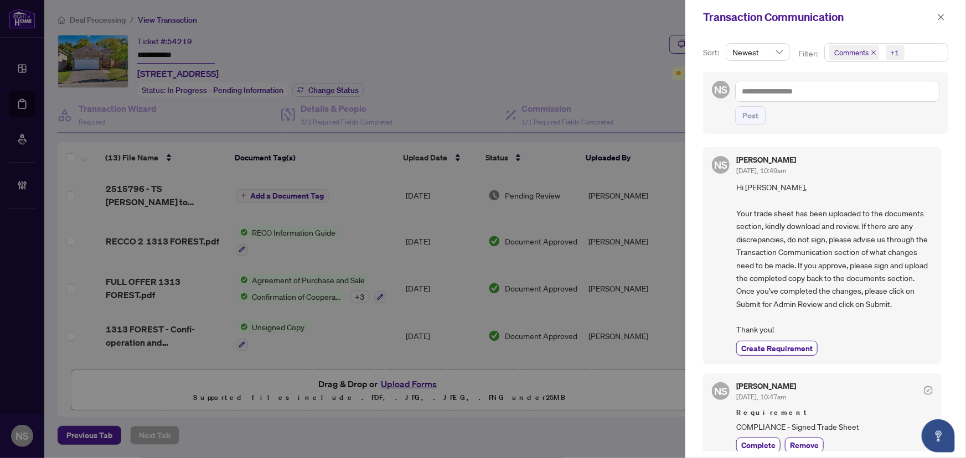
drag, startPoint x: 942, startPoint y: 18, endPoint x: 898, endPoint y: 24, distance: 44.1
click at [942, 18] on icon "close" at bounding box center [941, 17] width 6 height 6
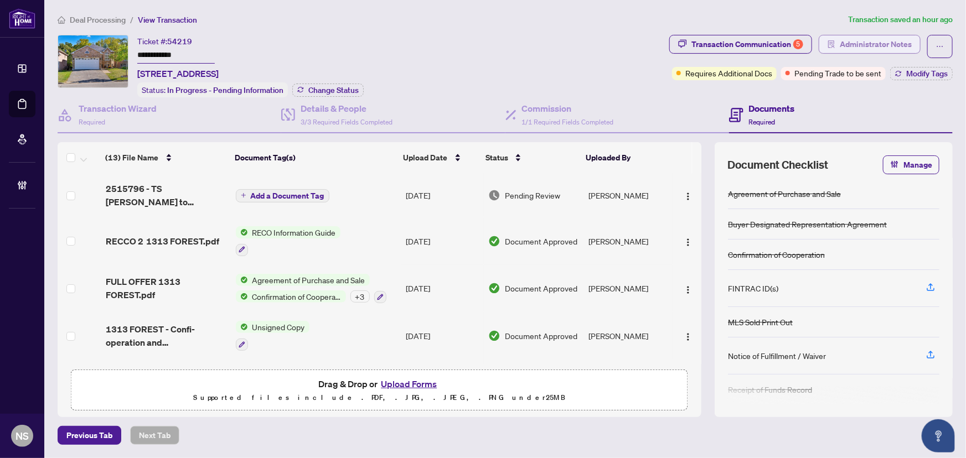
click at [866, 46] on span "Administrator Notes" at bounding box center [875, 44] width 72 height 18
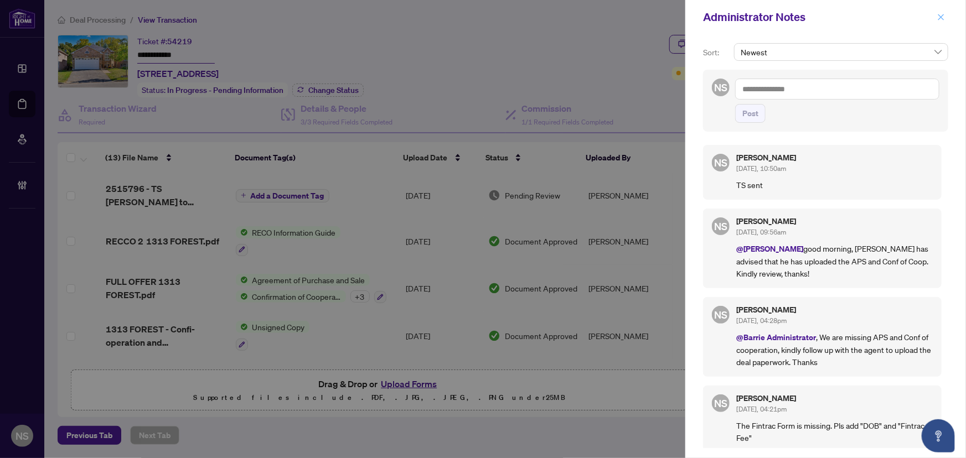
click at [940, 16] on icon "close" at bounding box center [941, 17] width 6 height 6
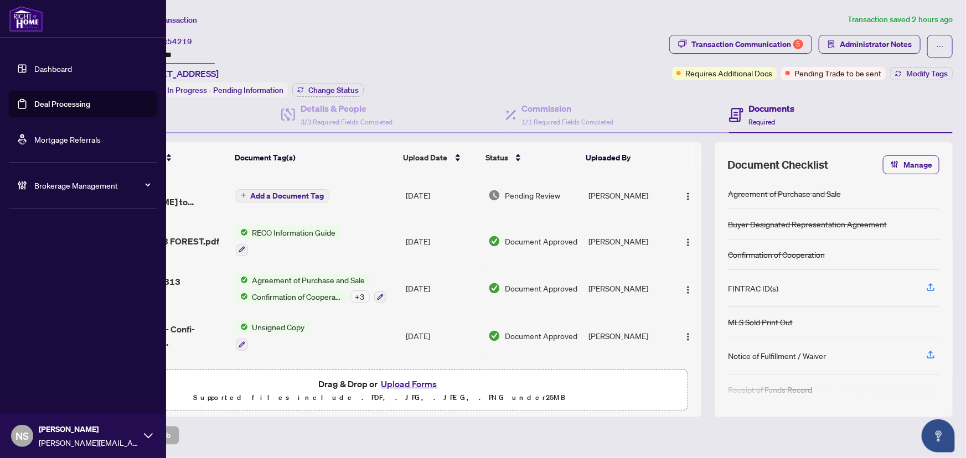
click at [34, 108] on link "Deal Processing" at bounding box center [62, 104] width 56 height 10
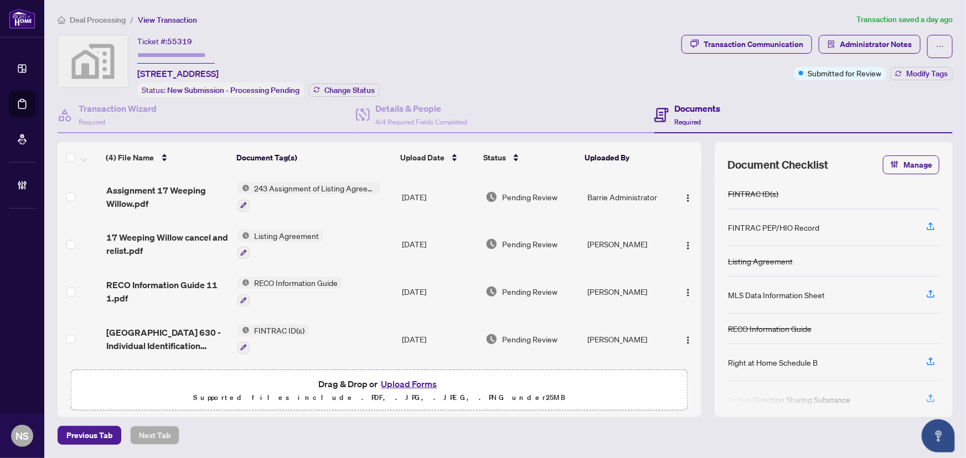
click at [556, 430] on div "Previous Tab Next Tab" at bounding box center [505, 435] width 895 height 19
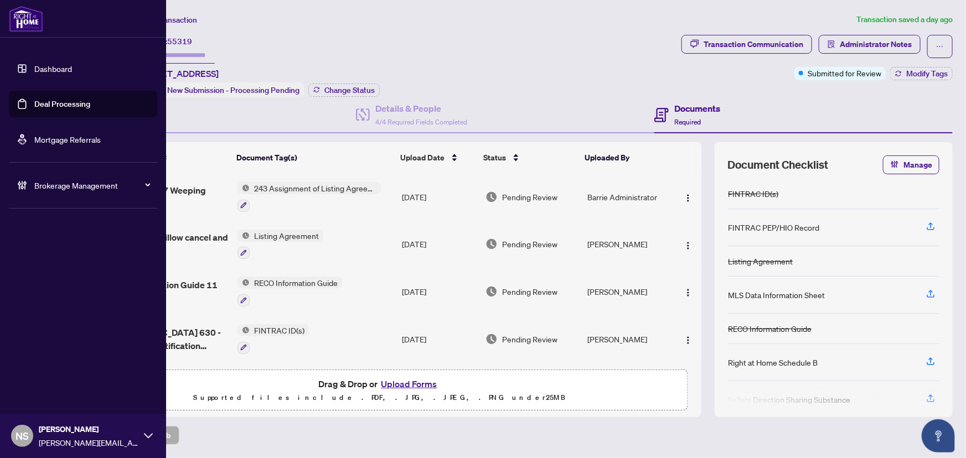
click at [34, 108] on link "Deal Processing" at bounding box center [62, 104] width 56 height 10
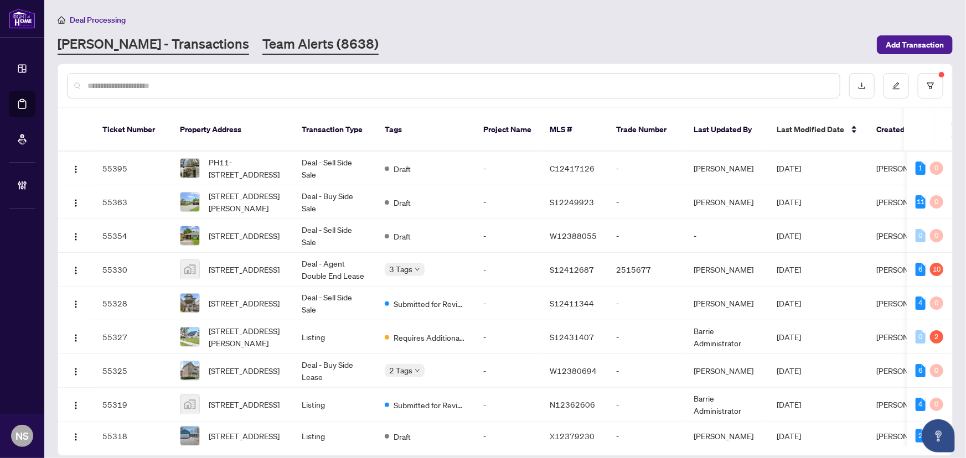
click at [272, 35] on link "Team Alerts (8638)" at bounding box center [320, 45] width 116 height 20
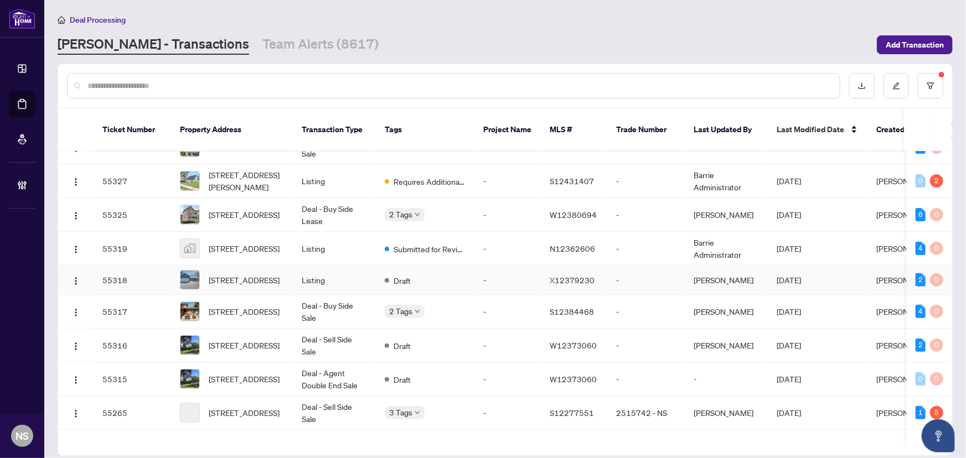
scroll to position [352, 0]
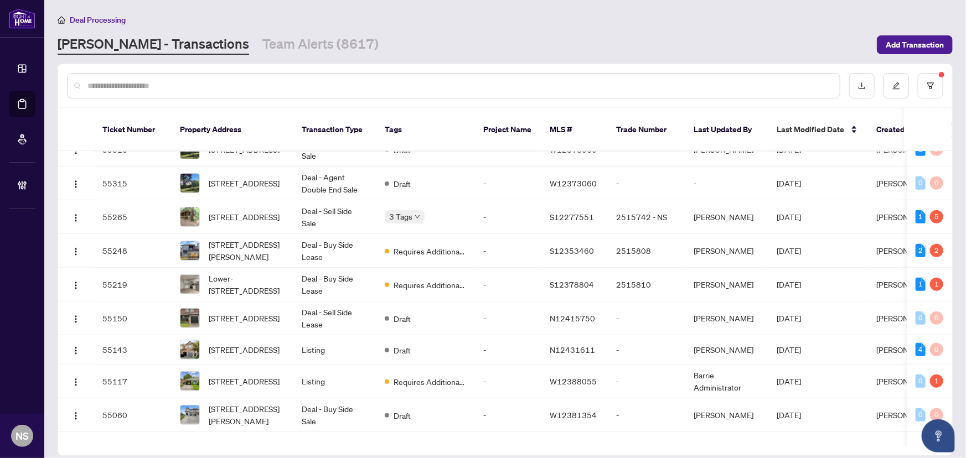
click at [249, 55] on main "Deal Processing [PERSON_NAME] - Transactions Team Alerts (8617) Add Transaction…" at bounding box center [504, 229] width 921 height 458
click at [262, 46] on link "Team Alerts (8617)" at bounding box center [320, 45] width 116 height 20
